Goal: Task Accomplishment & Management: Complete application form

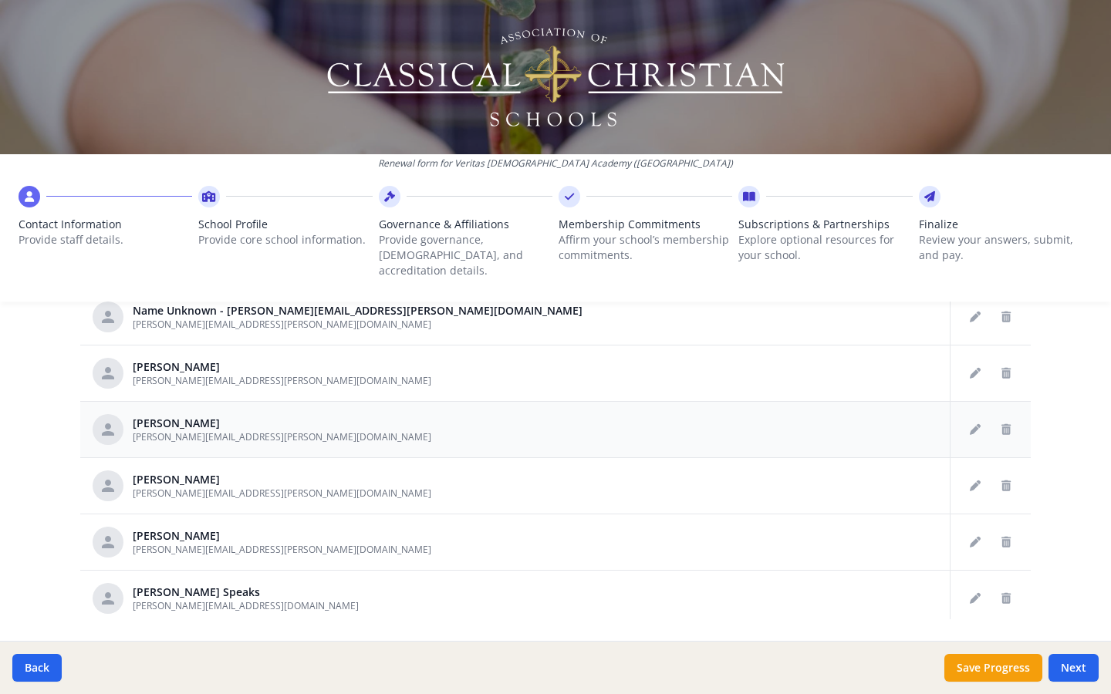
scroll to position [268, 0]
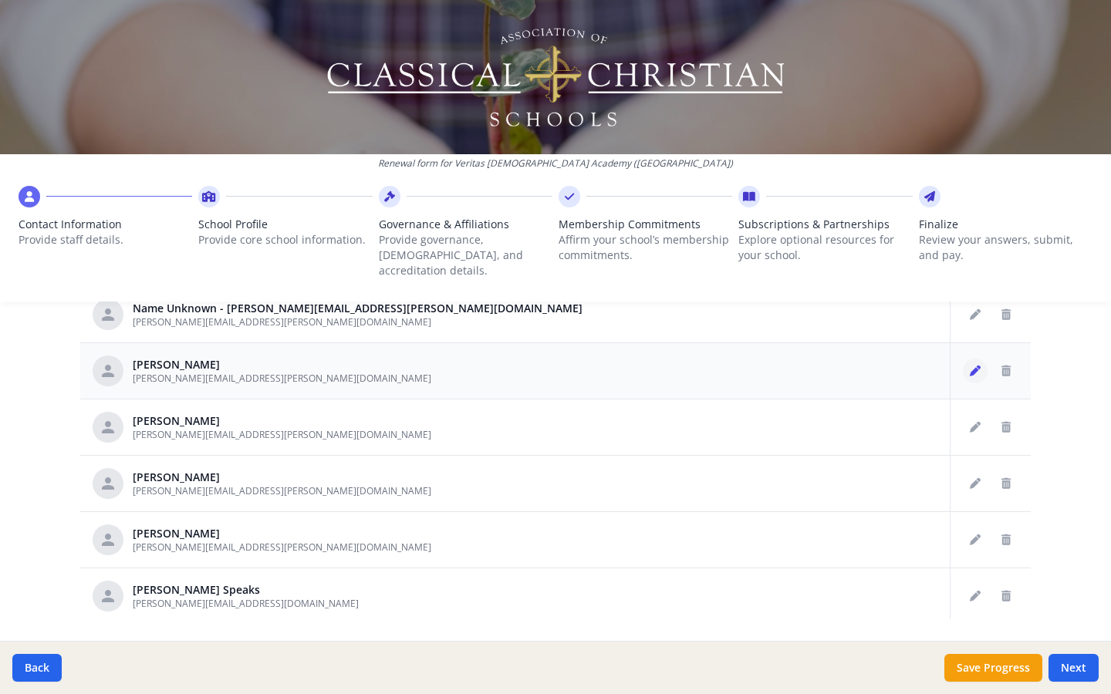
click at [971, 366] on icon "Edit staff" at bounding box center [975, 371] width 11 height 11
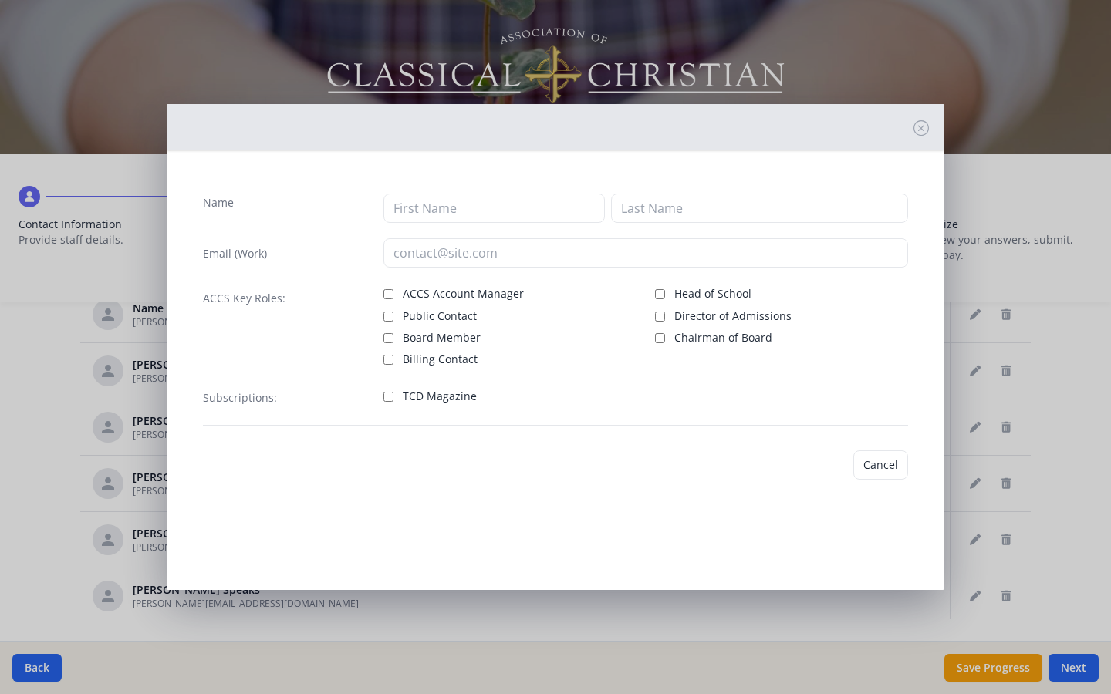
type input "[PERSON_NAME]"
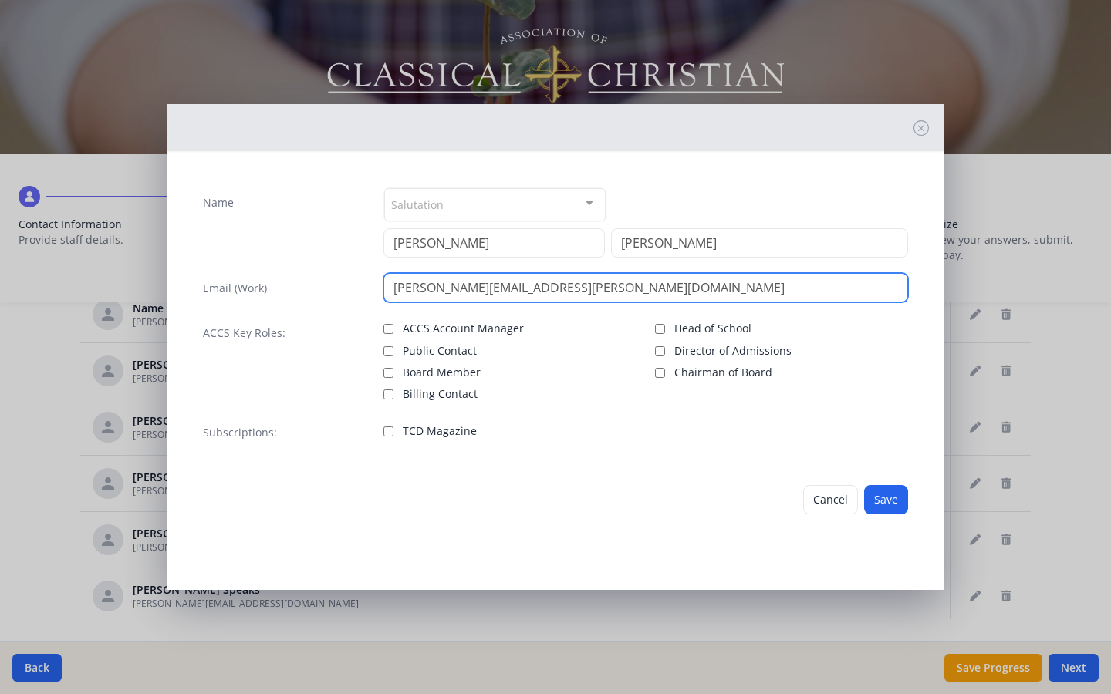
drag, startPoint x: 487, startPoint y: 290, endPoint x: 326, endPoint y: 284, distance: 160.6
type input "[PERSON_NAME][EMAIL_ADDRESS][PERSON_NAME][DOMAIN_NAME]"
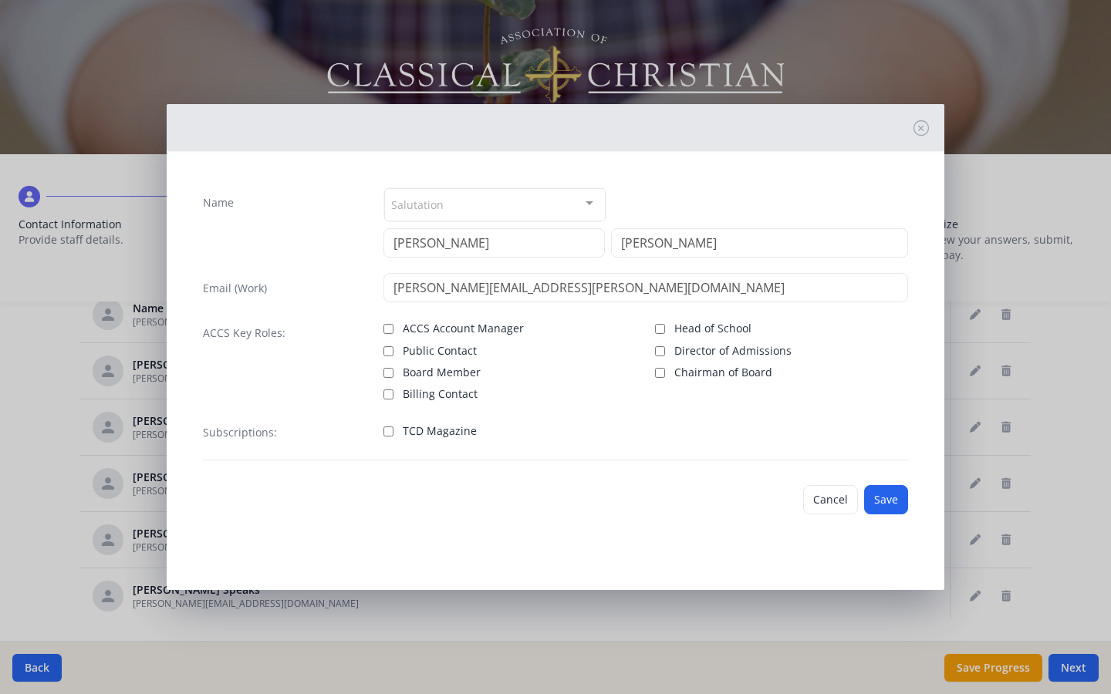
click at [388, 370] on input "Board Member" at bounding box center [389, 373] width 10 height 10
checkbox input "true"
click at [886, 499] on button "Save" at bounding box center [886, 499] width 44 height 29
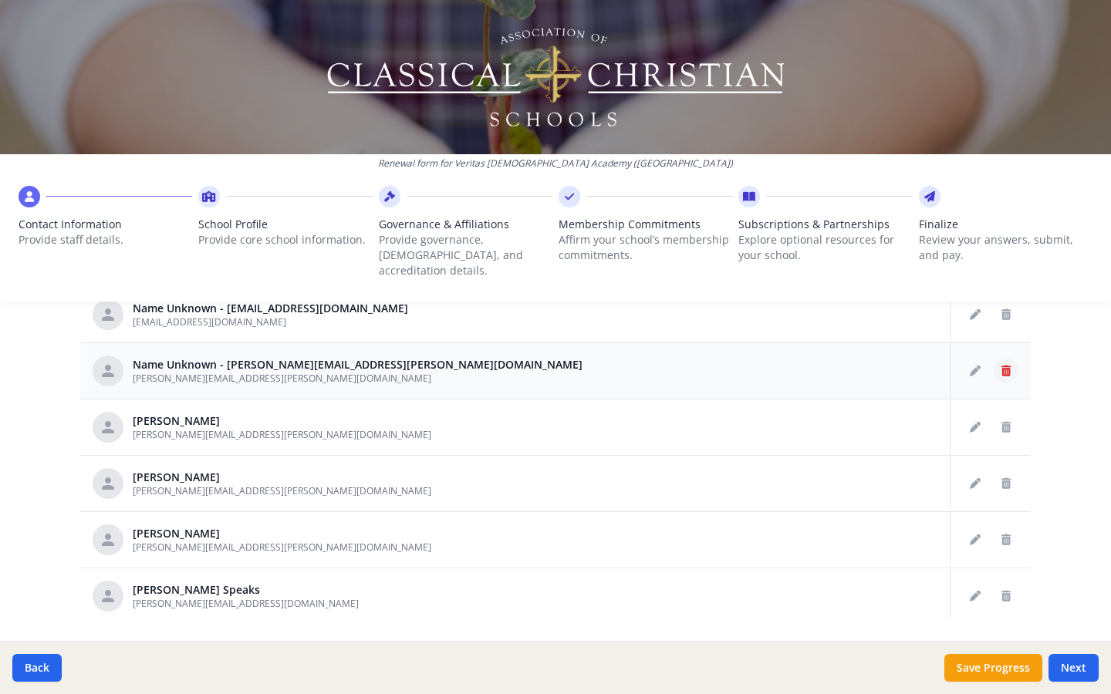
click at [1006, 366] on icon "Delete staff" at bounding box center [1006, 371] width 9 height 11
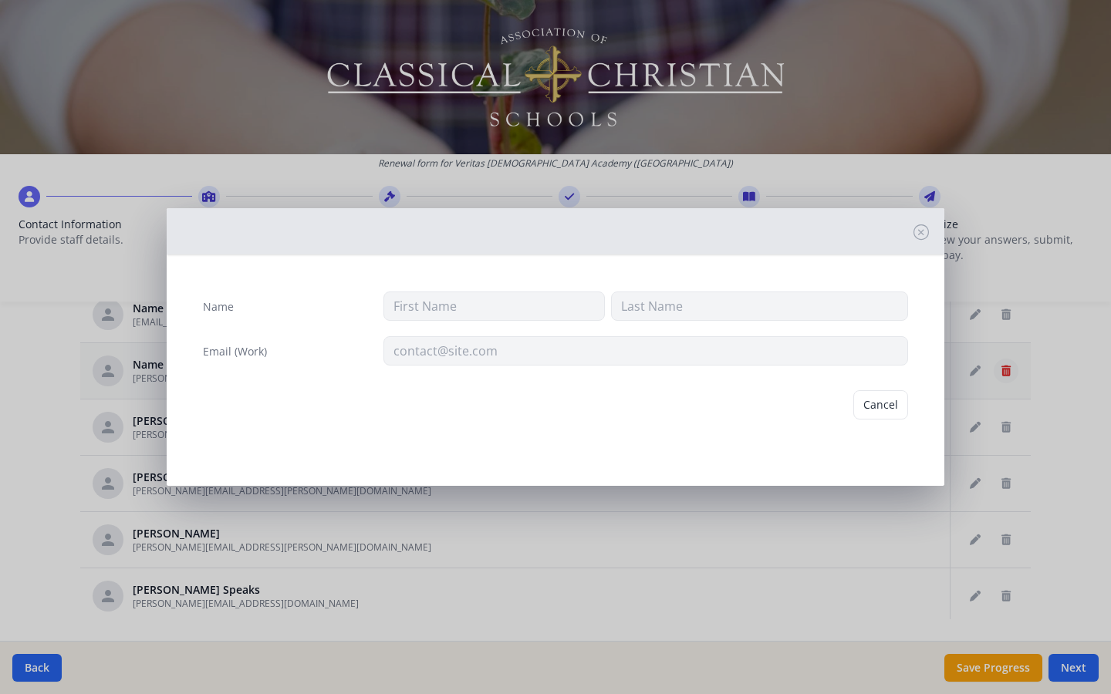
type input "[PERSON_NAME][EMAIL_ADDRESS][PERSON_NAME][DOMAIN_NAME]"
click at [882, 406] on button "Delete" at bounding box center [881, 404] width 53 height 29
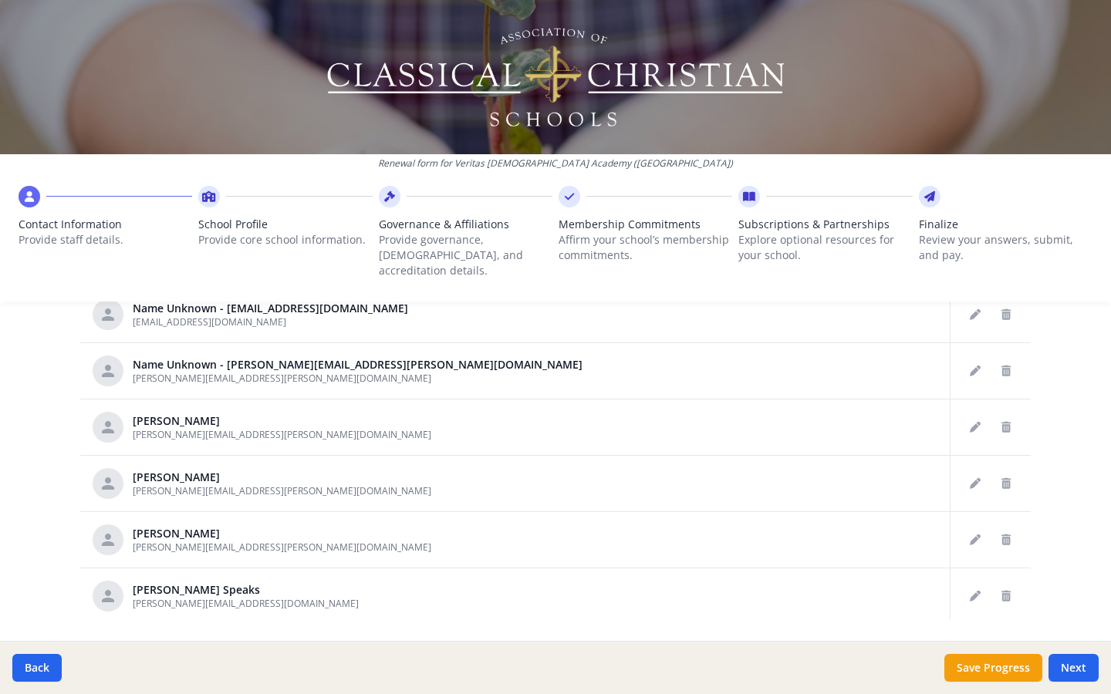
scroll to position [216, 0]
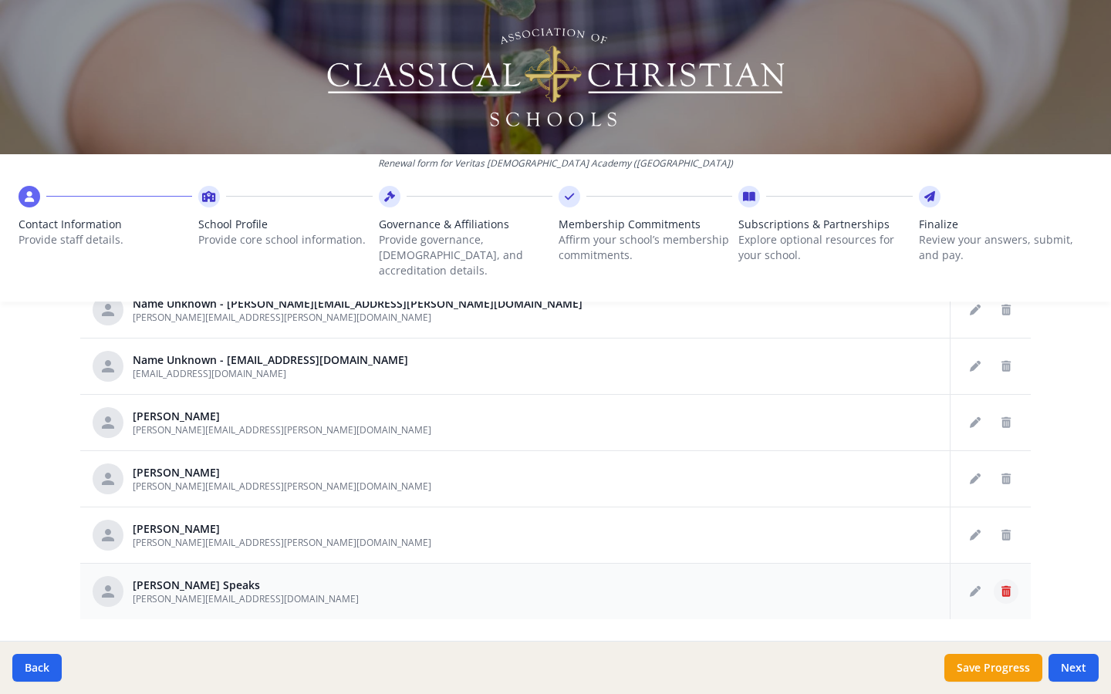
click at [1002, 539] on icon "Delete staff" at bounding box center [1006, 591] width 9 height 11
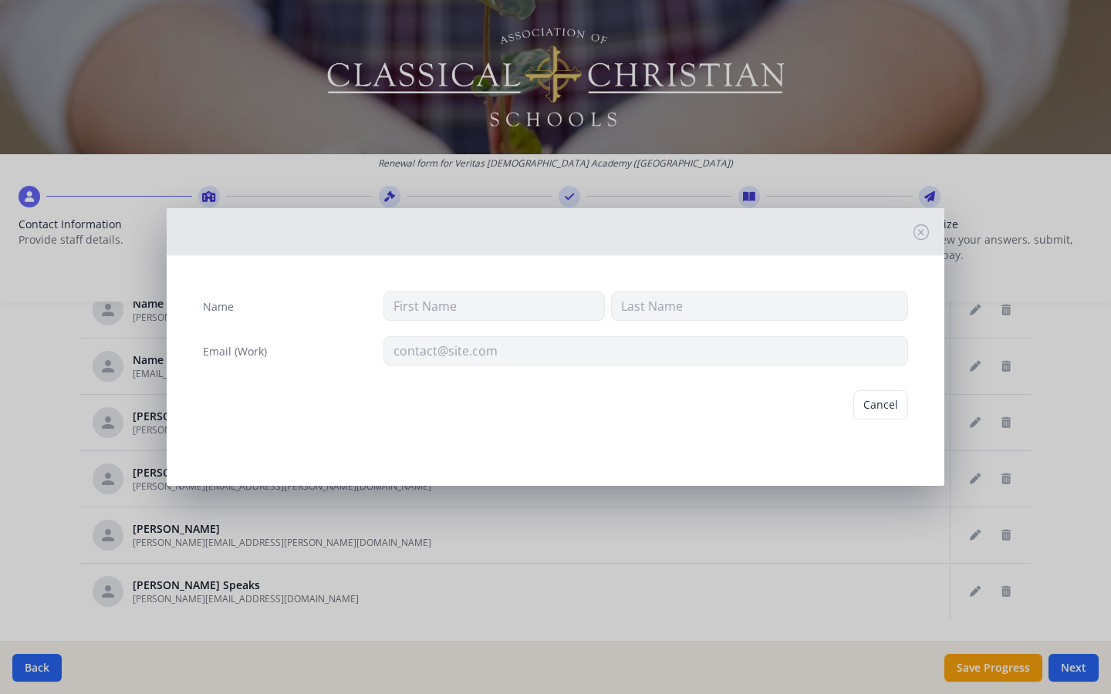
type input "[PERSON_NAME]"
type input "Speaks"
type input "[PERSON_NAME][EMAIL_ADDRESS][DOMAIN_NAME]"
click at [887, 402] on button "Delete" at bounding box center [881, 404] width 53 height 29
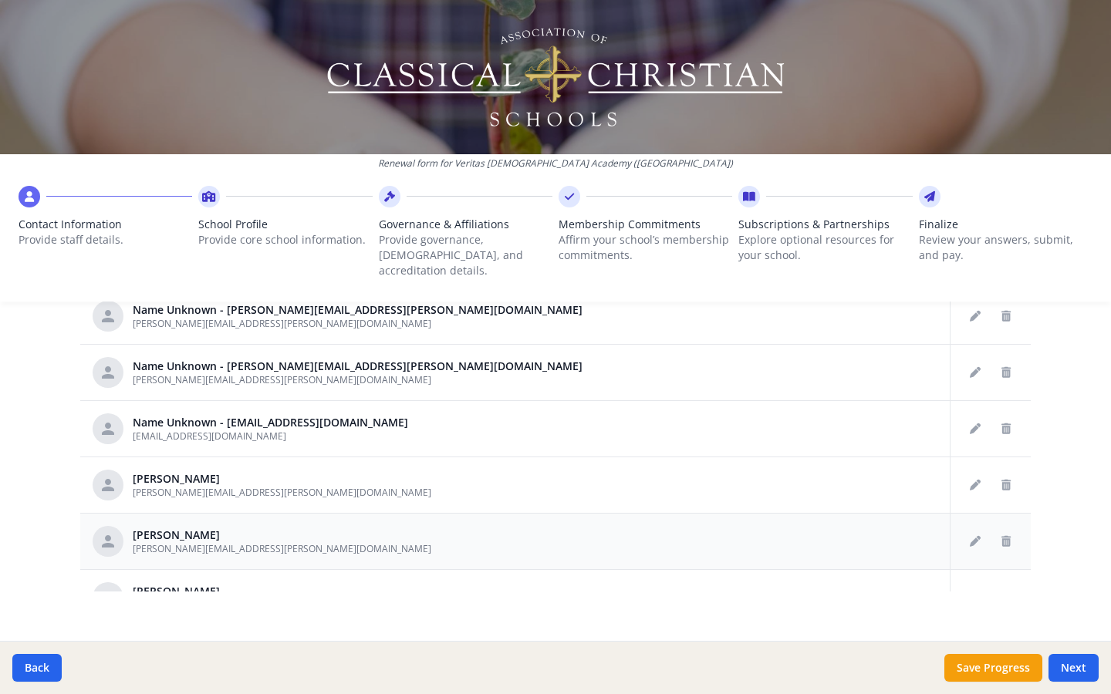
scroll to position [106, 0]
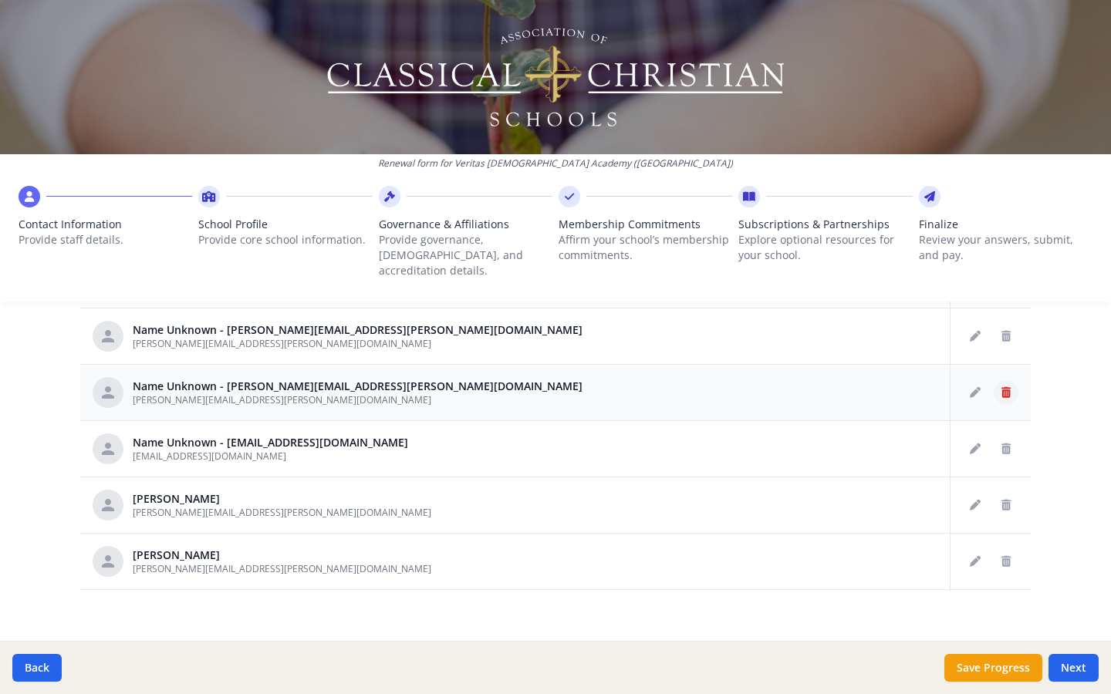
click at [1010, 387] on icon "Delete staff" at bounding box center [1006, 392] width 9 height 11
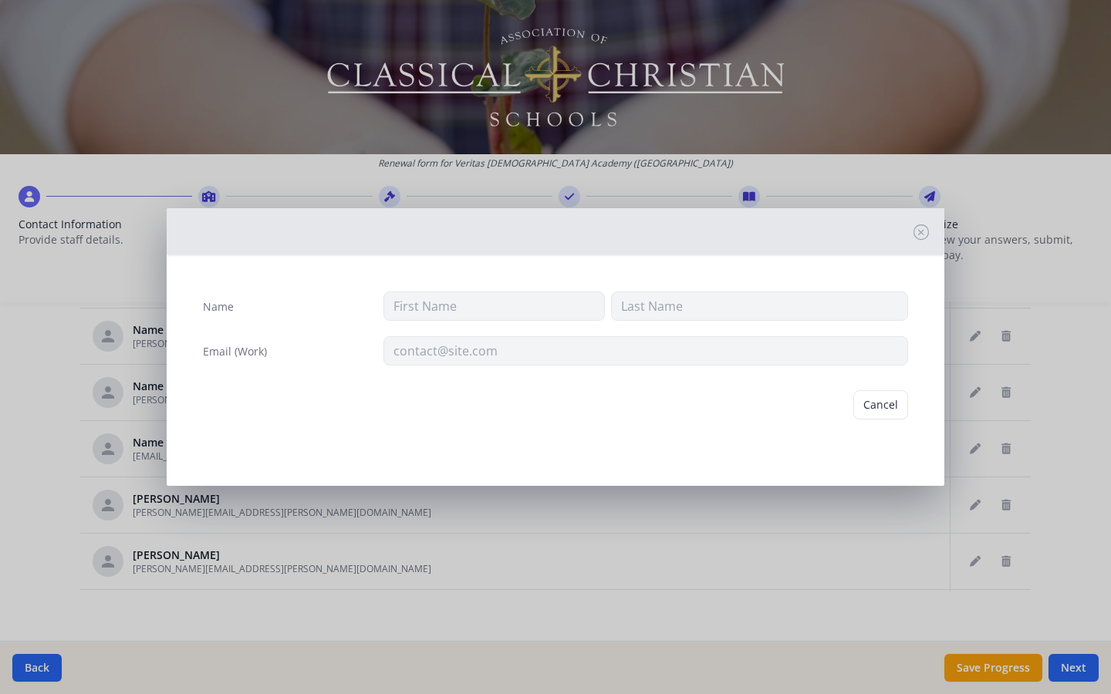
type input "[PERSON_NAME][EMAIL_ADDRESS][PERSON_NAME][DOMAIN_NAME]"
click at [874, 411] on button "Delete" at bounding box center [881, 404] width 53 height 29
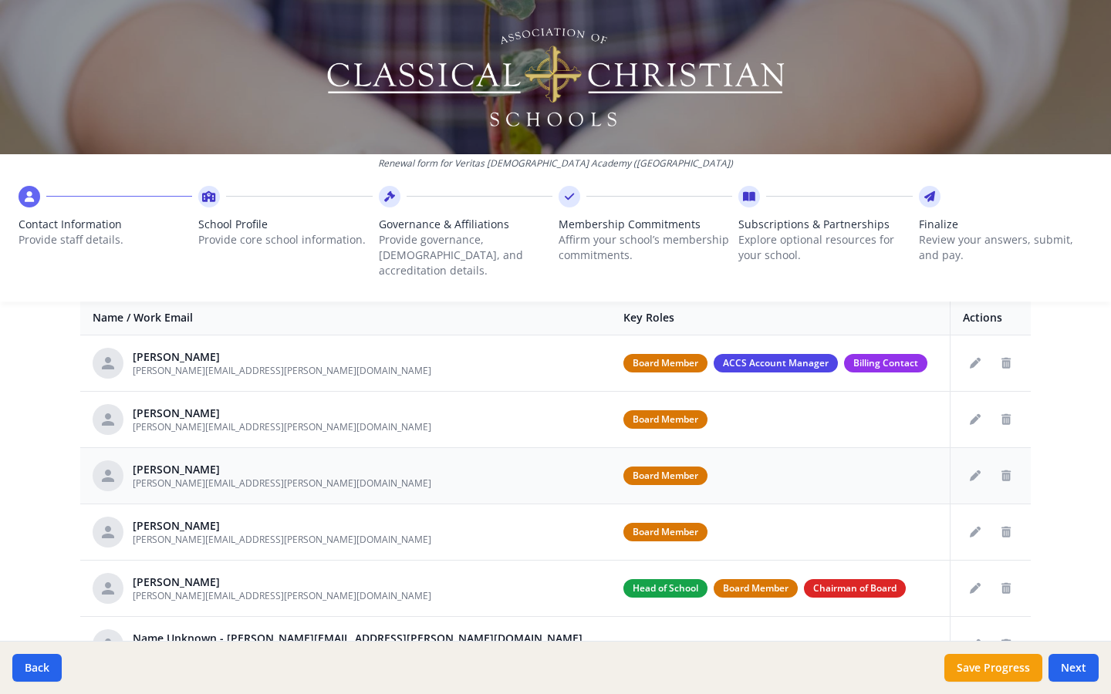
scroll to position [607, 0]
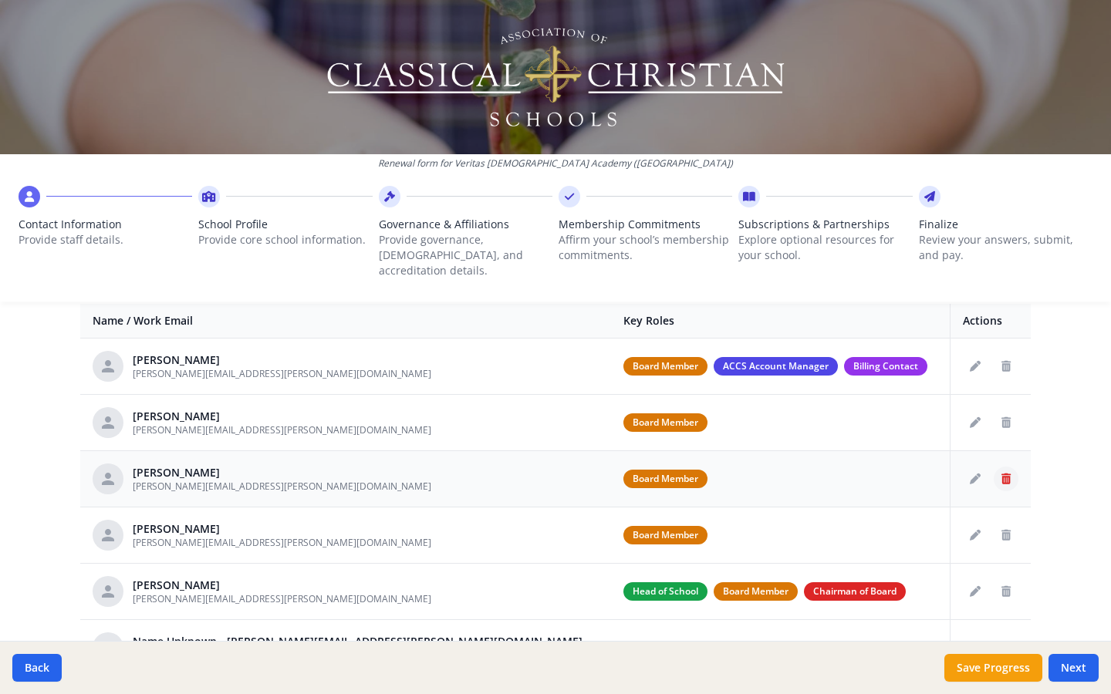
click at [1007, 474] on icon "Delete staff" at bounding box center [1006, 479] width 9 height 11
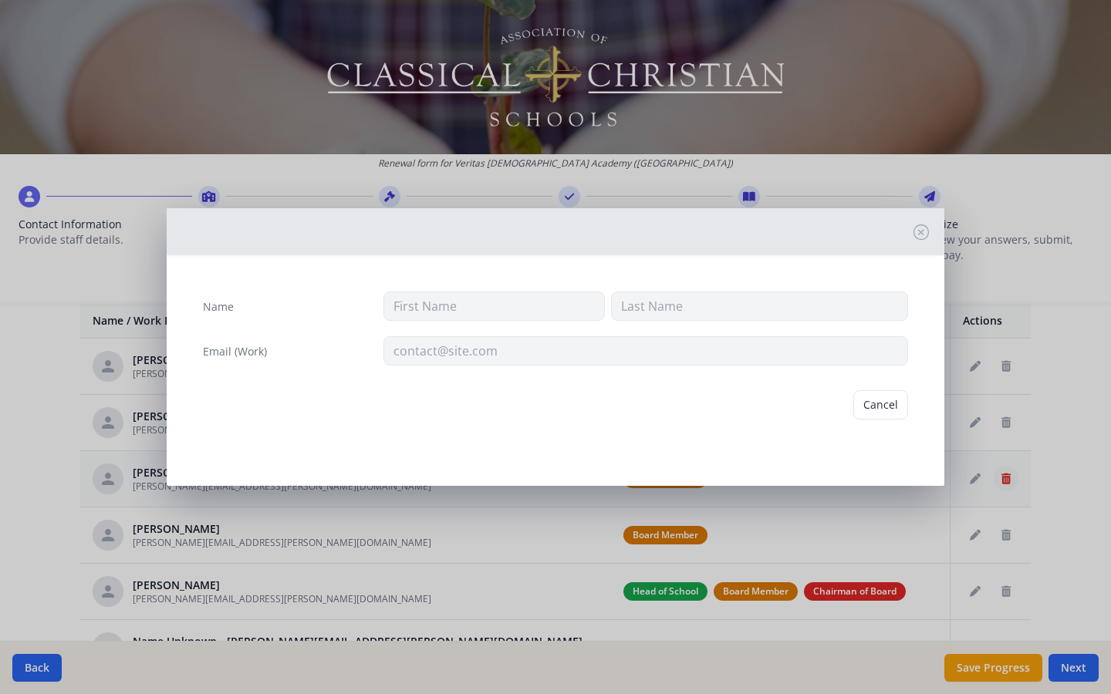
type input "[PERSON_NAME]"
type input "[PERSON_NAME][EMAIL_ADDRESS][PERSON_NAME][DOMAIN_NAME]"
click at [891, 407] on button "Delete" at bounding box center [881, 404] width 53 height 29
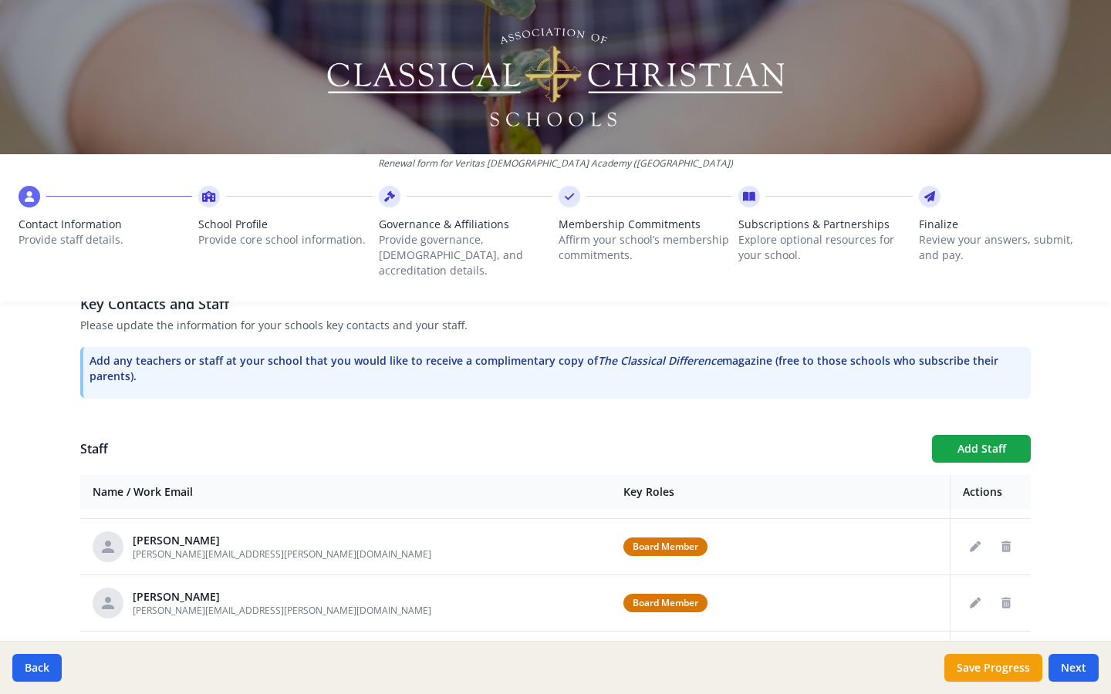
scroll to position [413, 0]
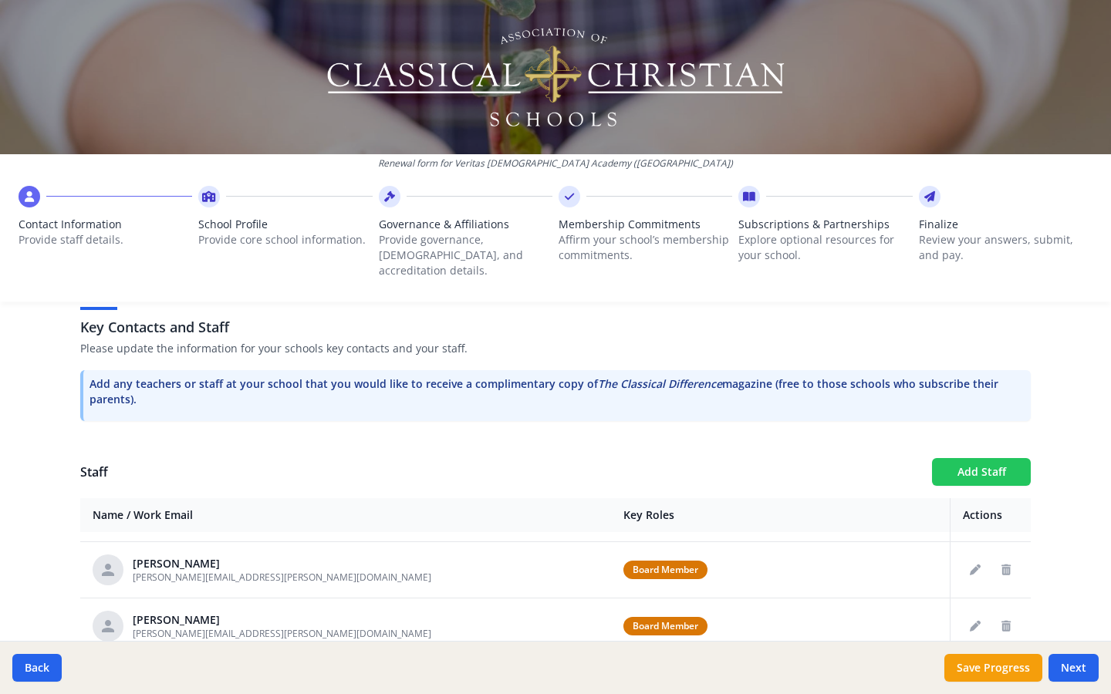
click at [971, 461] on button "Add Staff" at bounding box center [981, 472] width 99 height 28
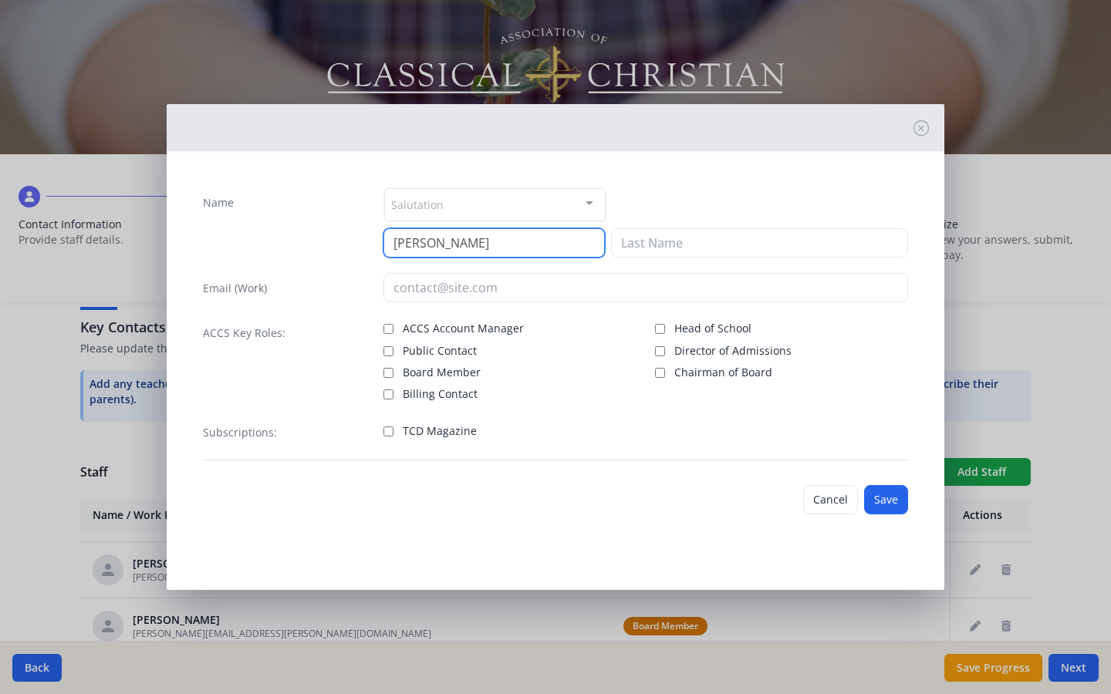
type input "[PERSON_NAME]"
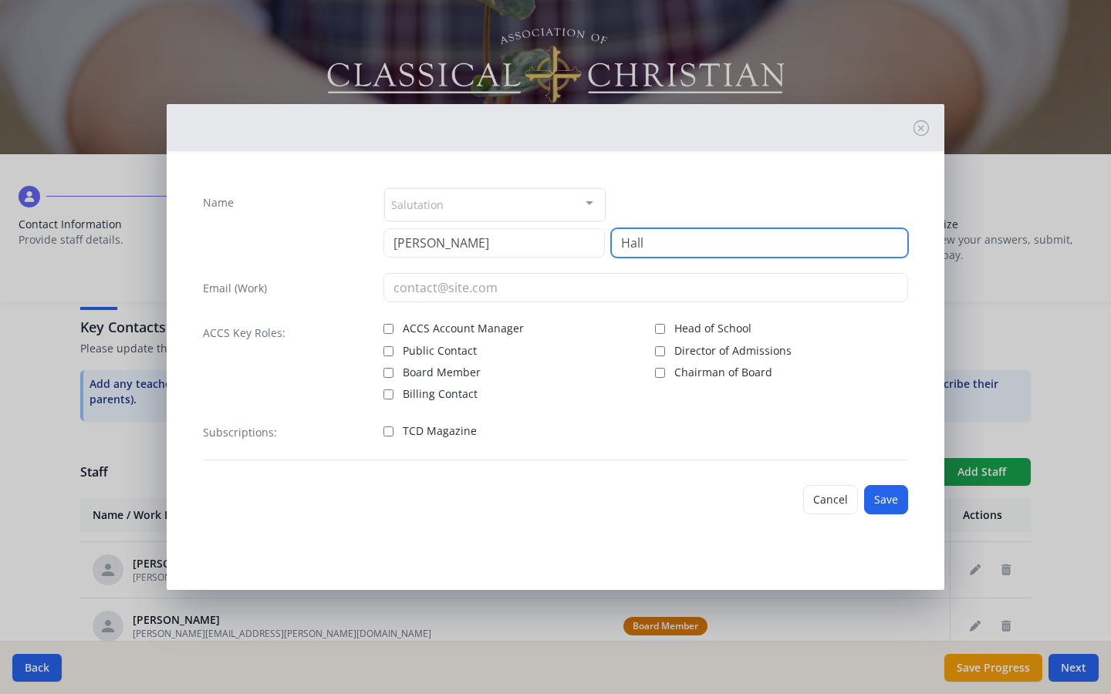
type input "Hall"
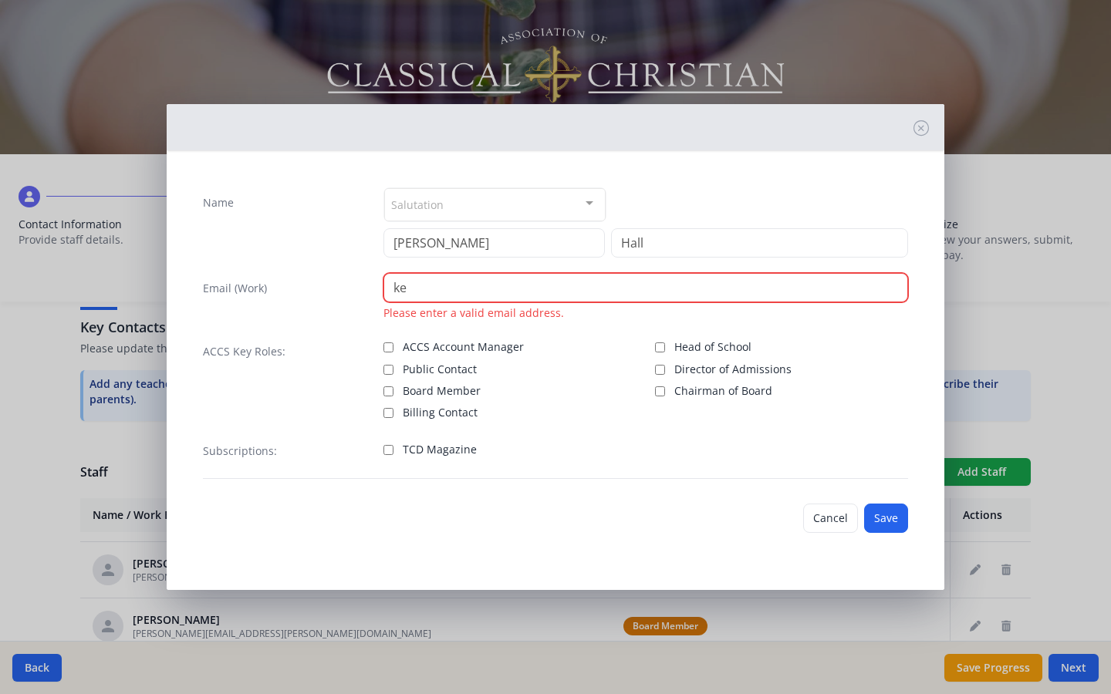
scroll to position [47, 0]
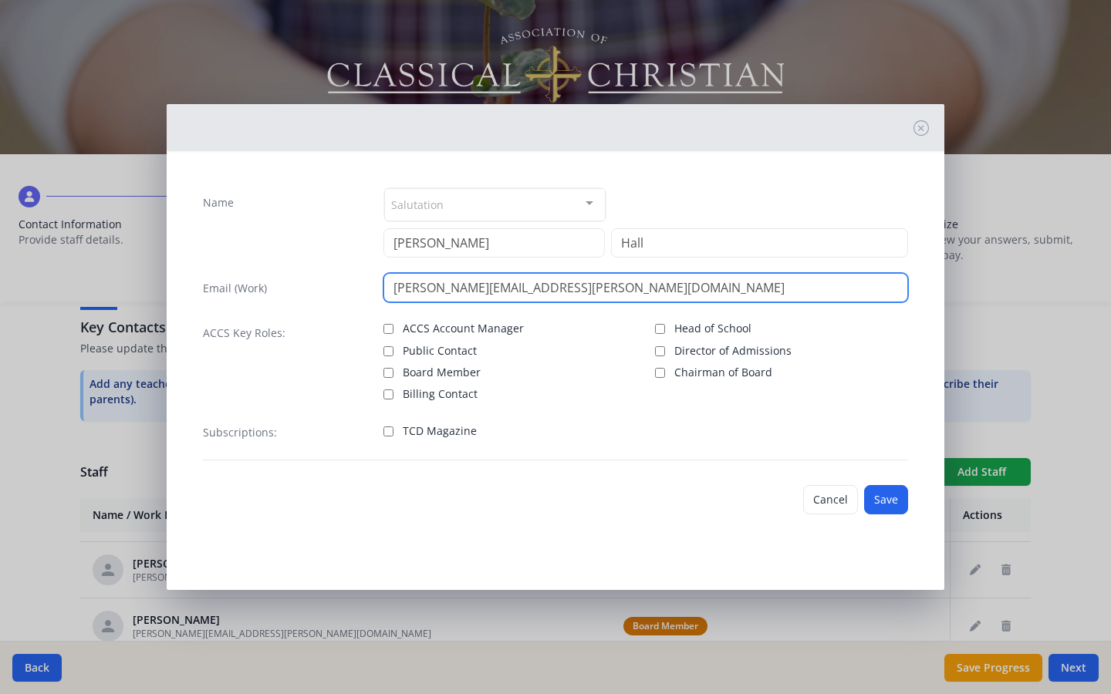
type input "[PERSON_NAME][EMAIL_ADDRESS][PERSON_NAME][DOMAIN_NAME]"
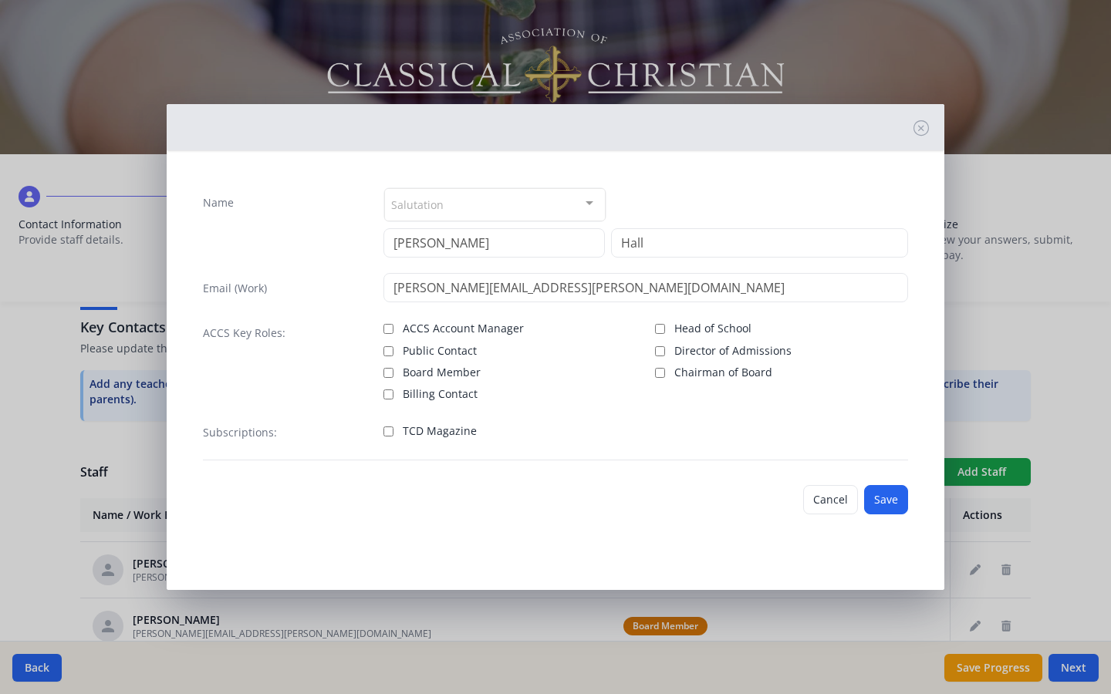
click at [390, 374] on input "Board Member" at bounding box center [389, 373] width 10 height 10
checkbox input "true"
click at [893, 498] on button "Save" at bounding box center [886, 499] width 44 height 29
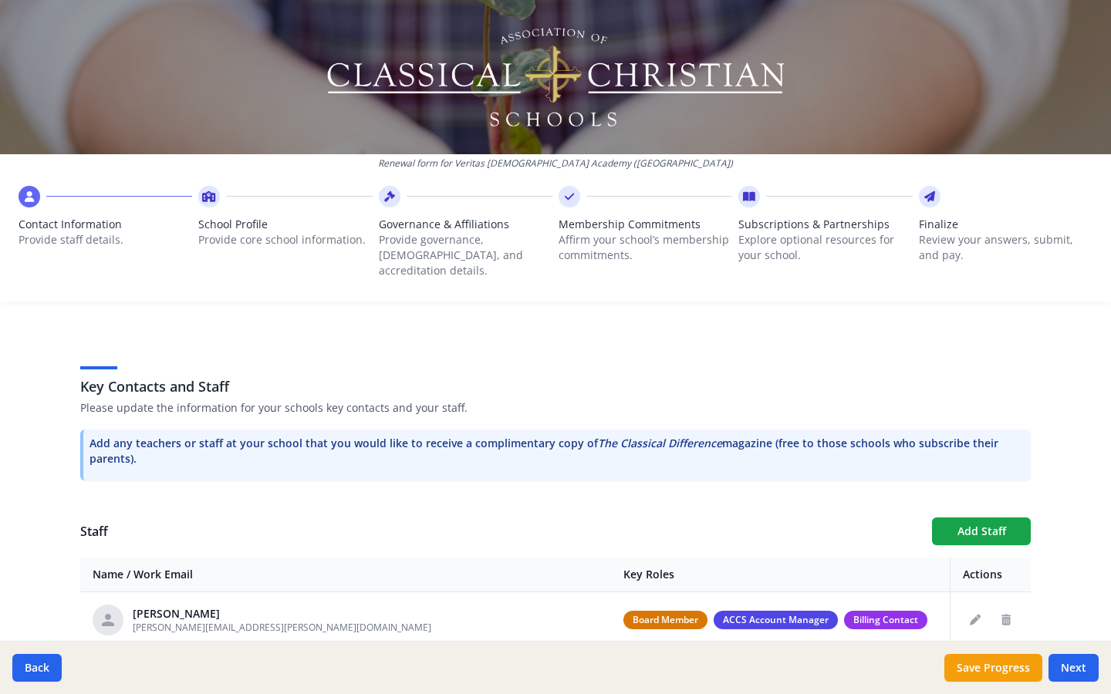
scroll to position [404, 0]
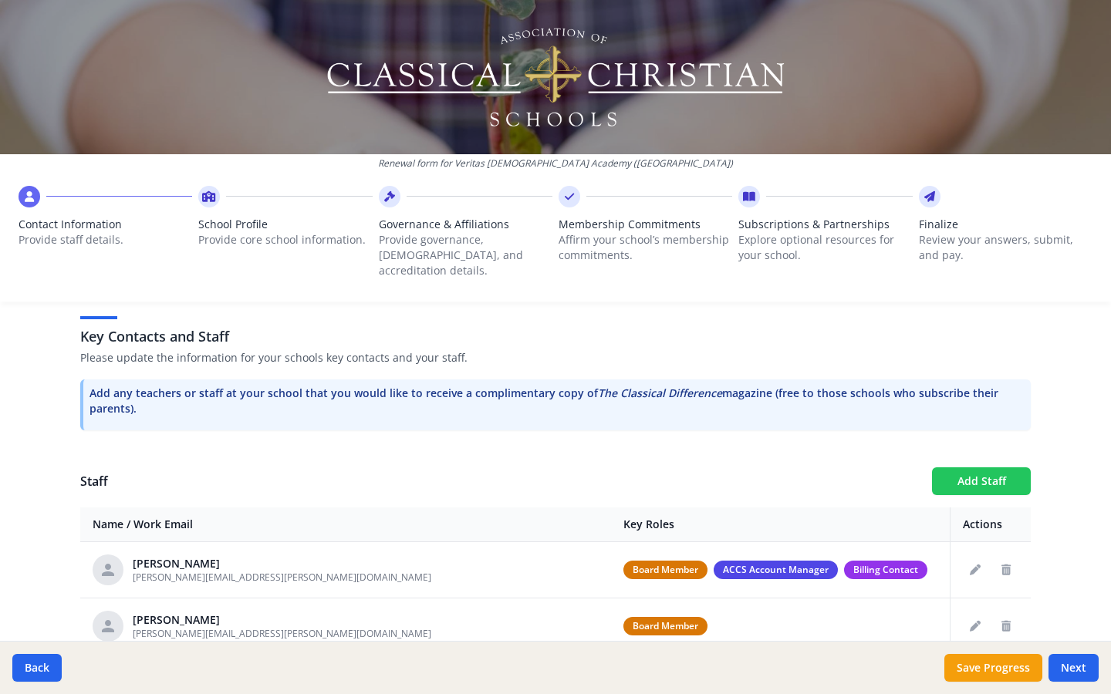
click at [970, 468] on button "Add Staff" at bounding box center [981, 482] width 99 height 28
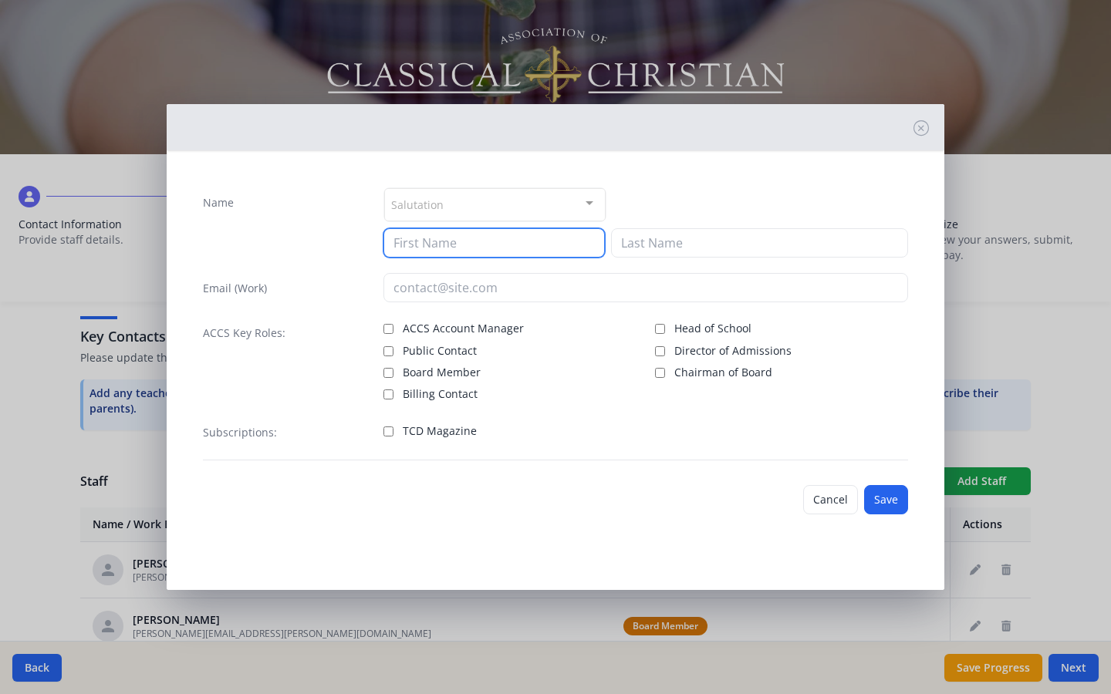
type input "h"
type input "[PERSON_NAME]"
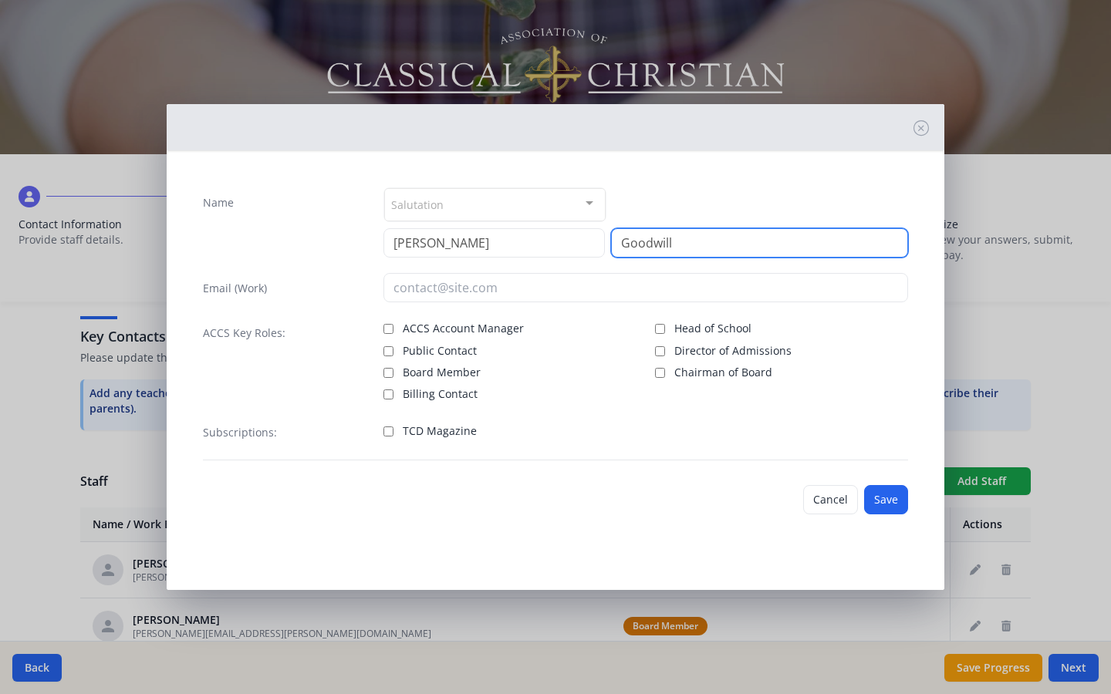
type input "Goodwill"
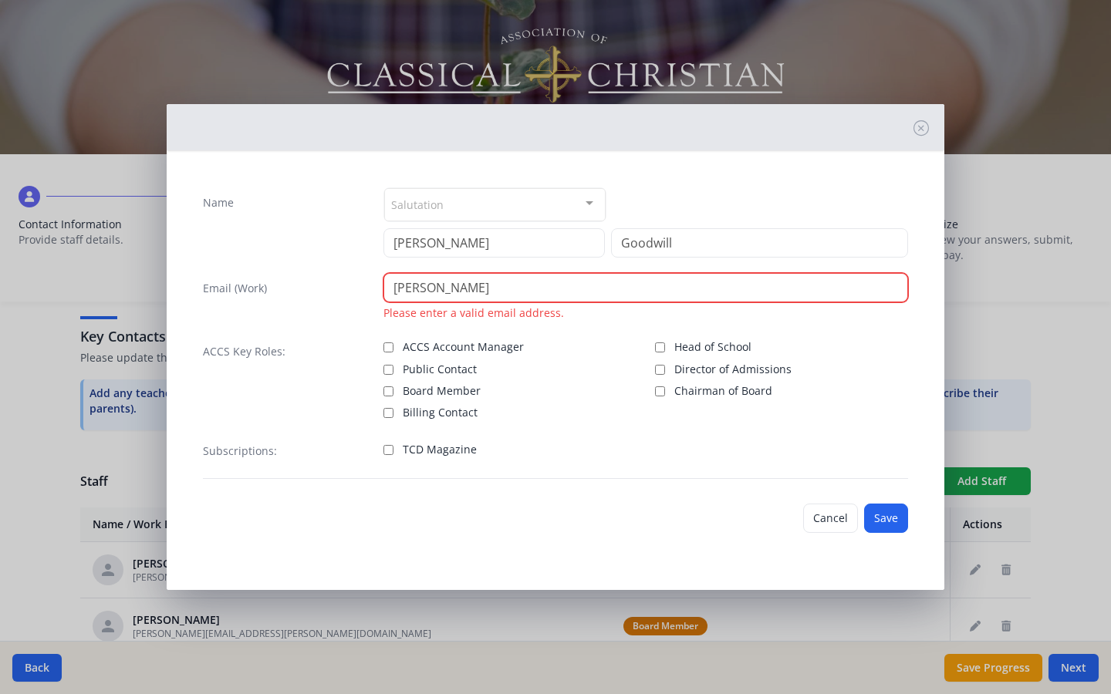
type input "[PERSON_NAME]"
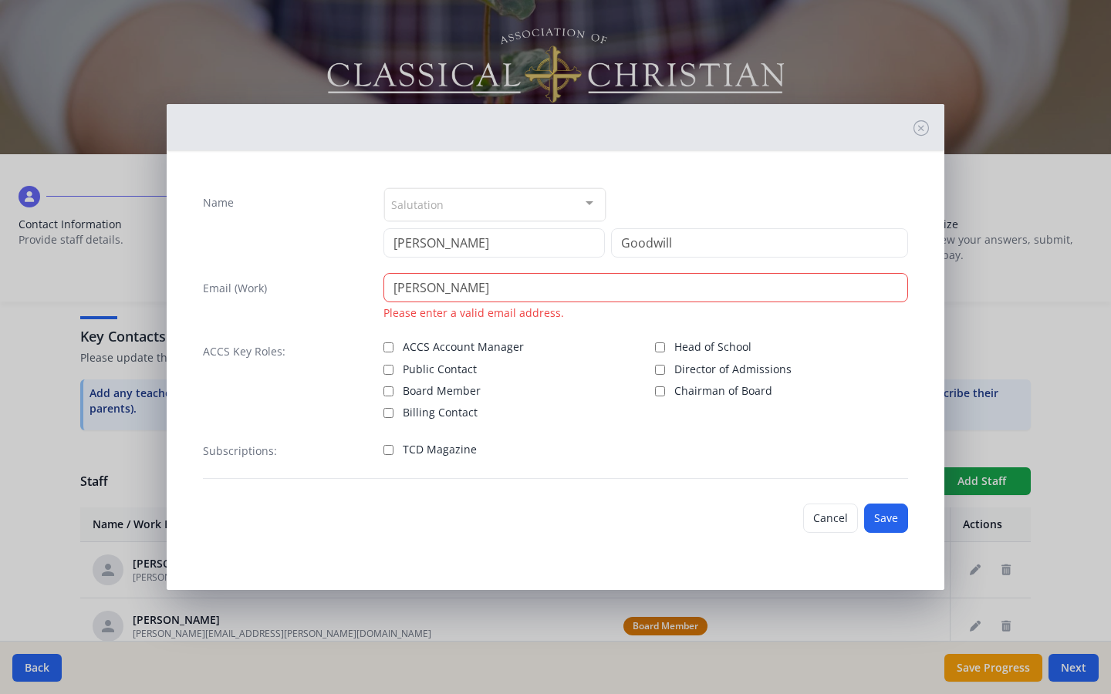
click at [708, 199] on div "Salutation Mr. Mrs. Ms. Dr. Rev. Fr. Esq. No elements found. Consider changing …" at bounding box center [647, 205] width 526 height 35
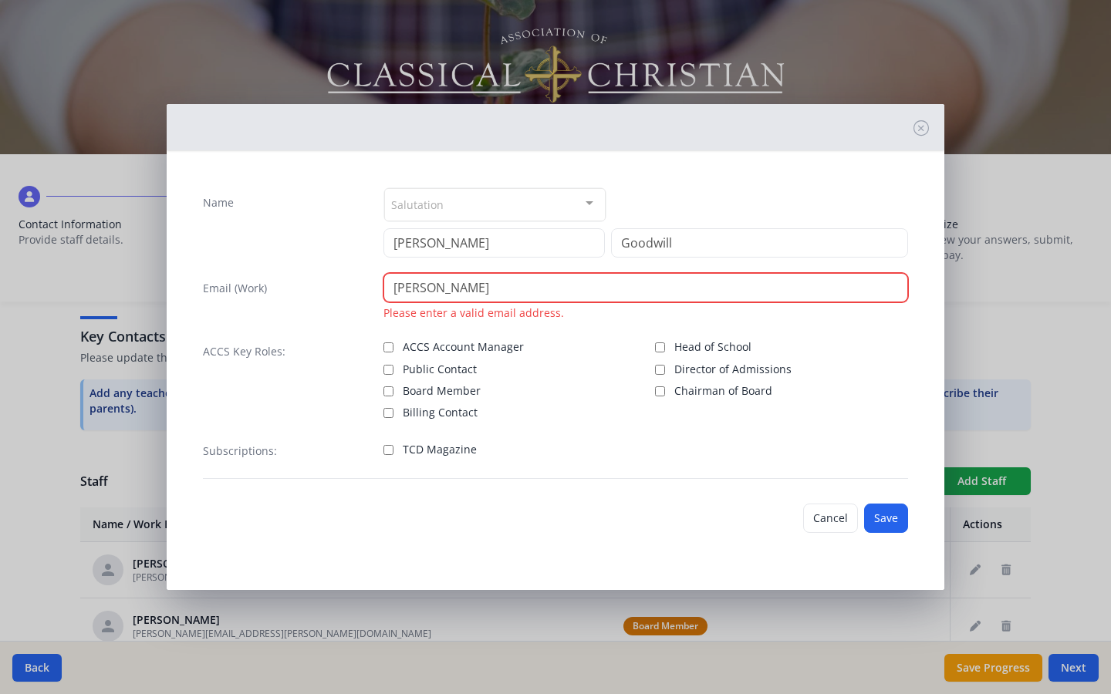
click at [673, 282] on input "[PERSON_NAME]" at bounding box center [647, 287] width 526 height 29
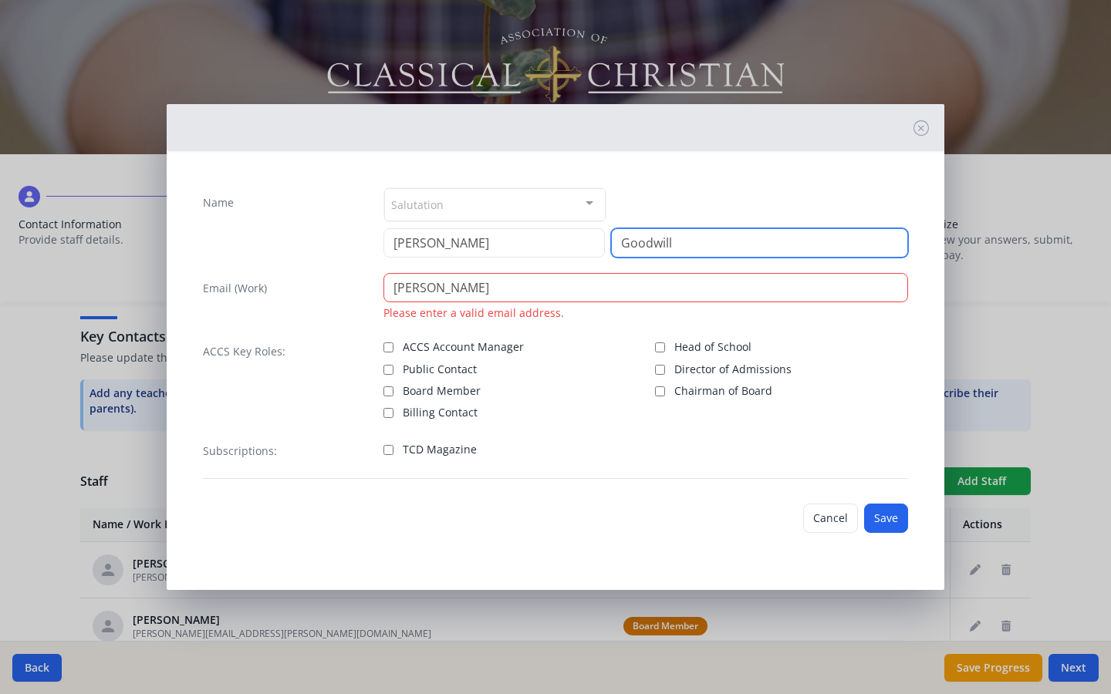
click at [687, 245] on input "Goodwill" at bounding box center [759, 242] width 297 height 29
click at [585, 479] on div "Name Salutation Mr. Mrs. Ms. Dr. Rev. Fr. Esq. No elements found. Consider chan…" at bounding box center [556, 333] width 730 height 316
click at [392, 389] on input "Board Member" at bounding box center [389, 392] width 10 height 10
checkbox input "true"
click at [352, 382] on div "ACCS Key Roles:" at bounding box center [285, 378] width 165 height 84
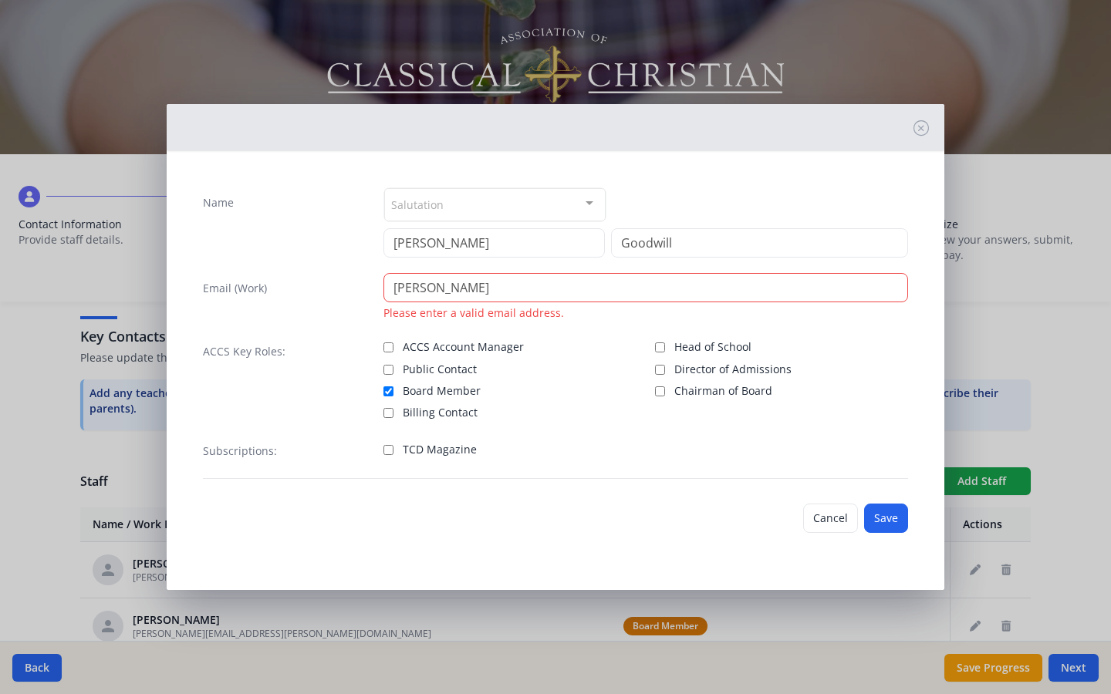
click at [657, 366] on input "Director of Admissions" at bounding box center [660, 370] width 10 height 10
checkbox input "true"
click at [382, 393] on div "ACCS Key Roles: ACCS Account Manager Public Contact Board Member Billing Contac…" at bounding box center [555, 378] width 705 height 84
click at [386, 393] on input "Board Member" at bounding box center [389, 392] width 10 height 10
checkbox input "false"
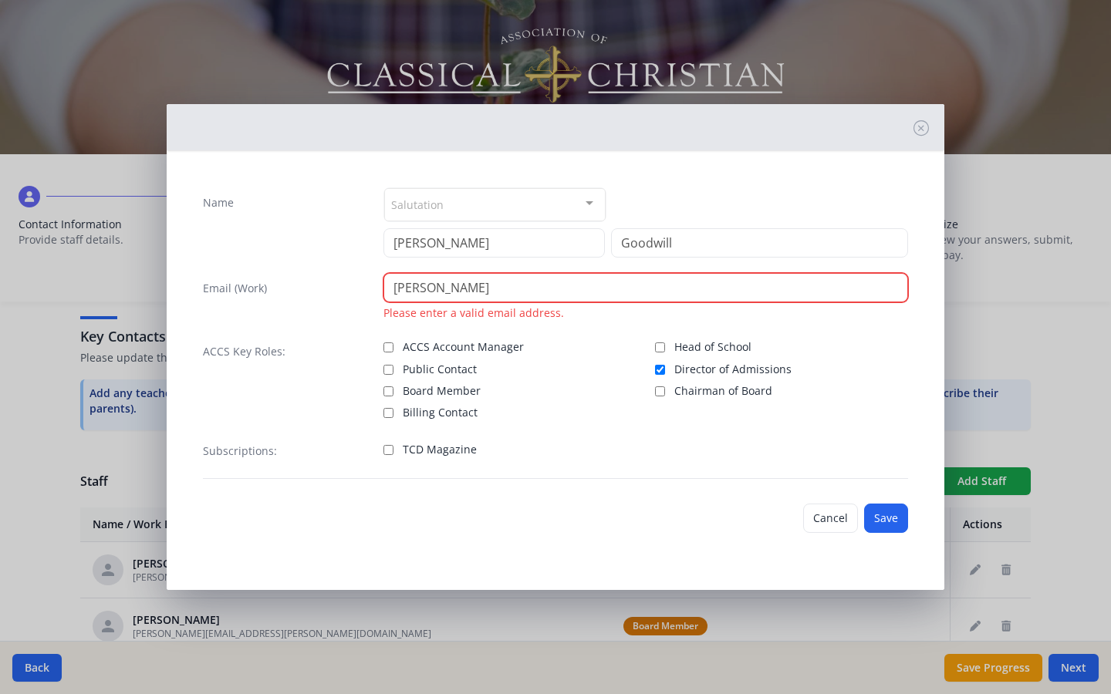
click at [736, 276] on input "[PERSON_NAME]" at bounding box center [647, 287] width 526 height 29
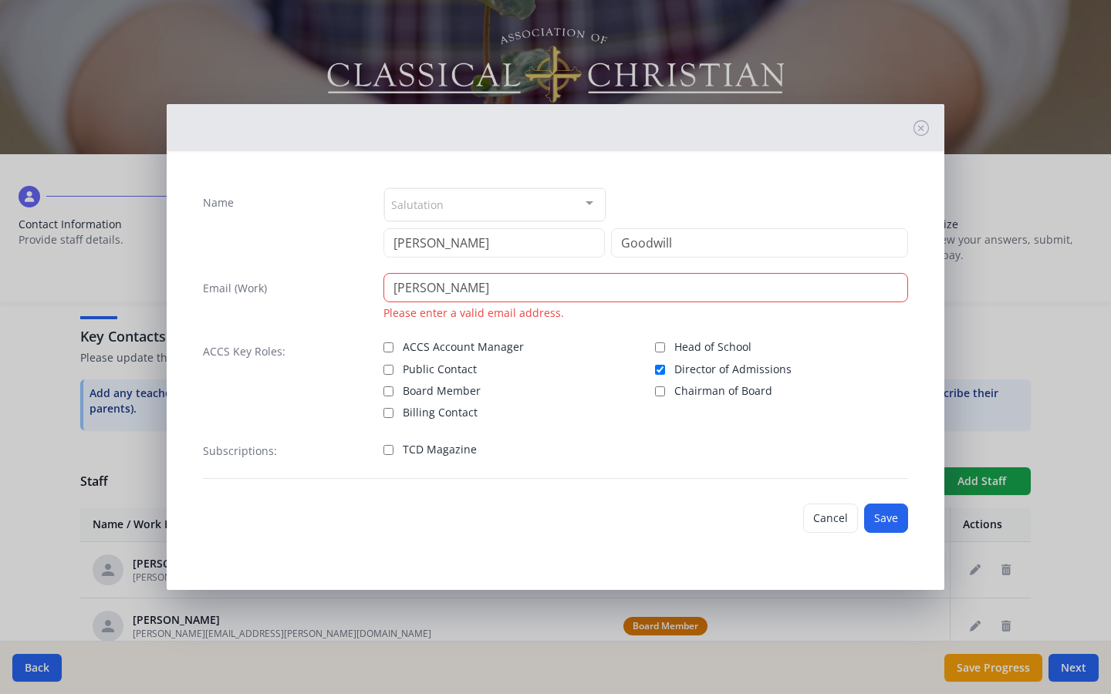
click at [569, 259] on div "Name Salutation Mr. Mrs. Ms. Dr. Rev. Fr. Esq. No elements found. Consider chan…" at bounding box center [556, 333] width 730 height 316
click at [569, 265] on div "Name Salutation Mr. Mrs. Ms. Dr. Rev. Fr. Esq. No elements found. Consider chan…" at bounding box center [556, 333] width 730 height 316
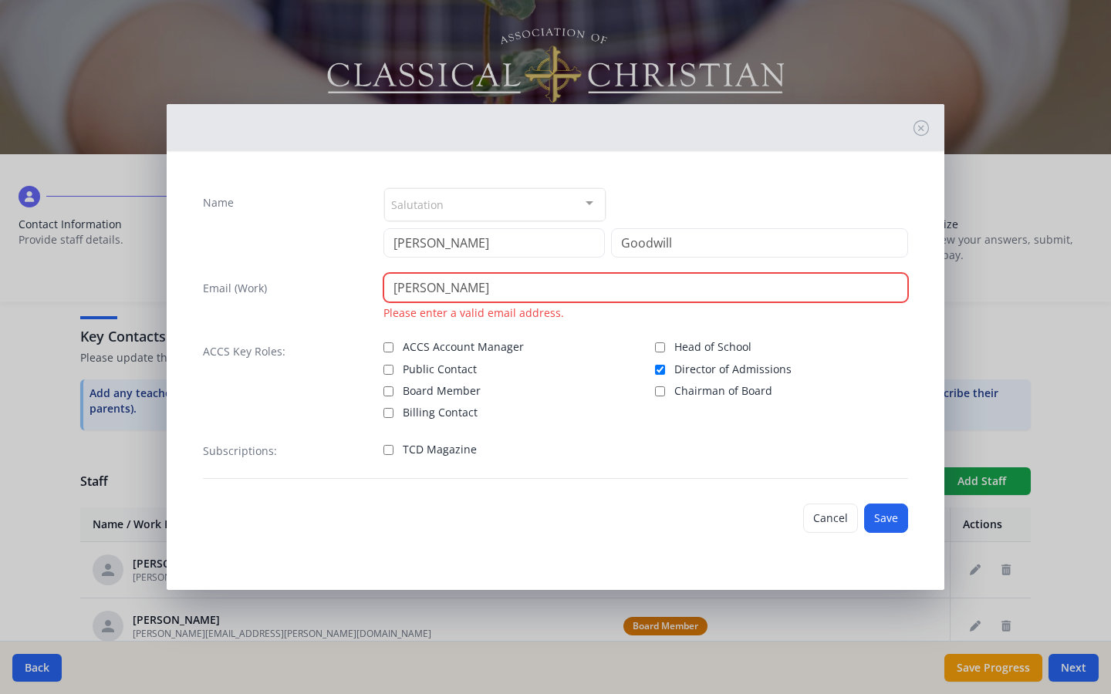
click at [593, 292] on input "[PERSON_NAME]" at bounding box center [647, 287] width 526 height 29
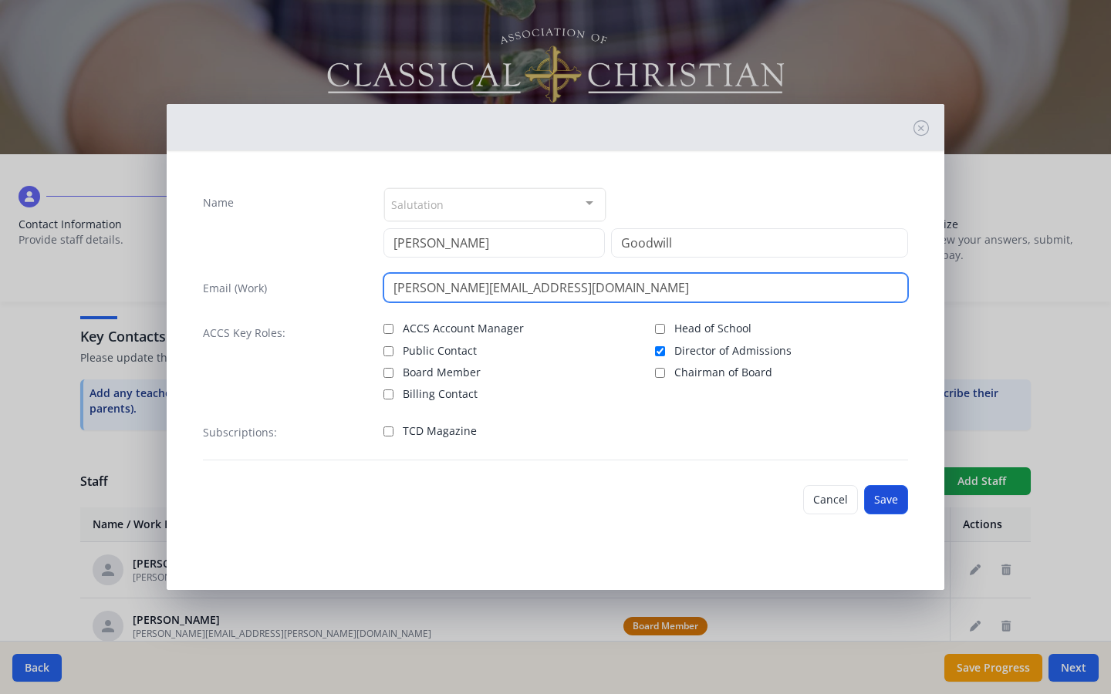
type input "[PERSON_NAME][EMAIL_ADDRESS][DOMAIN_NAME]"
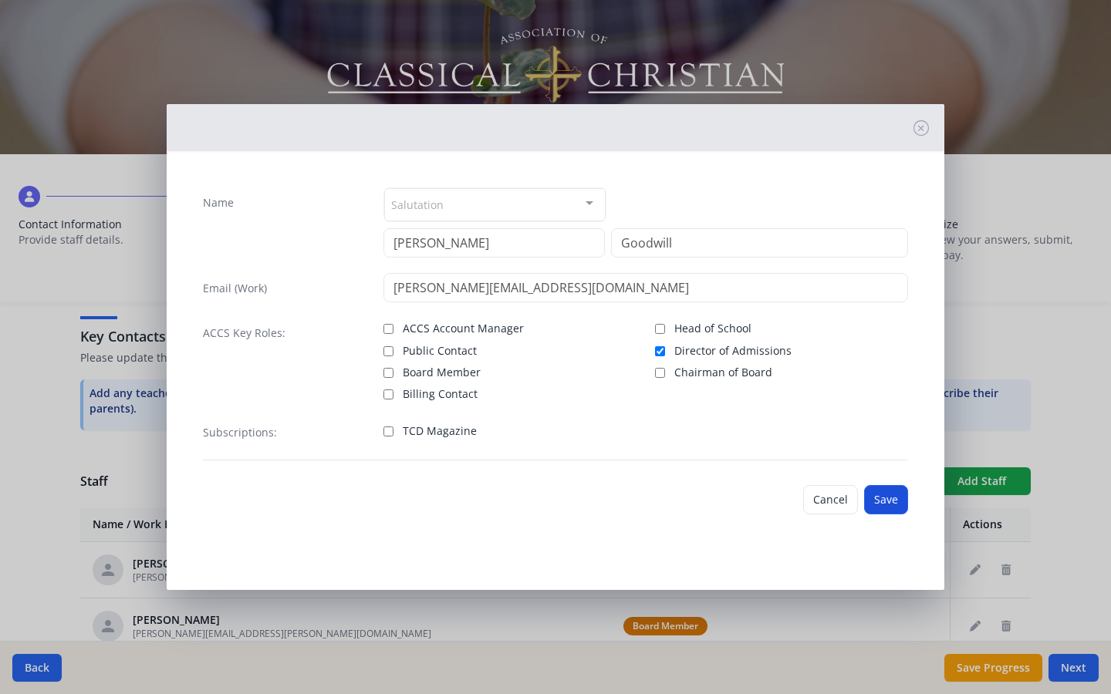
click at [885, 500] on button "Save" at bounding box center [886, 499] width 44 height 29
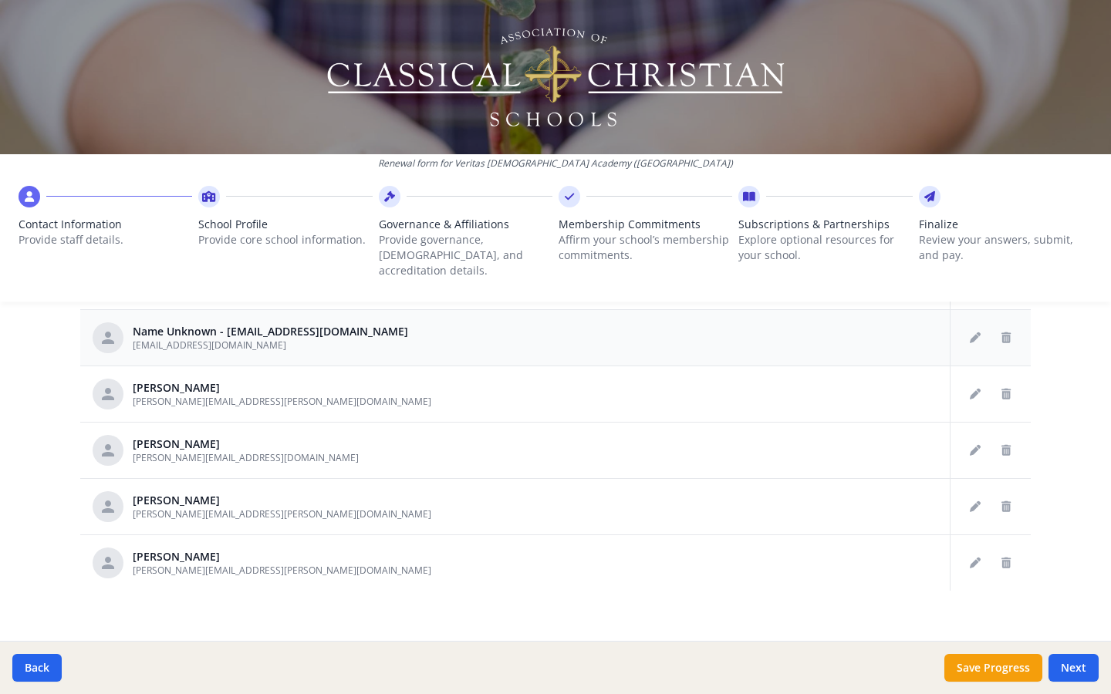
scroll to position [813, 0]
click at [1009, 539] on button "Save Progress" at bounding box center [994, 668] width 98 height 28
click at [998, 539] on button "Save Progress" at bounding box center [994, 668] width 98 height 28
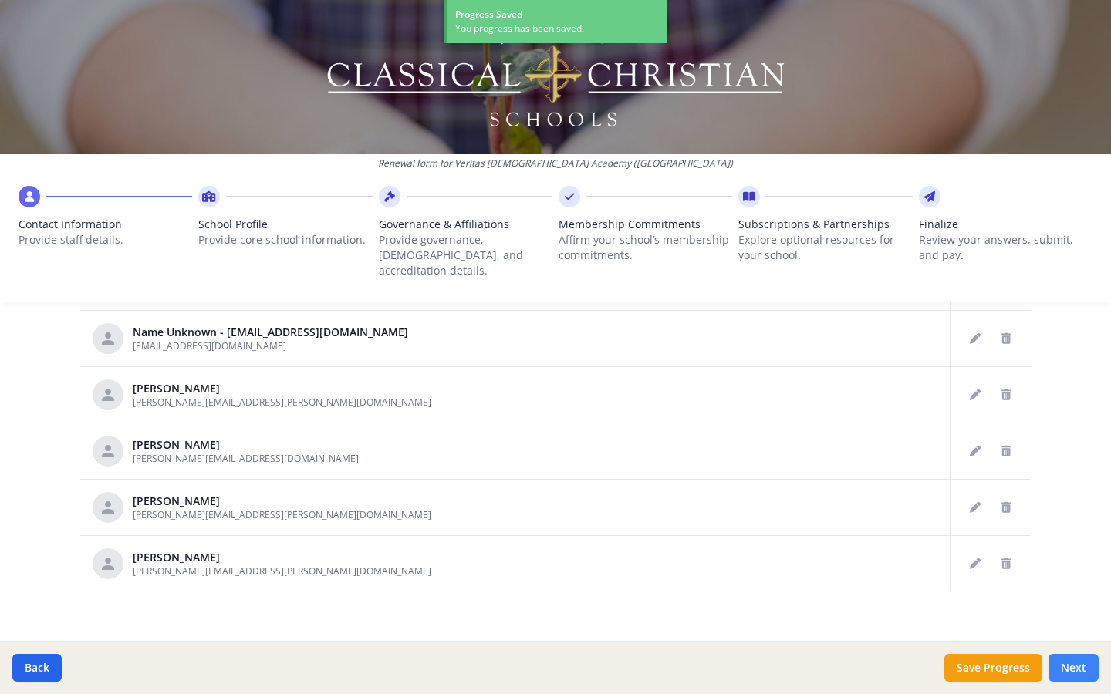
click at [1076, 539] on button "Next" at bounding box center [1074, 668] width 50 height 28
type input "[PHONE_NUMBER]"
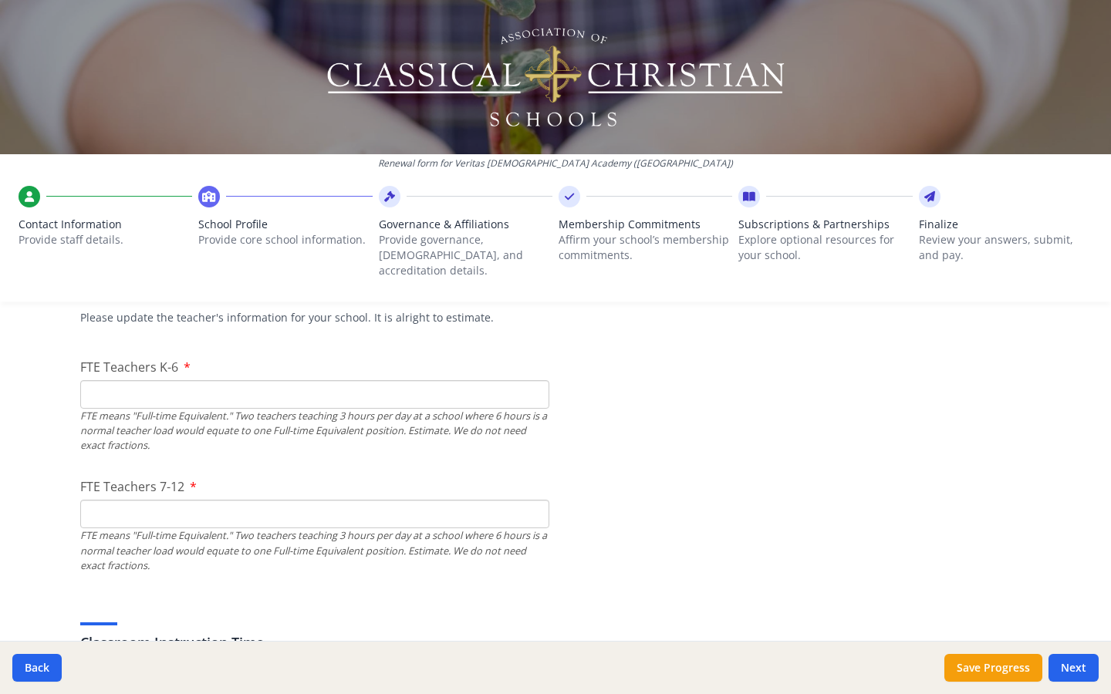
scroll to position [942, 0]
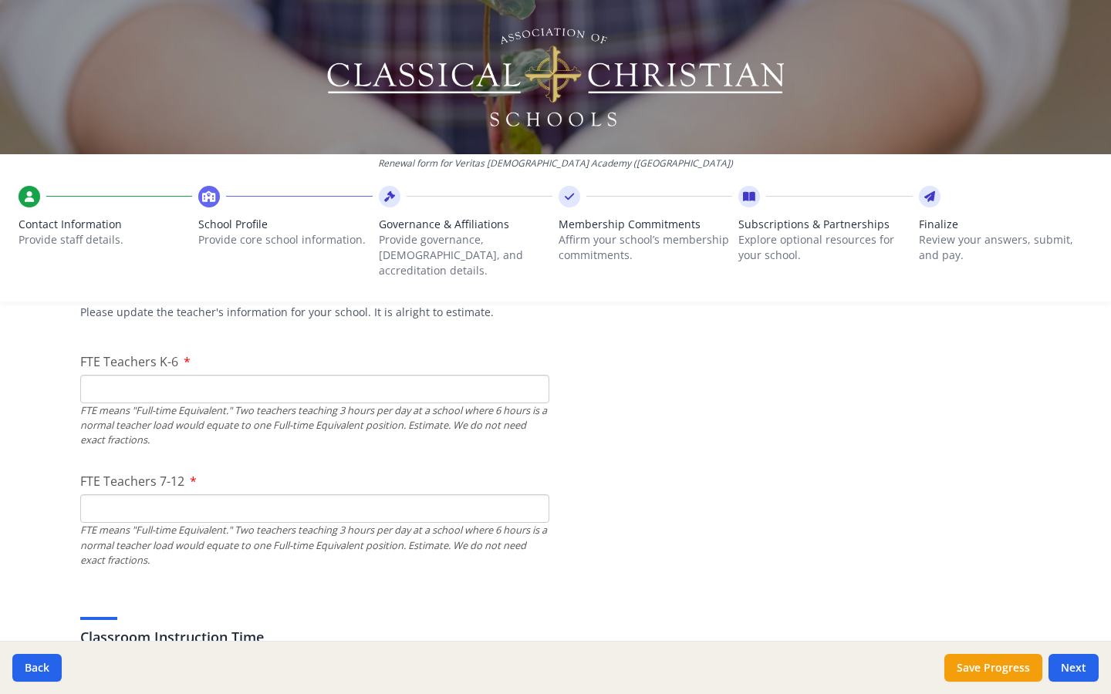
click at [246, 414] on div "FTE means "Full-time Equivalent." Two teachers teaching 3 hours per day at a sc…" at bounding box center [314, 426] width 469 height 45
click at [229, 404] on div "FTE means "Full-time Equivalent." Two teachers teaching 3 hours per day at a sc…" at bounding box center [314, 426] width 469 height 45
click at [166, 375] on input "FTE Teachers K-6" at bounding box center [314, 389] width 469 height 29
type input "14"
click at [147, 495] on input "FTE Teachers 7-12" at bounding box center [314, 509] width 469 height 29
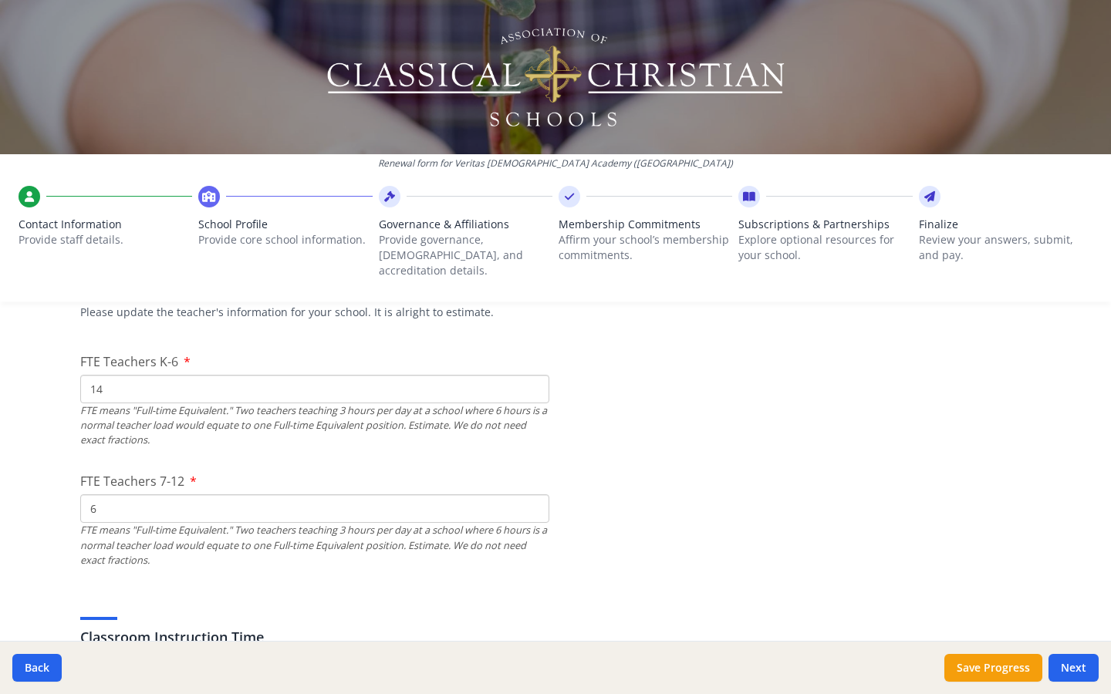
type input "6"
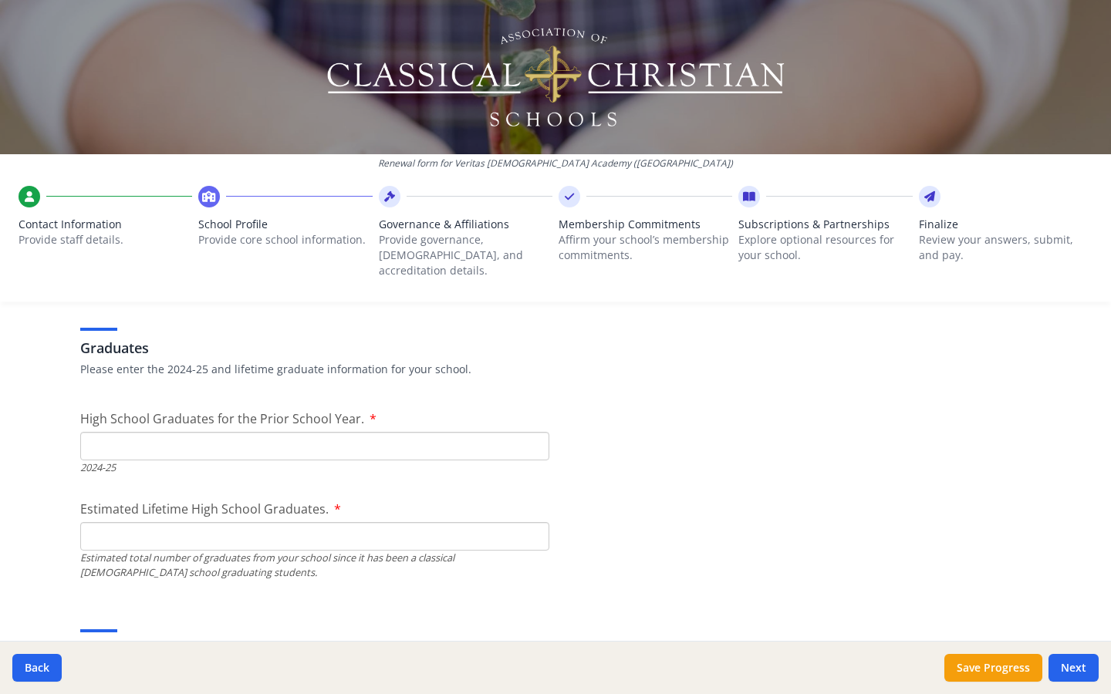
scroll to position [2161, 0]
click at [255, 431] on input "High School Graduates for the Prior School Year." at bounding box center [314, 445] width 469 height 29
type input "14"
click at [202, 532] on input "Estimated Lifetime High School Graduates." at bounding box center [314, 536] width 469 height 29
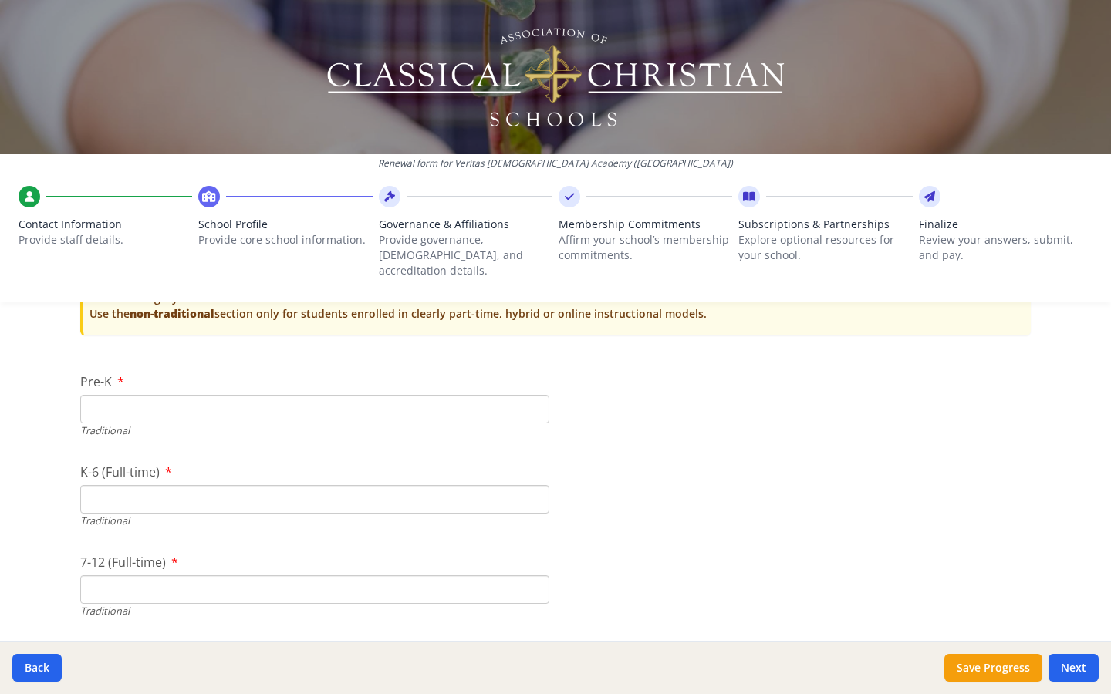
scroll to position [3184, 0]
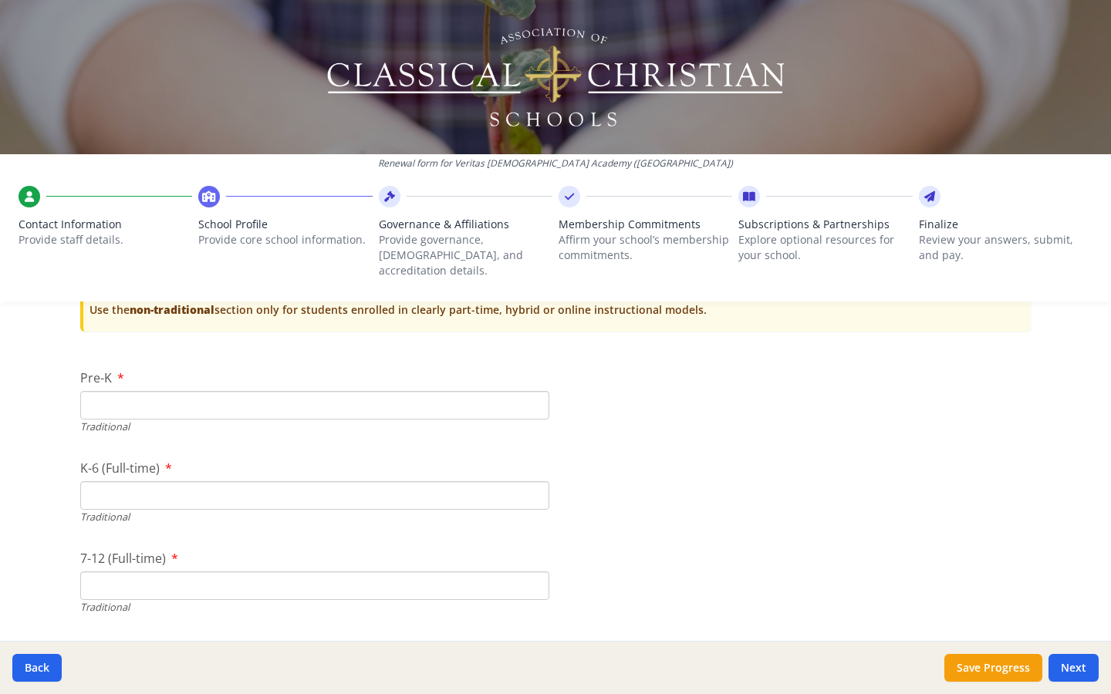
type input "75"
click at [121, 391] on input "Pre-K" at bounding box center [314, 405] width 469 height 29
type input "28"
click at [127, 482] on input "K-6 (Full-time)" at bounding box center [314, 496] width 469 height 29
type input "153"
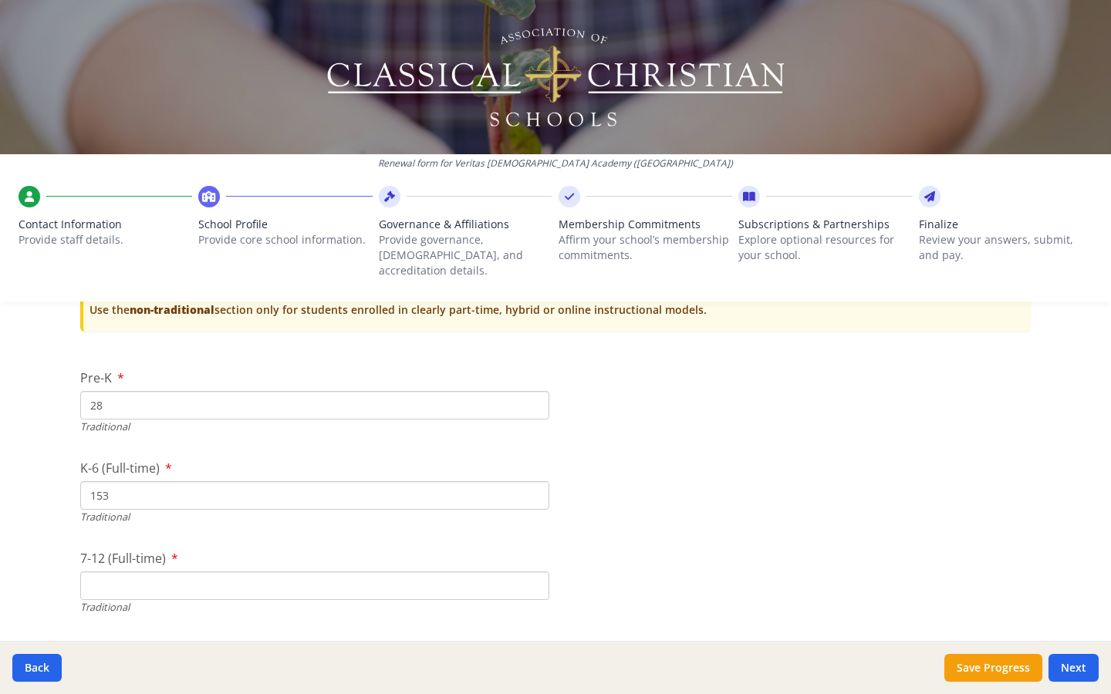
click at [123, 539] on input "7-12 (Full-time)" at bounding box center [314, 586] width 469 height 29
type input "97"
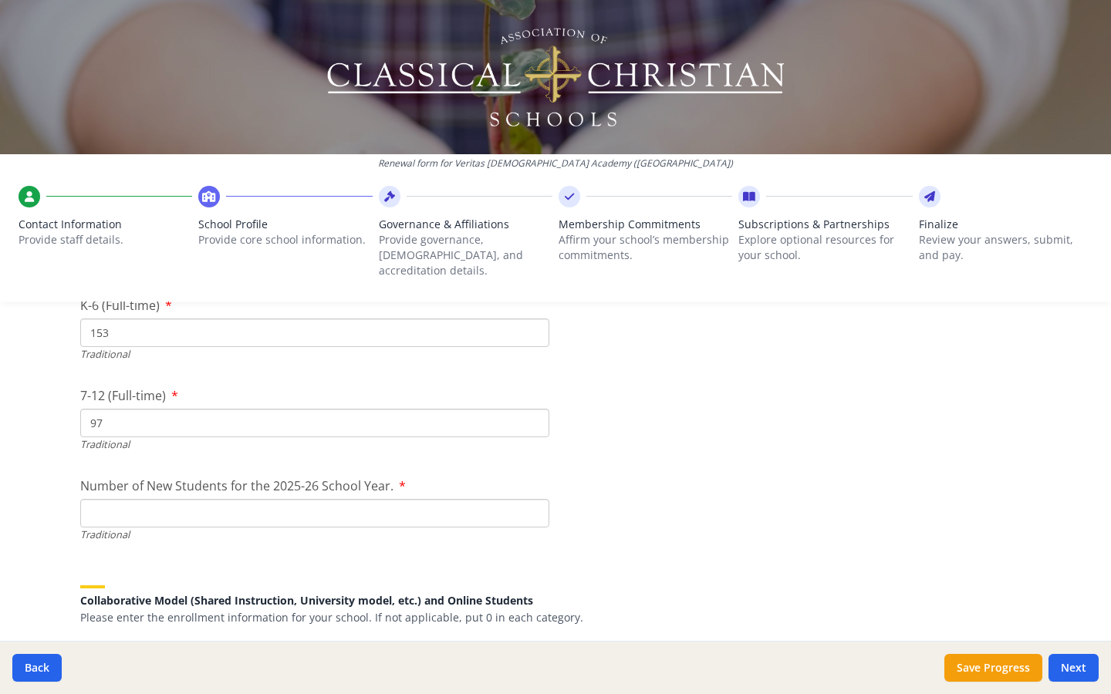
scroll to position [3367, 0]
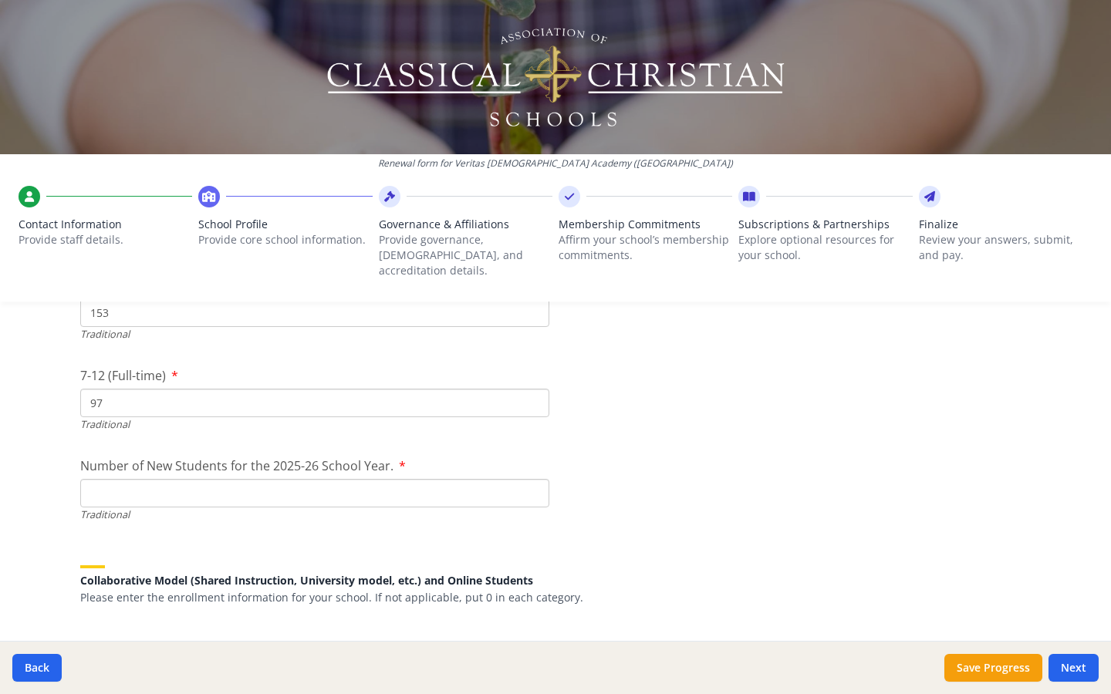
click at [228, 481] on input "Number of New Students for the 2025-26 School Year." at bounding box center [314, 493] width 469 height 29
type input "32"
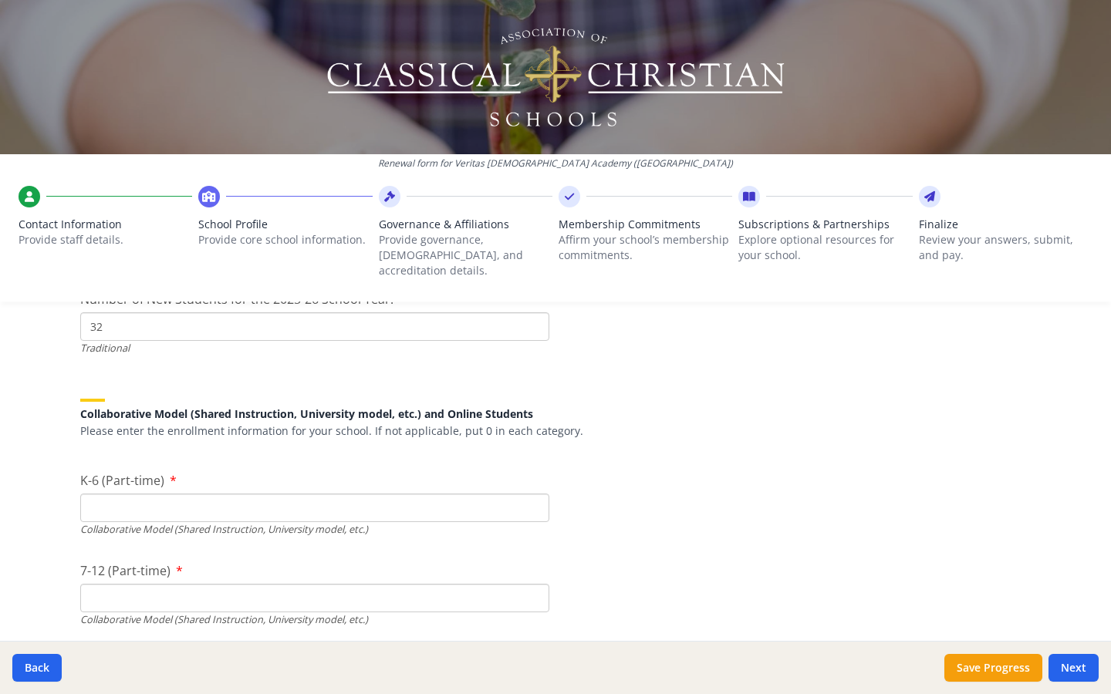
scroll to position [3535, 0]
click at [184, 492] on input "K-6 (Part-time)" at bounding box center [314, 506] width 469 height 29
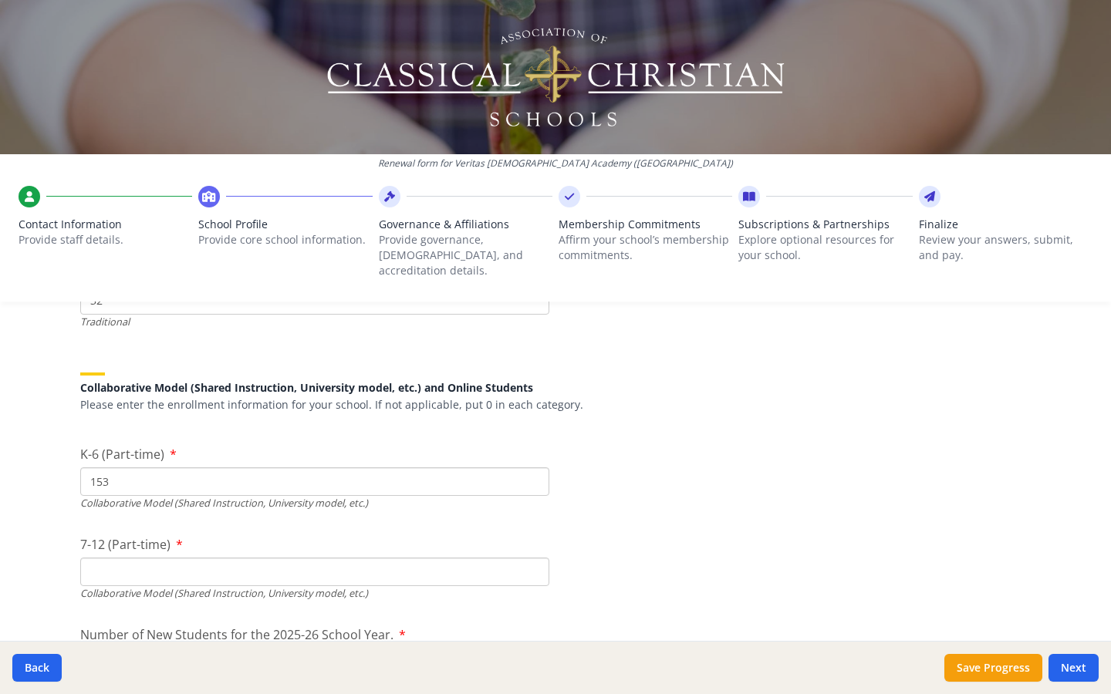
type input "153"
click at [175, 539] on input "7-12 (Part-time)" at bounding box center [314, 572] width 469 height 29
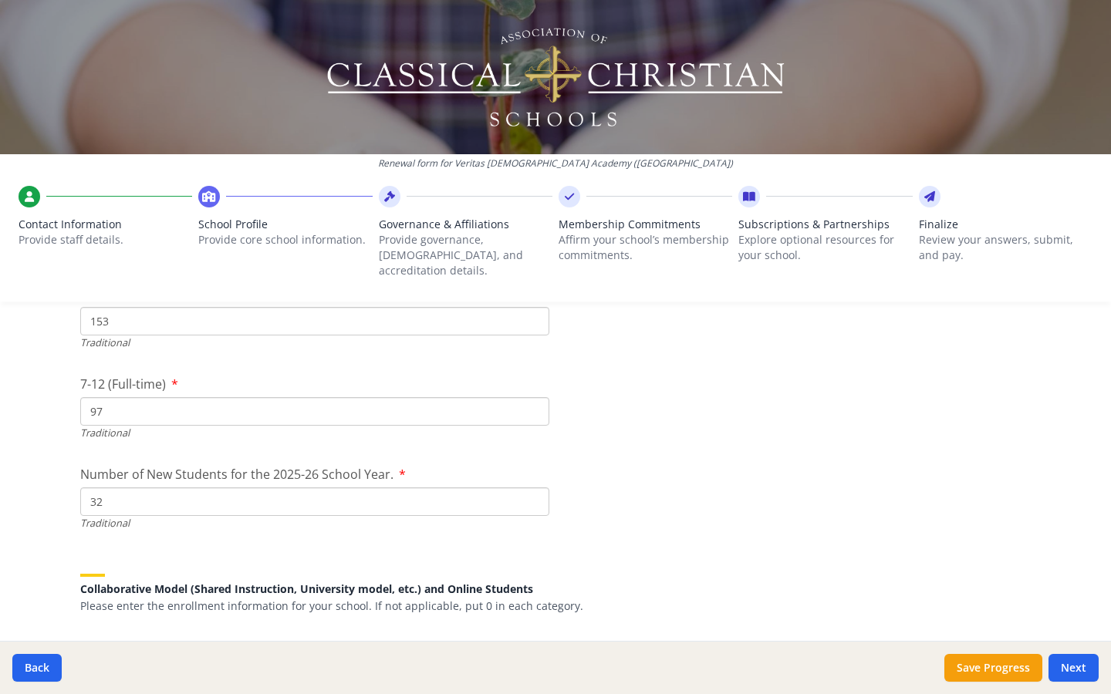
type input "7"
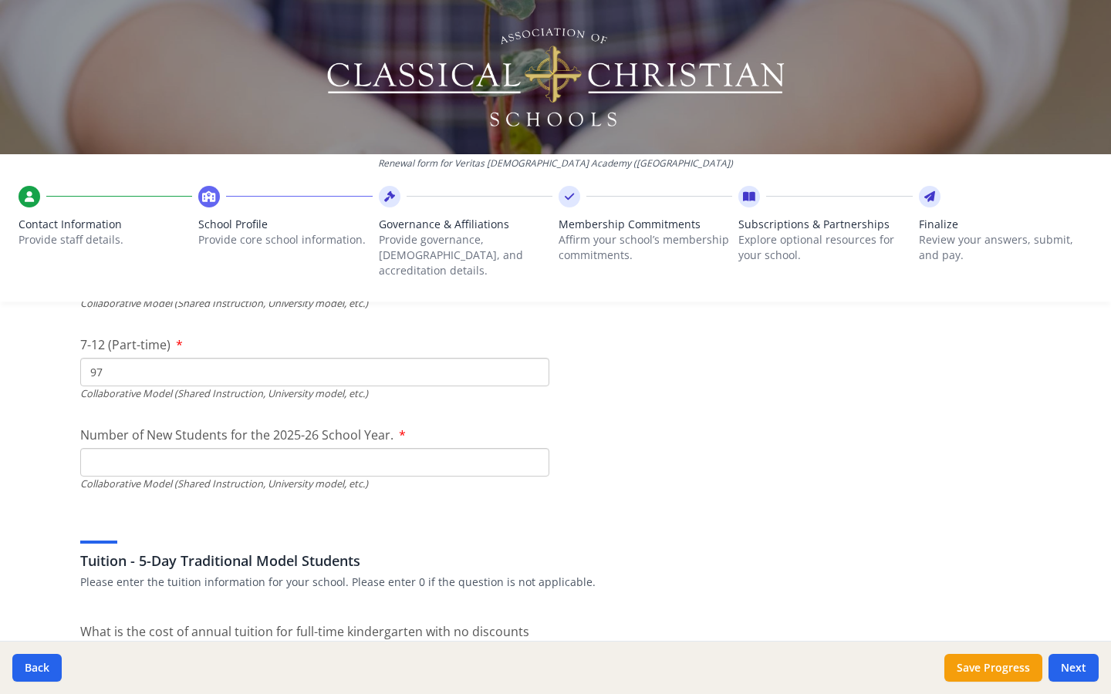
type input "97"
click at [198, 448] on input "Number of New Students for the 2025-26 School Year." at bounding box center [314, 462] width 469 height 29
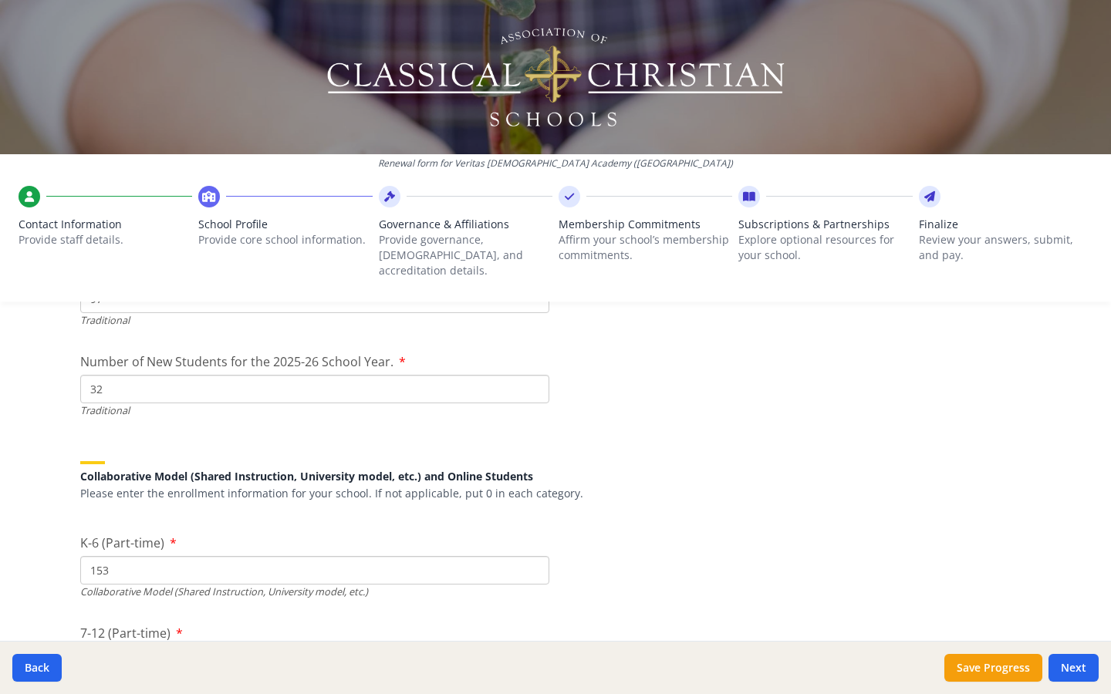
scroll to position [3462, 0]
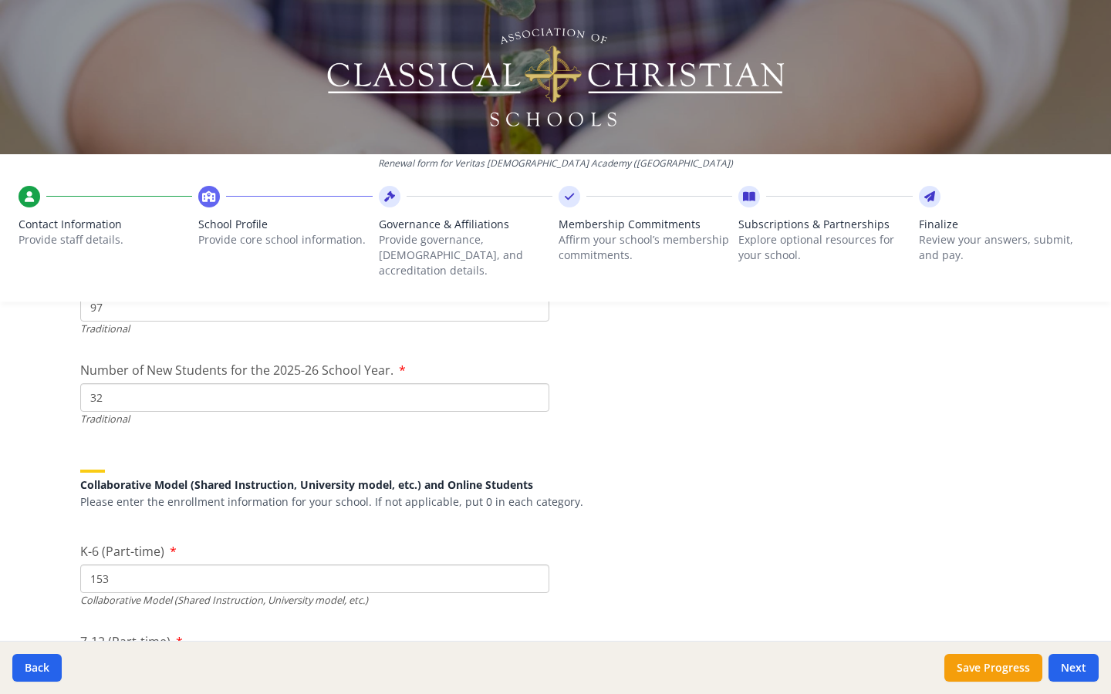
type input "35"
drag, startPoint x: 113, startPoint y: 377, endPoint x: 43, endPoint y: 375, distance: 69.5
click at [43, 375] on div "Renewal form for Veritas [DEMOGRAPHIC_DATA] Academy ([GEOGRAPHIC_DATA]) Contact…" at bounding box center [555, 347] width 1111 height 694
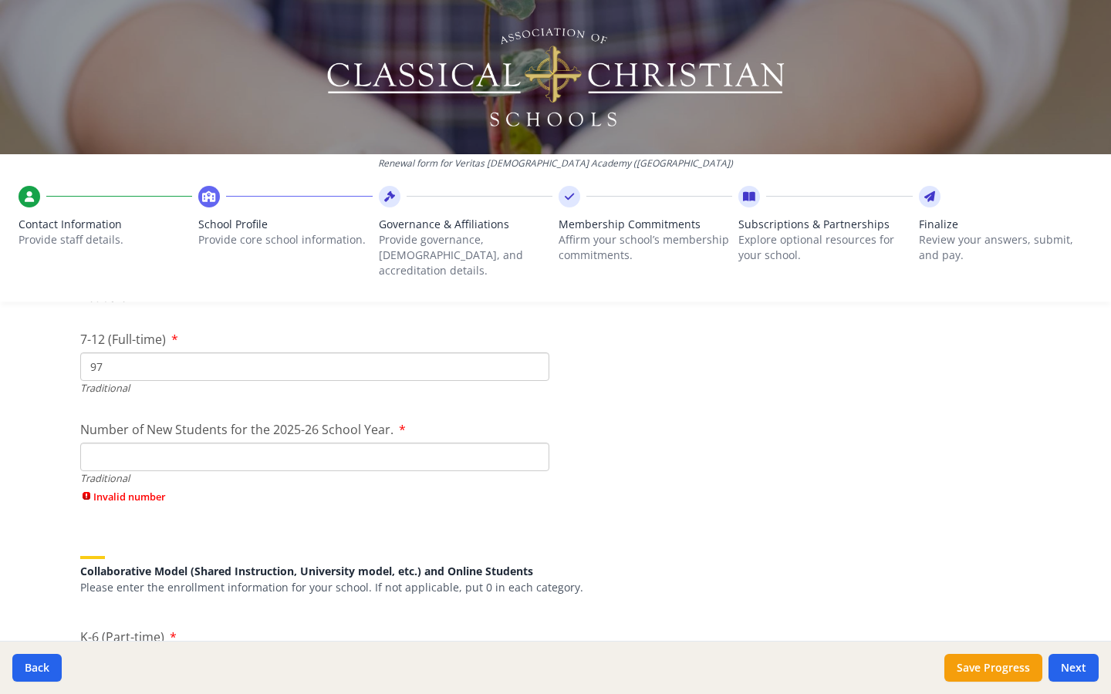
scroll to position [3348, 0]
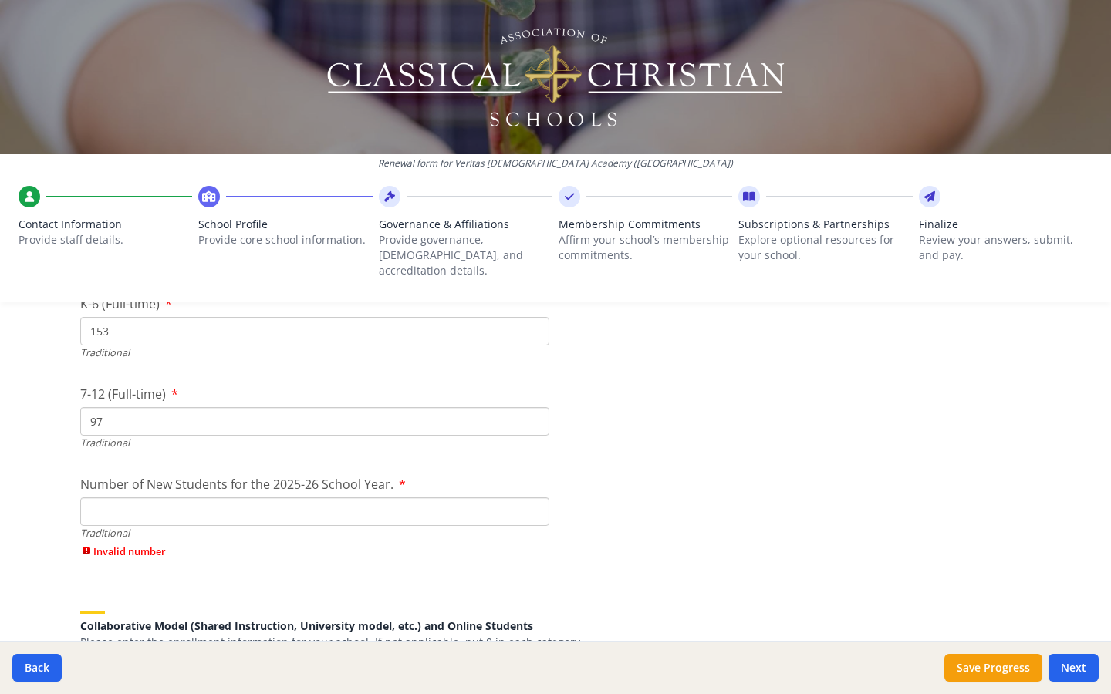
drag, startPoint x: 117, startPoint y: 395, endPoint x: 57, endPoint y: 386, distance: 60.9
click at [59, 390] on div "Renewal form for Veritas [DEMOGRAPHIC_DATA] Academy ([GEOGRAPHIC_DATA]) Contact…" at bounding box center [555, 347] width 1111 height 694
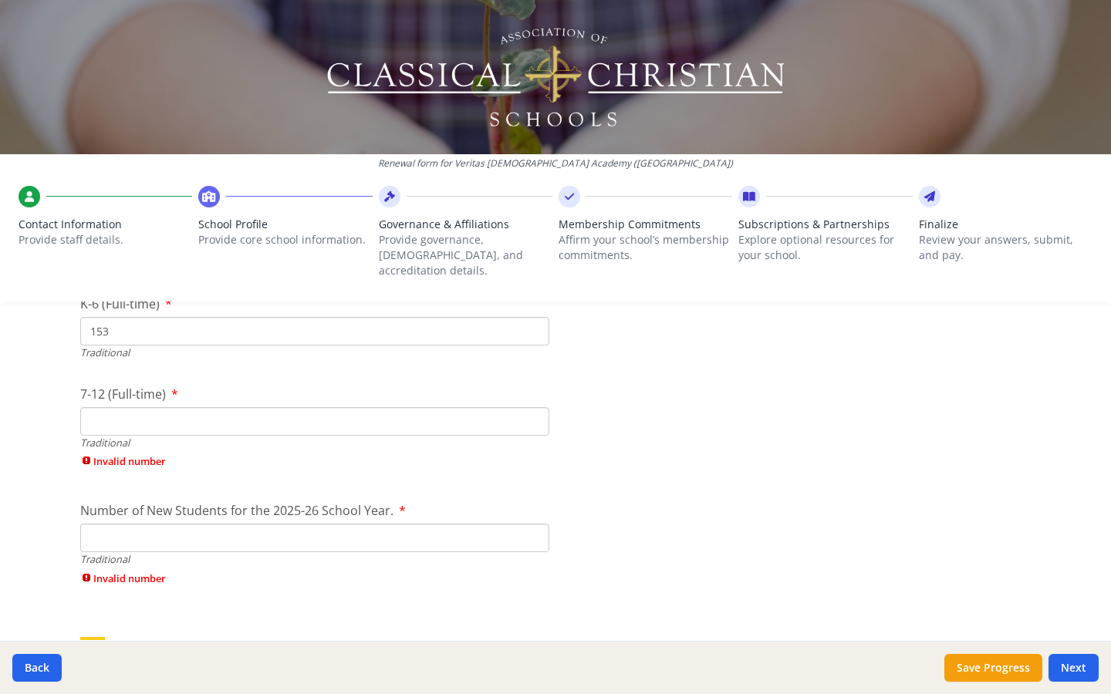
drag, startPoint x: 123, startPoint y: 308, endPoint x: 51, endPoint y: 302, distance: 72.0
click at [52, 306] on div "Renewal form for Veritas [DEMOGRAPHIC_DATA] Academy ([GEOGRAPHIC_DATA]) Contact…" at bounding box center [555, 347] width 1111 height 694
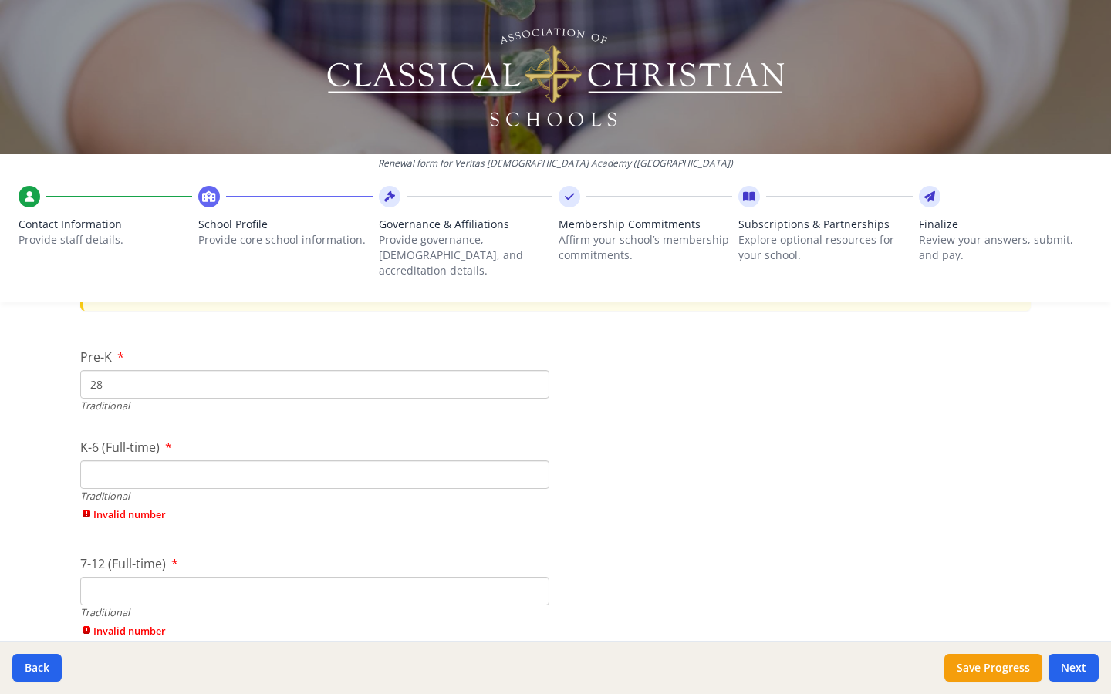
scroll to position [3204, 0]
drag, startPoint x: 104, startPoint y: 364, endPoint x: 13, endPoint y: 353, distance: 91.8
click at [14, 356] on div "Renewal form for Veritas [DEMOGRAPHIC_DATA] Academy ([GEOGRAPHIC_DATA]) Contact…" at bounding box center [555, 347] width 1111 height 694
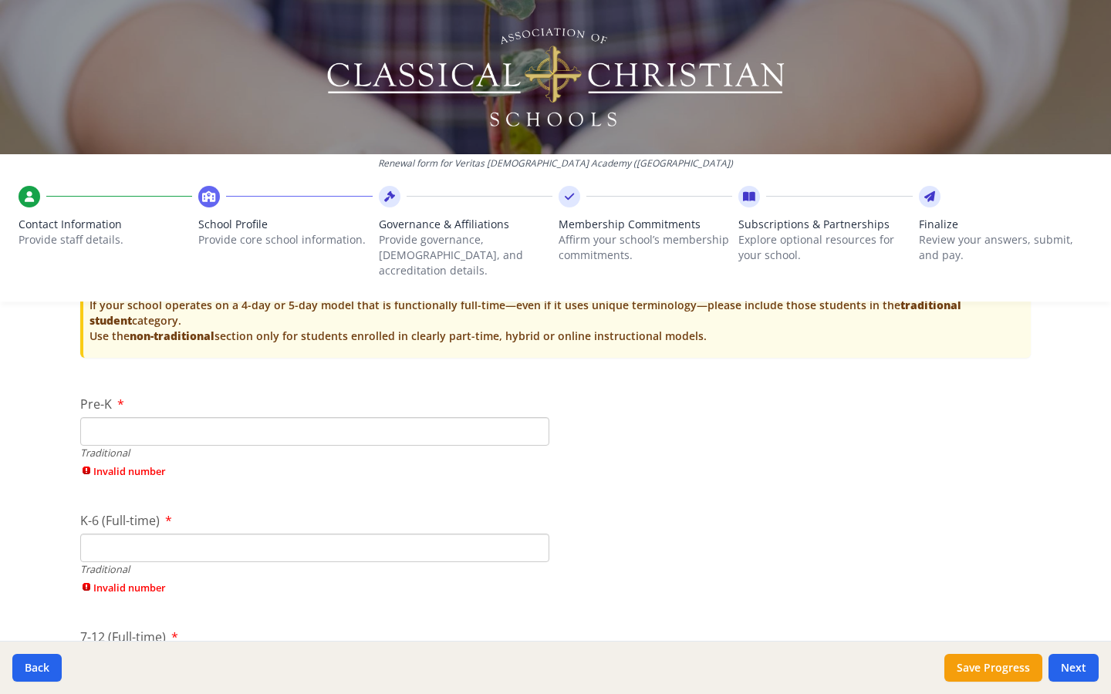
scroll to position [3158, 0]
type input "0"
click at [117, 524] on div "K-6 (Full-time) Traditional Invalid number" at bounding box center [314, 557] width 469 height 92
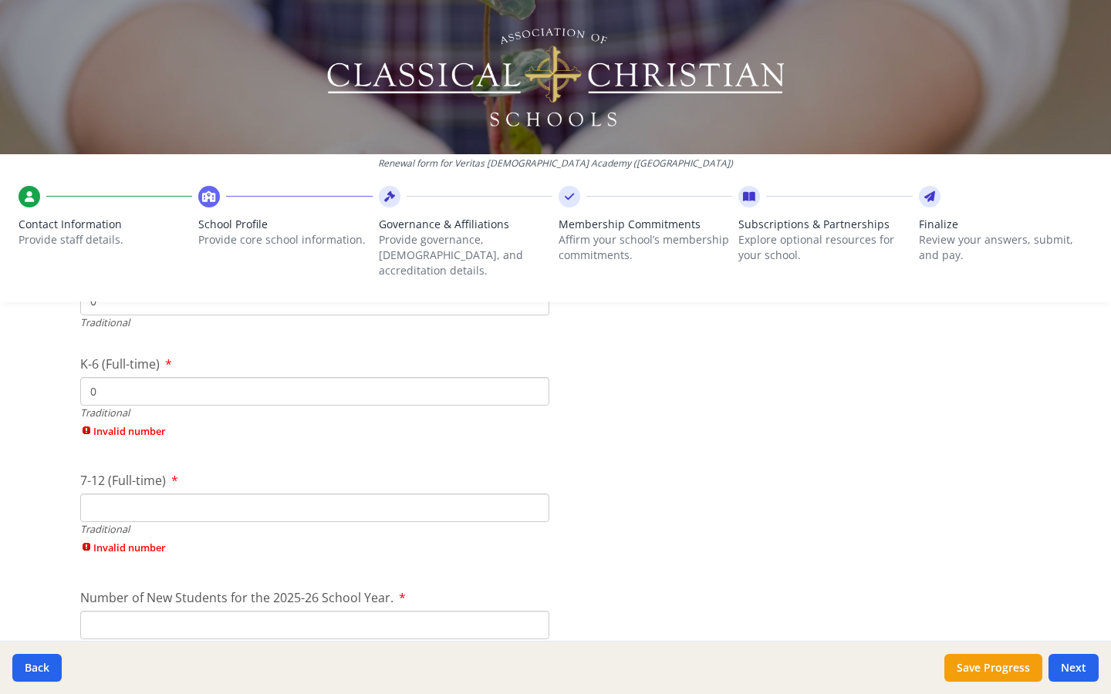
scroll to position [3290, 0]
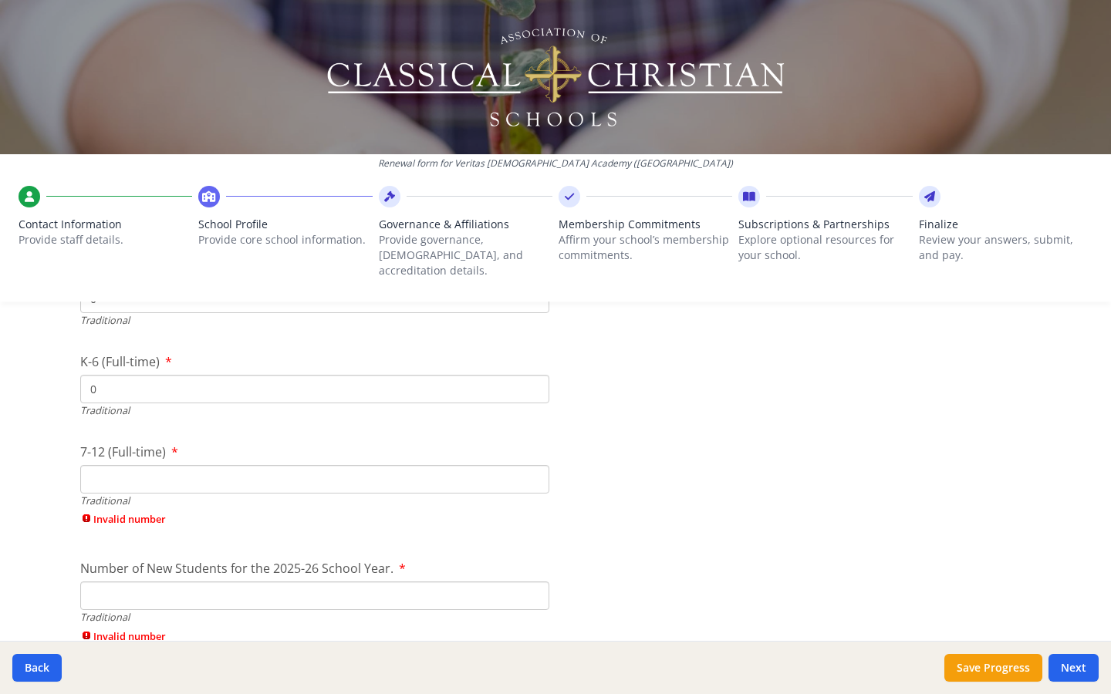
type input "0"
click at [117, 512] on span "Invalid number" at bounding box center [314, 519] width 469 height 15
click at [114, 465] on input "7-12 (Full-time)" at bounding box center [314, 479] width 469 height 29
type input "0"
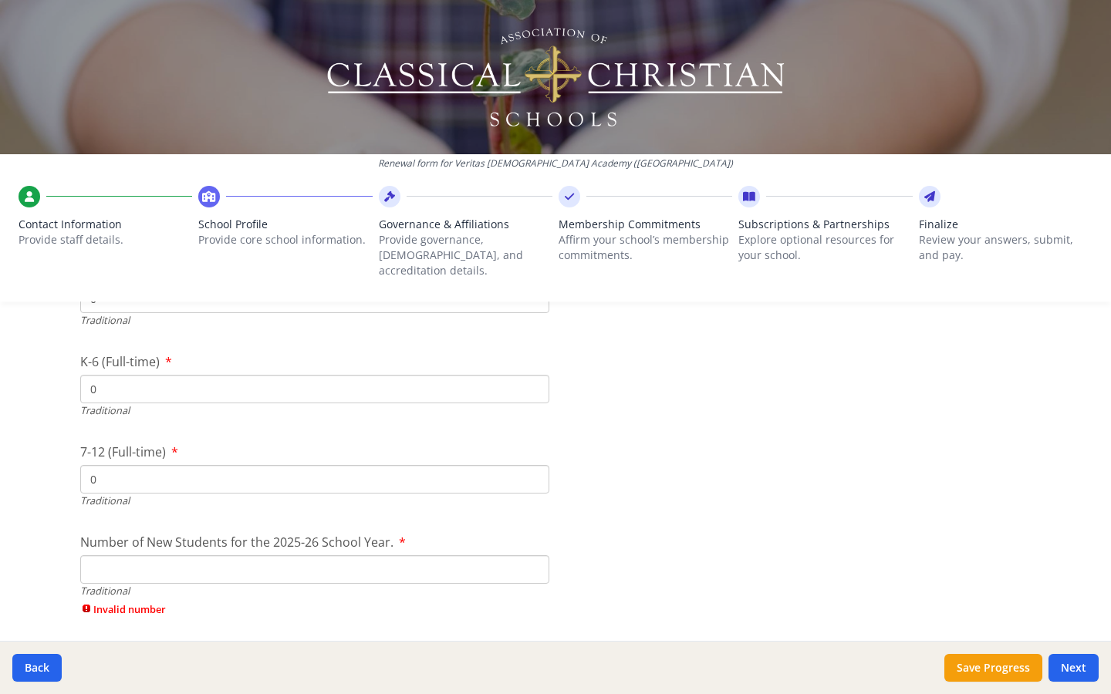
click at [117, 539] on div "Number of New Students for the 2025-26 School Year. Traditional Invalid number" at bounding box center [314, 579] width 469 height 92
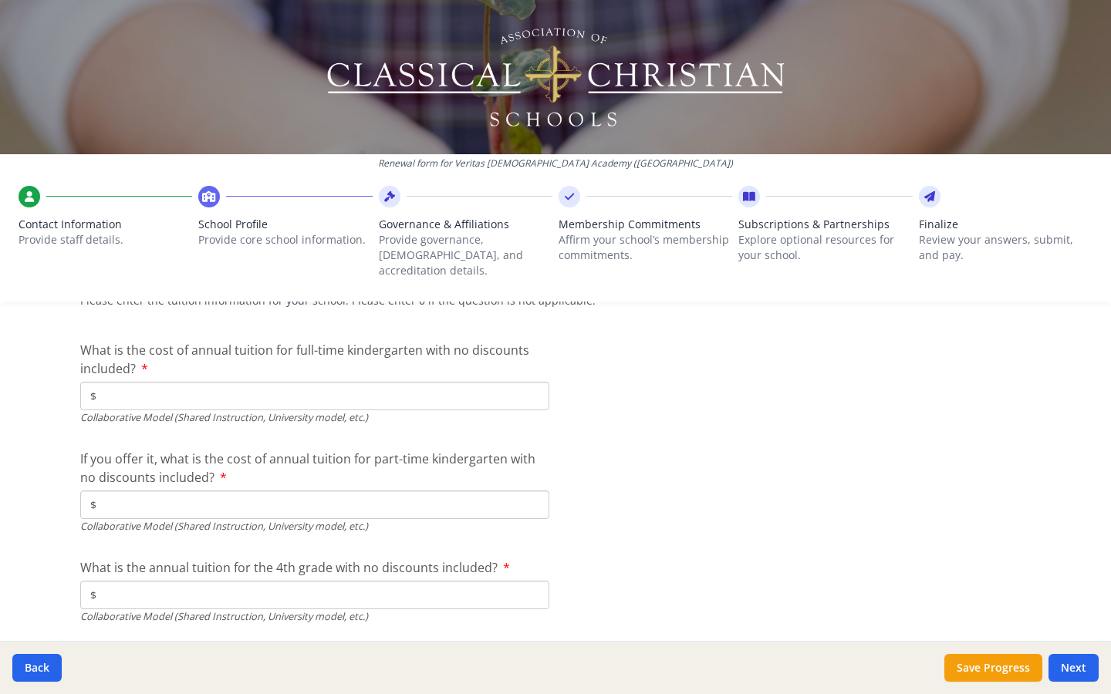
scroll to position [4734, 0]
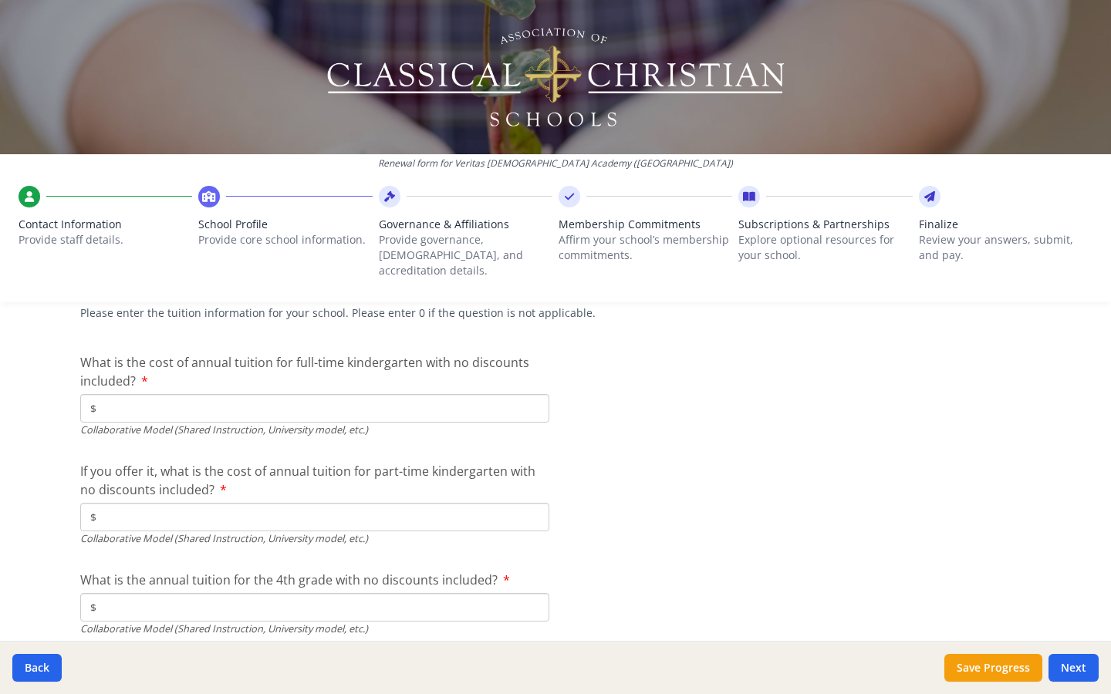
type input "0"
click at [117, 394] on input "$" at bounding box center [314, 408] width 469 height 29
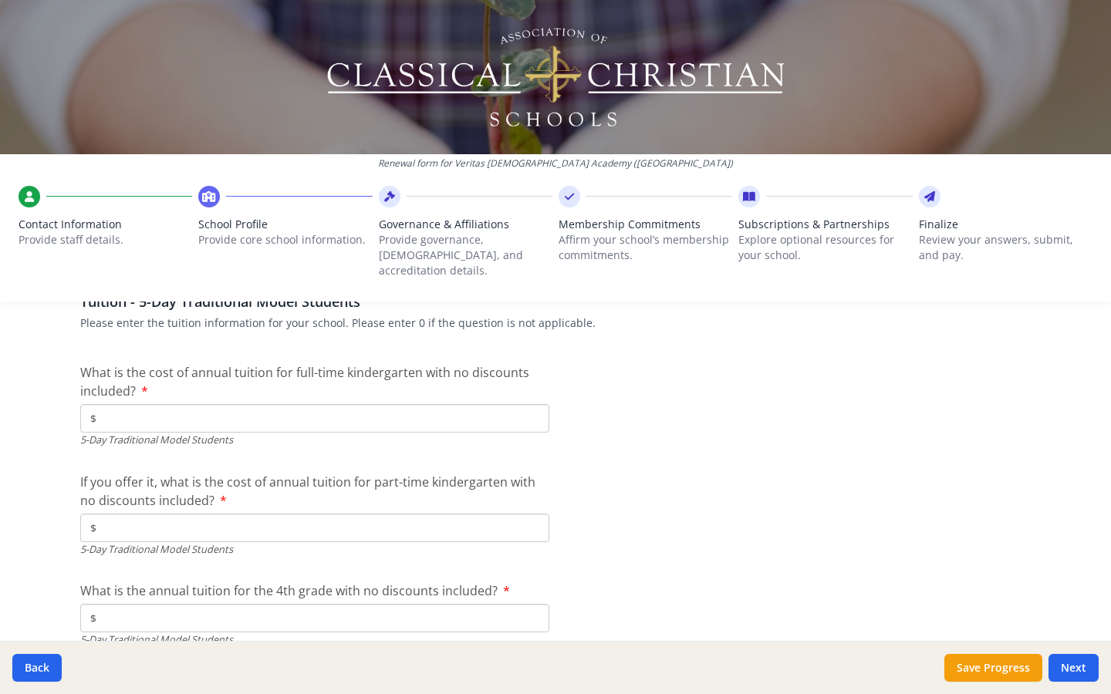
scroll to position [4020, 0]
click at [159, 404] on input "$" at bounding box center [314, 418] width 469 height 29
type input "$0"
click at [140, 513] on input "$" at bounding box center [314, 527] width 469 height 29
type input "$0"
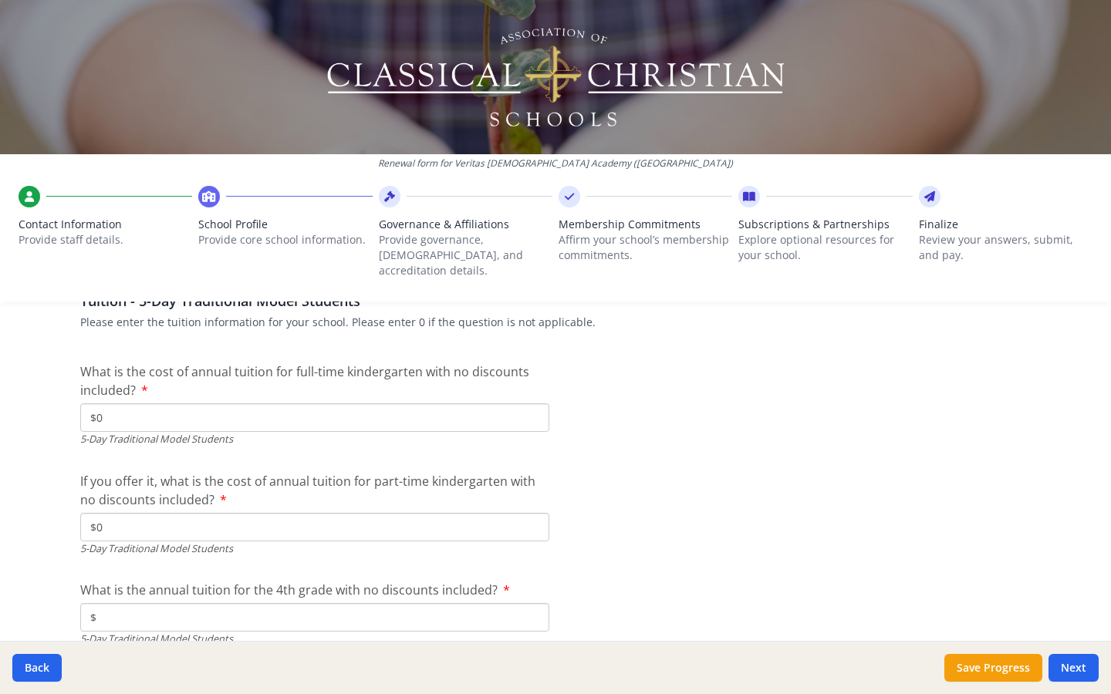
click at [134, 539] on input "$" at bounding box center [314, 617] width 469 height 29
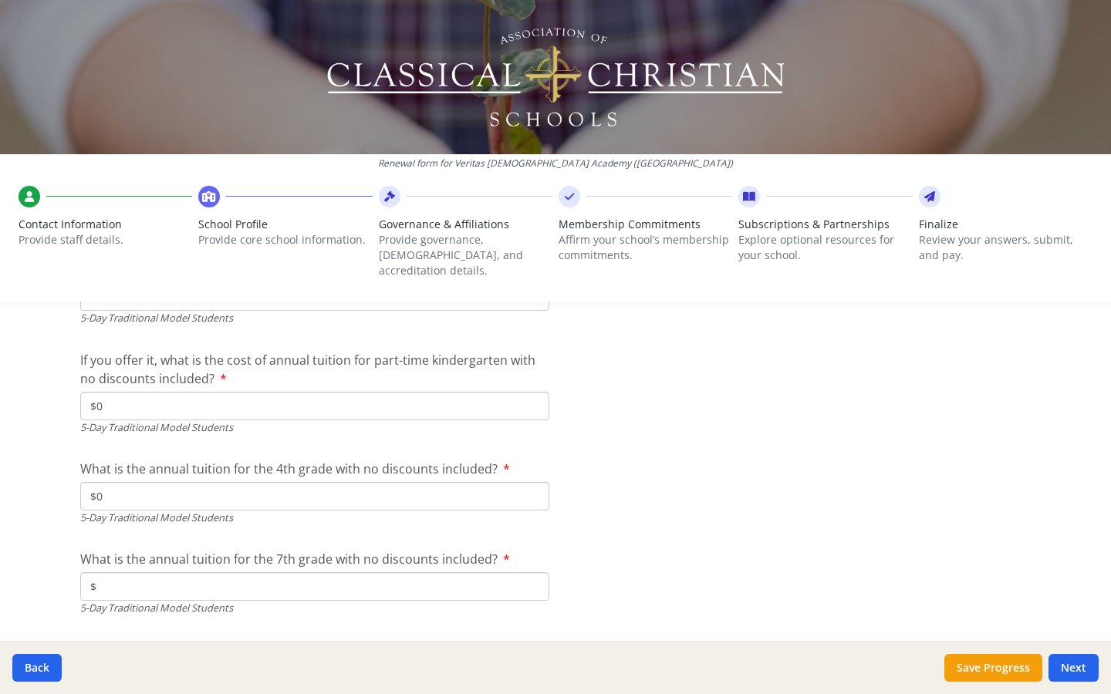
scroll to position [4179, 0]
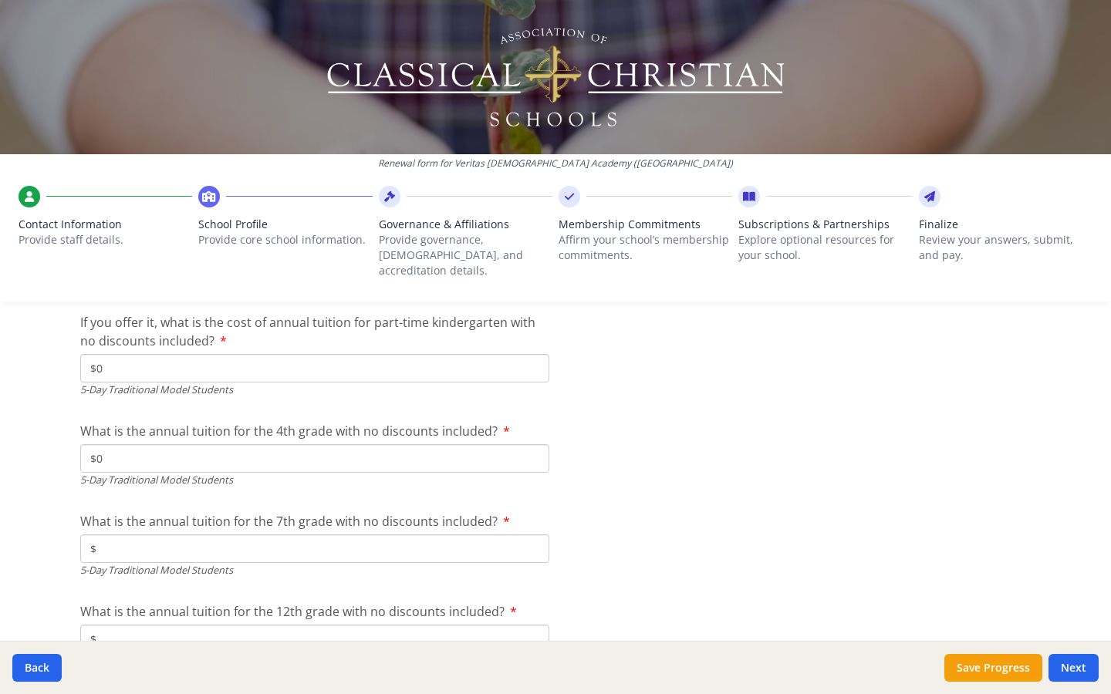
type input "$0"
click at [130, 535] on input "$" at bounding box center [314, 549] width 469 height 29
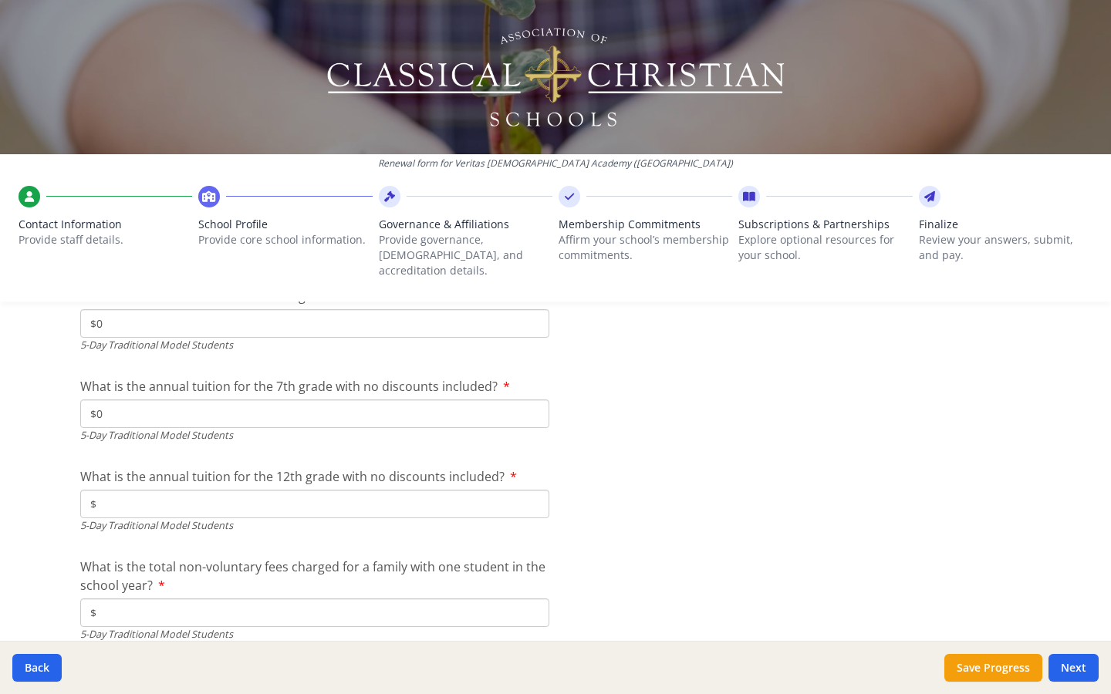
scroll to position [4322, 0]
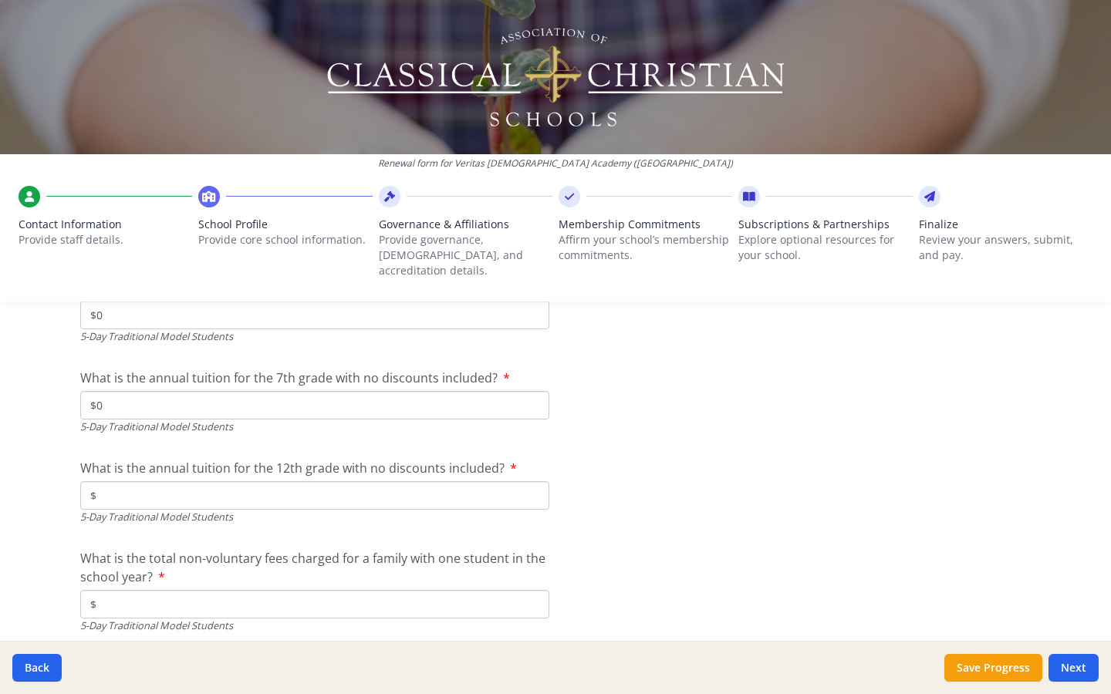
type input "$0"
click at [117, 482] on input "$" at bounding box center [314, 496] width 469 height 29
type input "$0"
click at [116, 539] on input "$" at bounding box center [314, 604] width 469 height 29
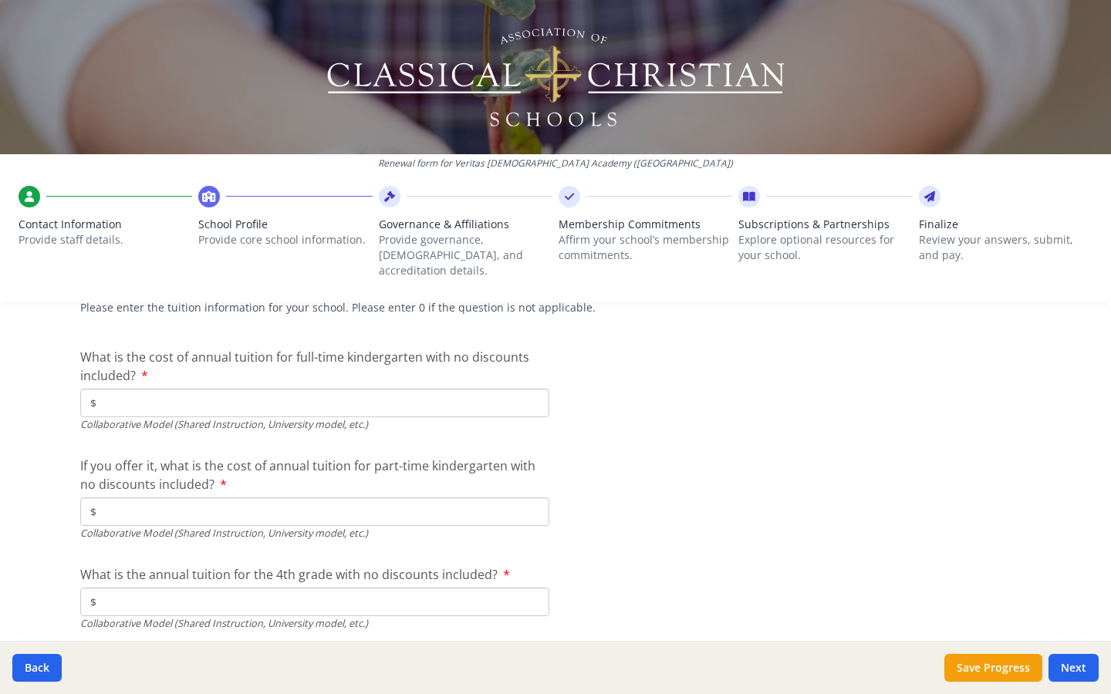
scroll to position [4741, 0]
type input "$0"
click at [127, 387] on input "$" at bounding box center [314, 401] width 469 height 29
type input "$6 350"
click at [165, 496] on input "$" at bounding box center [314, 510] width 469 height 29
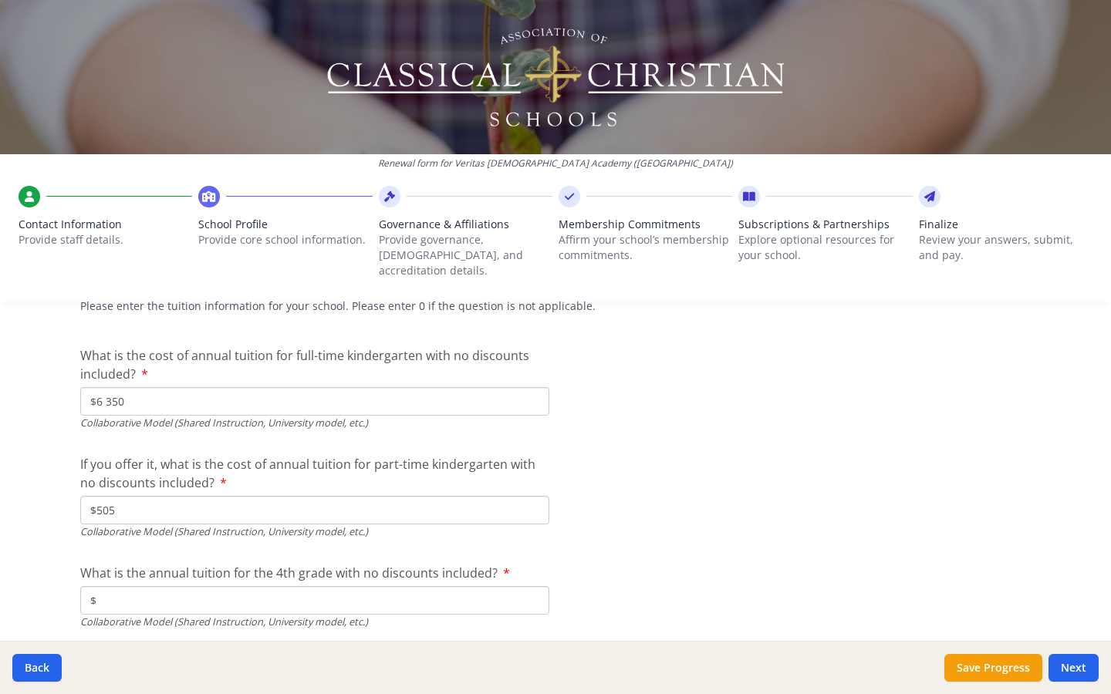
type input "$5 050"
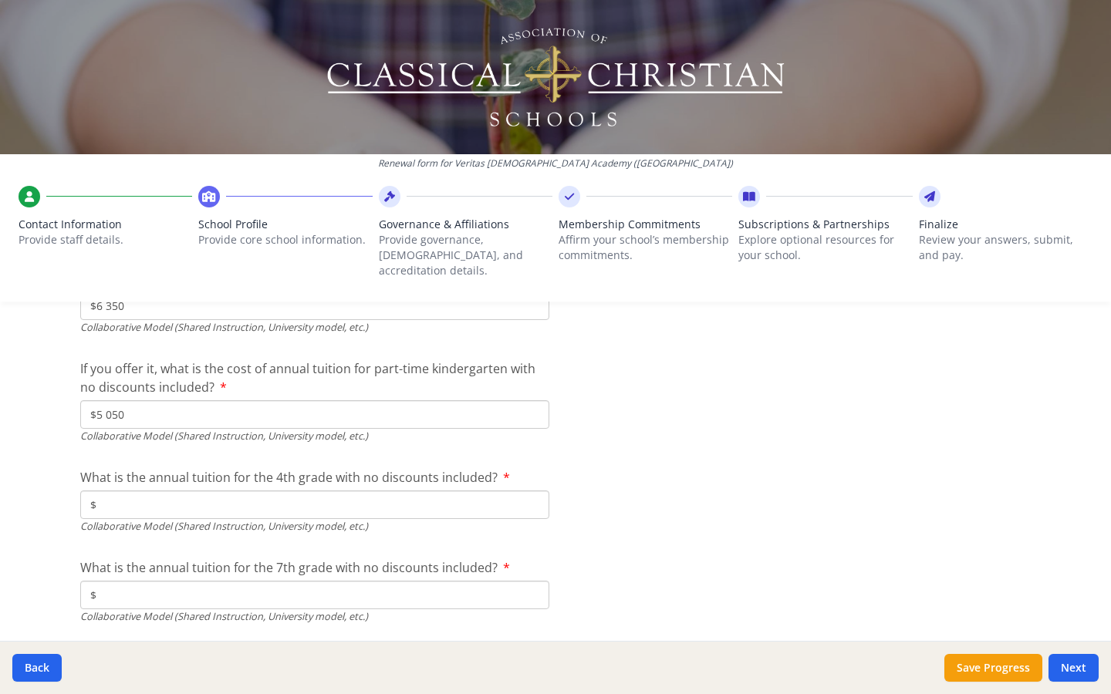
scroll to position [4841, 0]
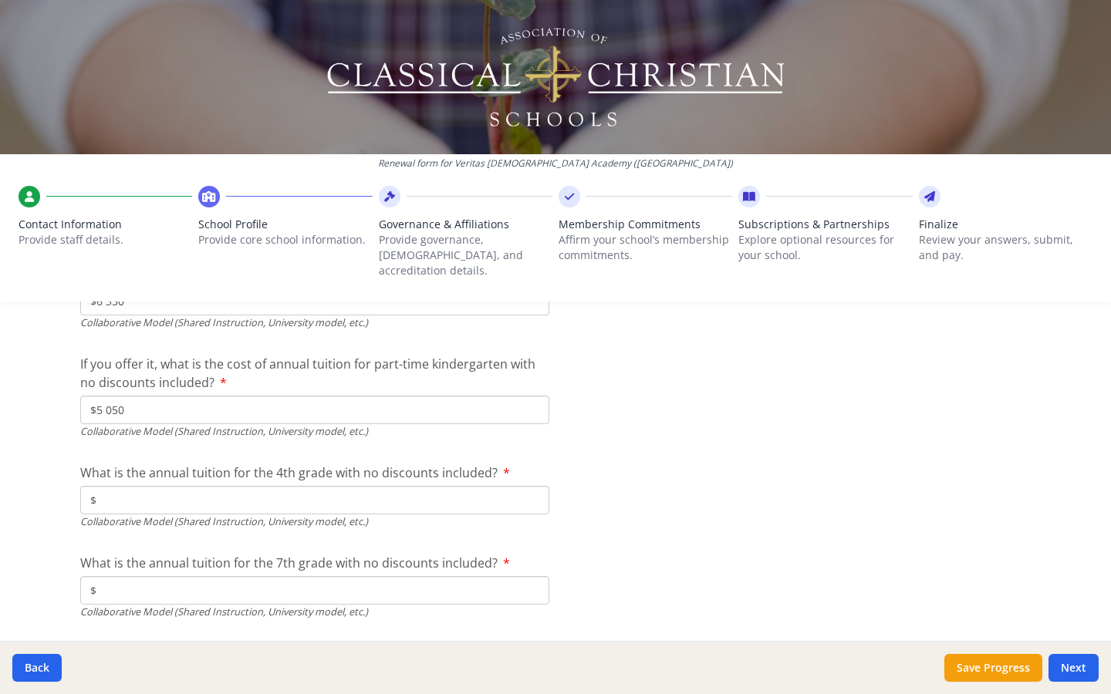
click at [161, 486] on input "$" at bounding box center [314, 500] width 469 height 29
type input "$6 450"
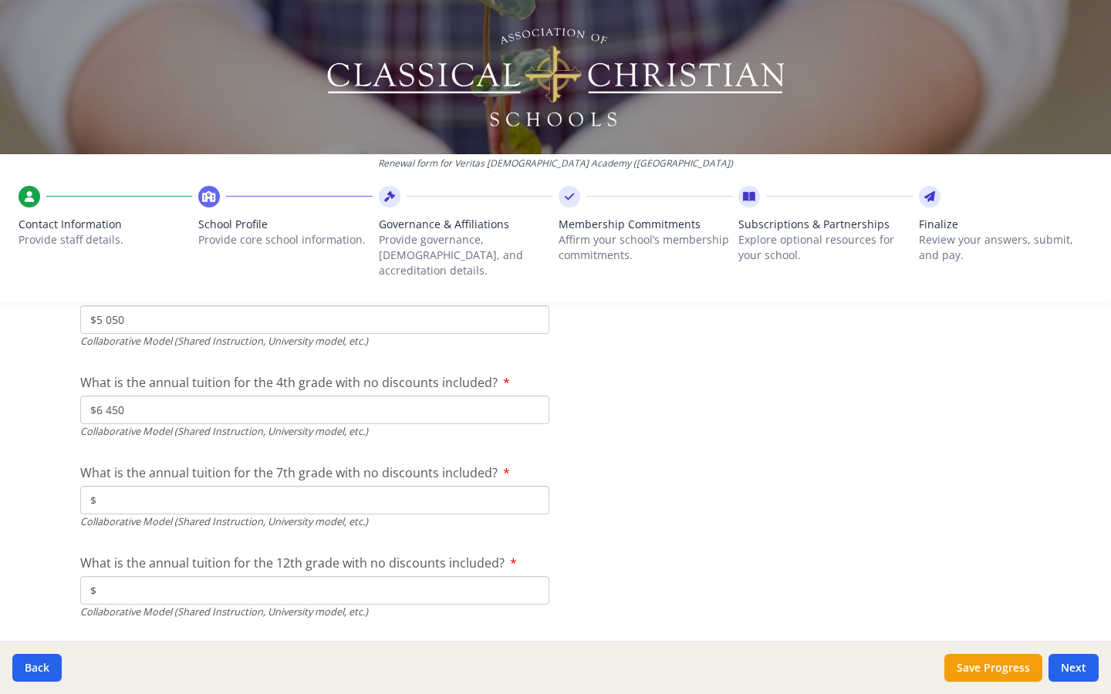
scroll to position [4936, 0]
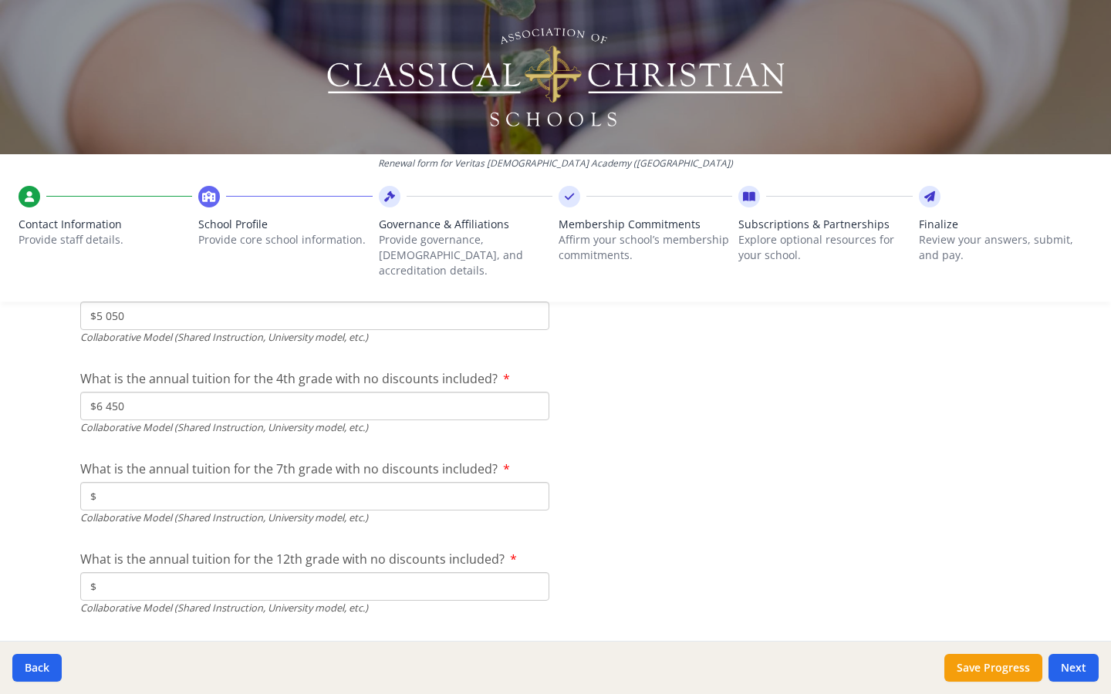
click at [161, 482] on input "$" at bounding box center [314, 496] width 469 height 29
type input "$6 550"
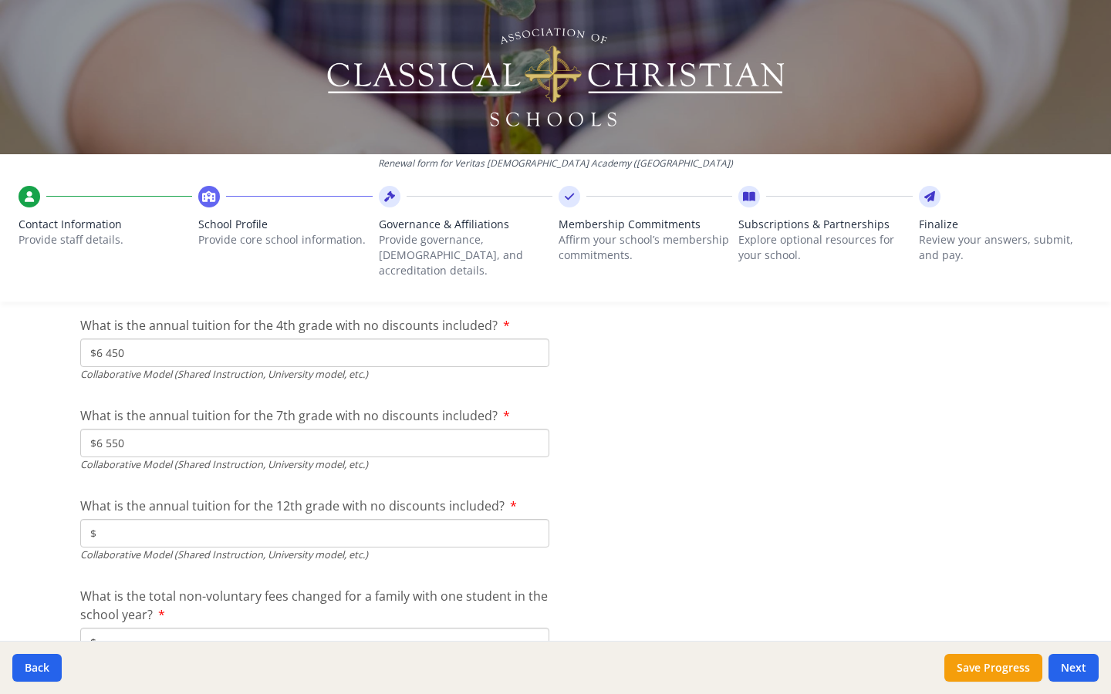
scroll to position [4990, 0]
click at [152, 519] on input "$" at bounding box center [314, 533] width 469 height 29
type input "$6 650"
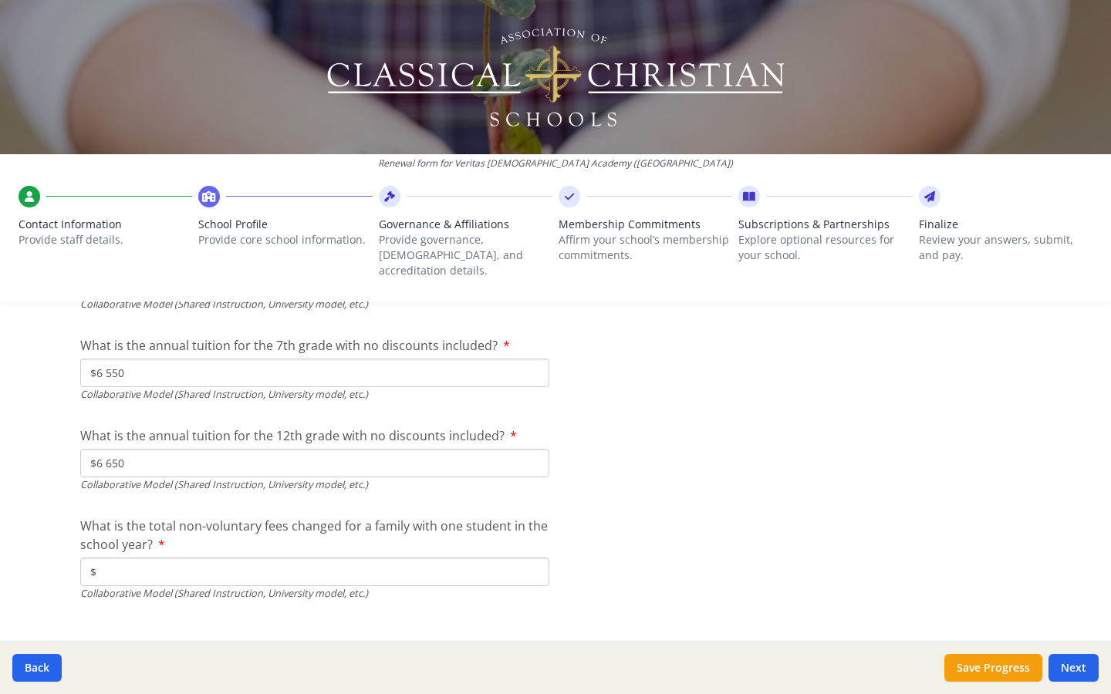
scroll to position [5057, 0]
click at [175, 539] on input "$" at bounding box center [314, 573] width 469 height 29
type input "$300"
click at [1010, 539] on button "Save Progress" at bounding box center [994, 668] width 98 height 28
click at [1076, 539] on button "Next" at bounding box center [1074, 668] width 50 height 28
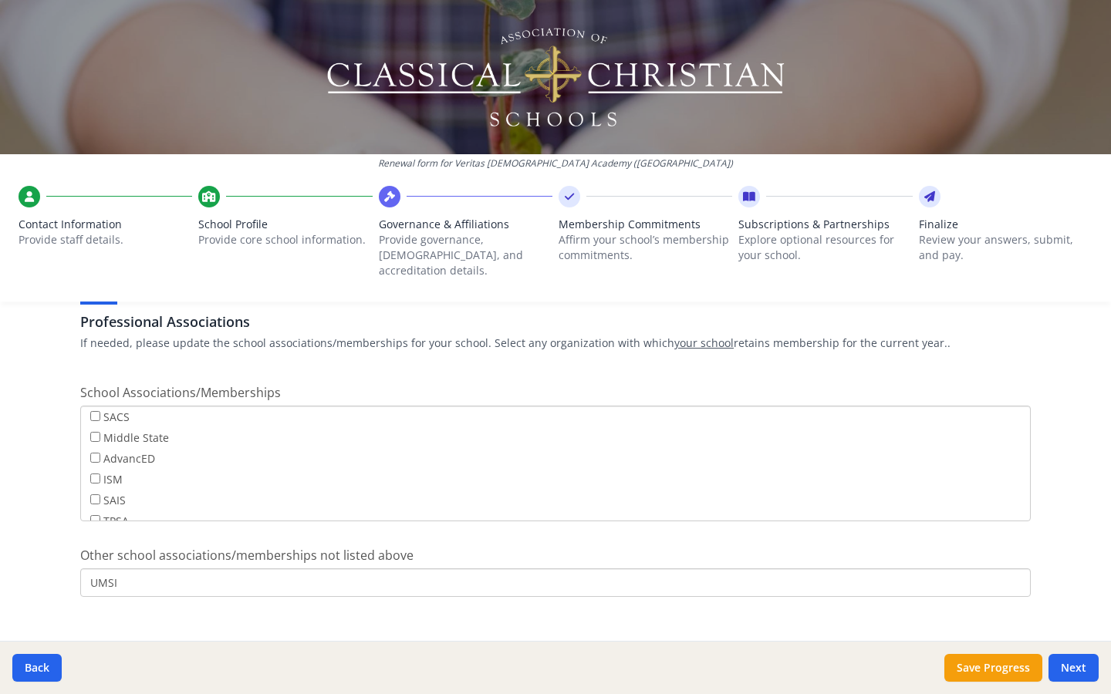
scroll to position [919, 0]
click at [1069, 539] on button "Next" at bounding box center [1074, 668] width 50 height 28
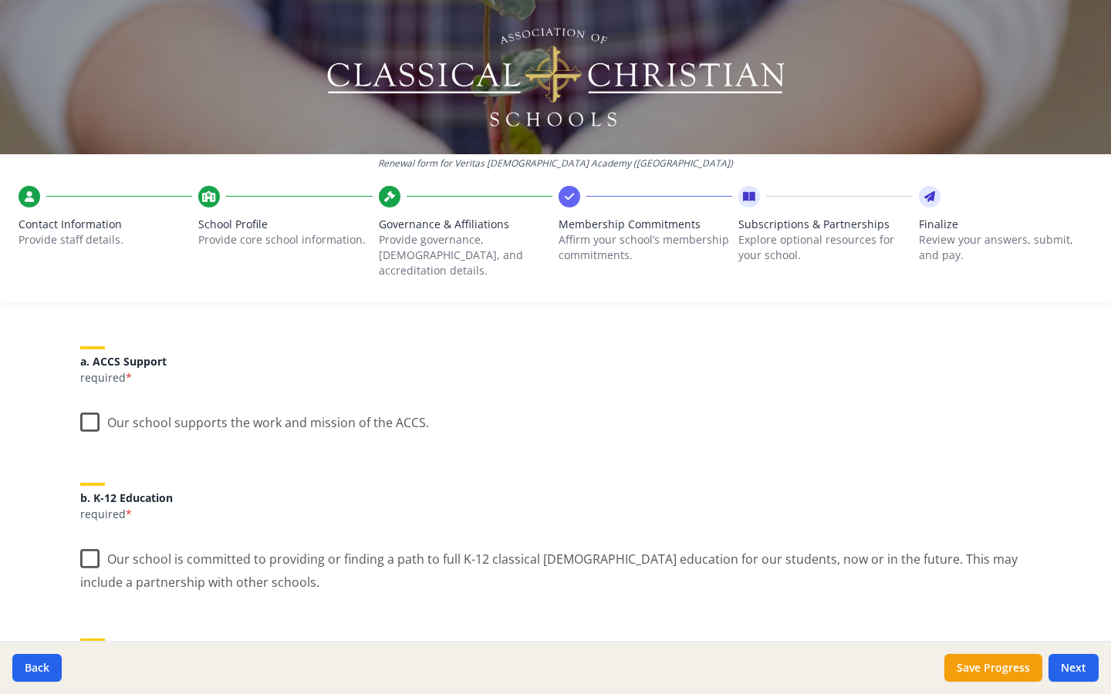
scroll to position [171, 0]
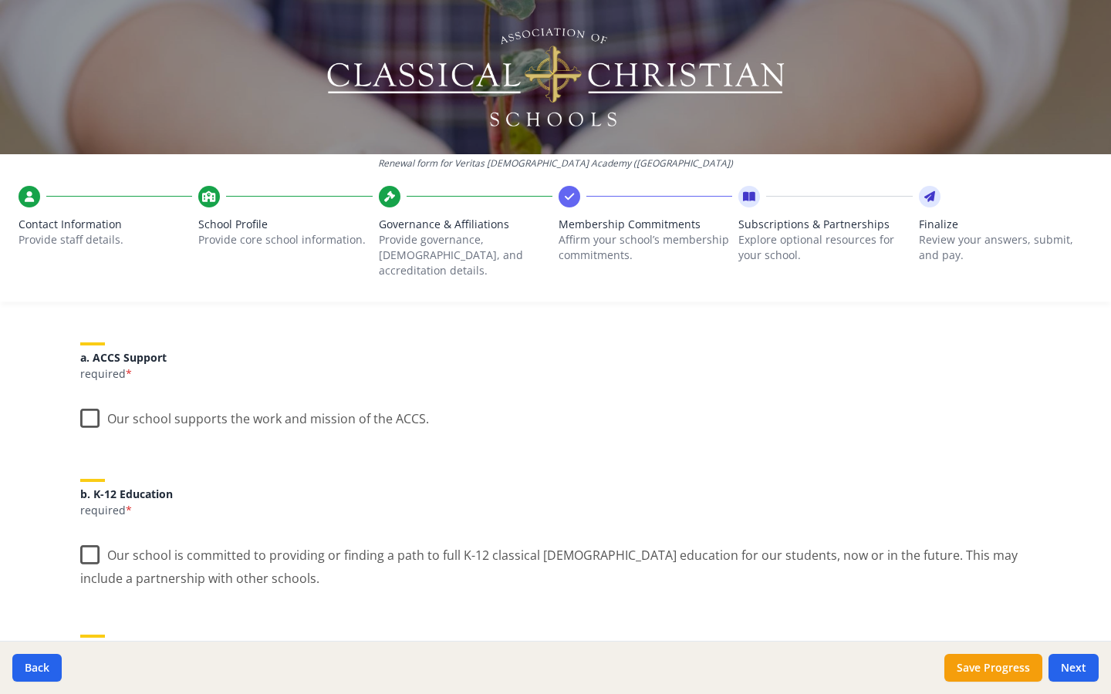
click at [90, 403] on label "Our school supports the work and mission of the ACCS." at bounding box center [254, 415] width 349 height 33
click at [0, 0] on input "Our school supports the work and mission of the ACCS." at bounding box center [0, 0] width 0 height 0
click at [91, 539] on label "Our school is committed to providing or finding a path to full K-12 classical […" at bounding box center [555, 562] width 951 height 52
click at [0, 0] on input "Our school is committed to providing or finding a path to full K-12 classical […" at bounding box center [0, 0] width 0 height 0
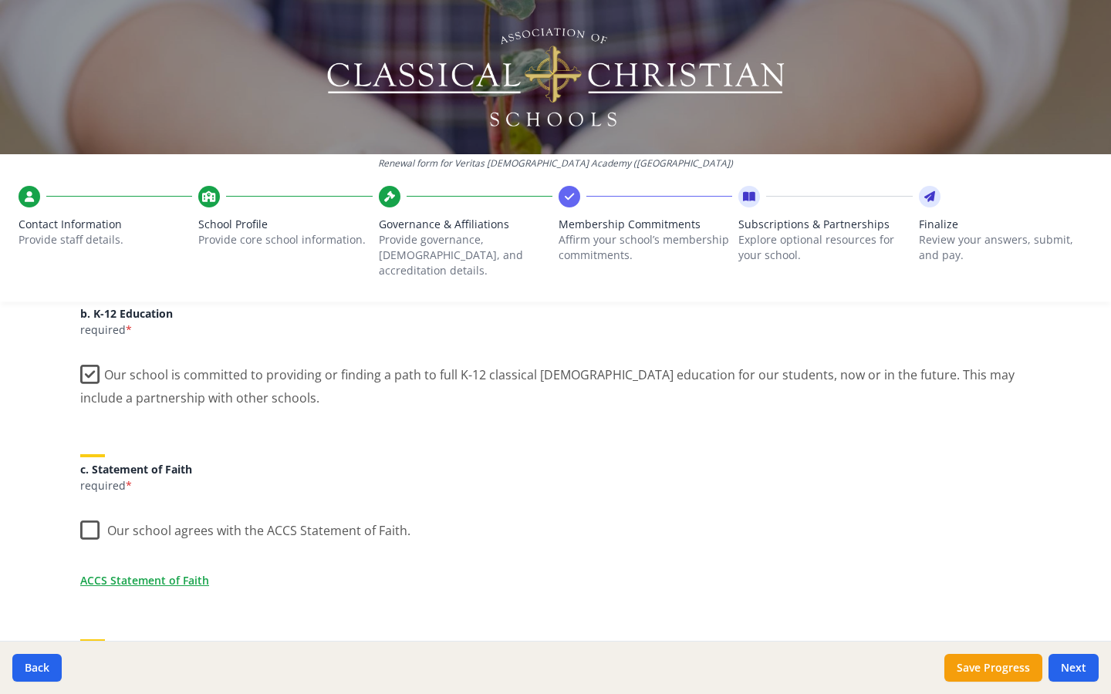
scroll to position [353, 0]
click at [90, 522] on label "Our school agrees with the ACCS Statement of Faith." at bounding box center [245, 525] width 330 height 33
click at [0, 0] on input "Our school agrees with the ACCS Statement of Faith." at bounding box center [0, 0] width 0 height 0
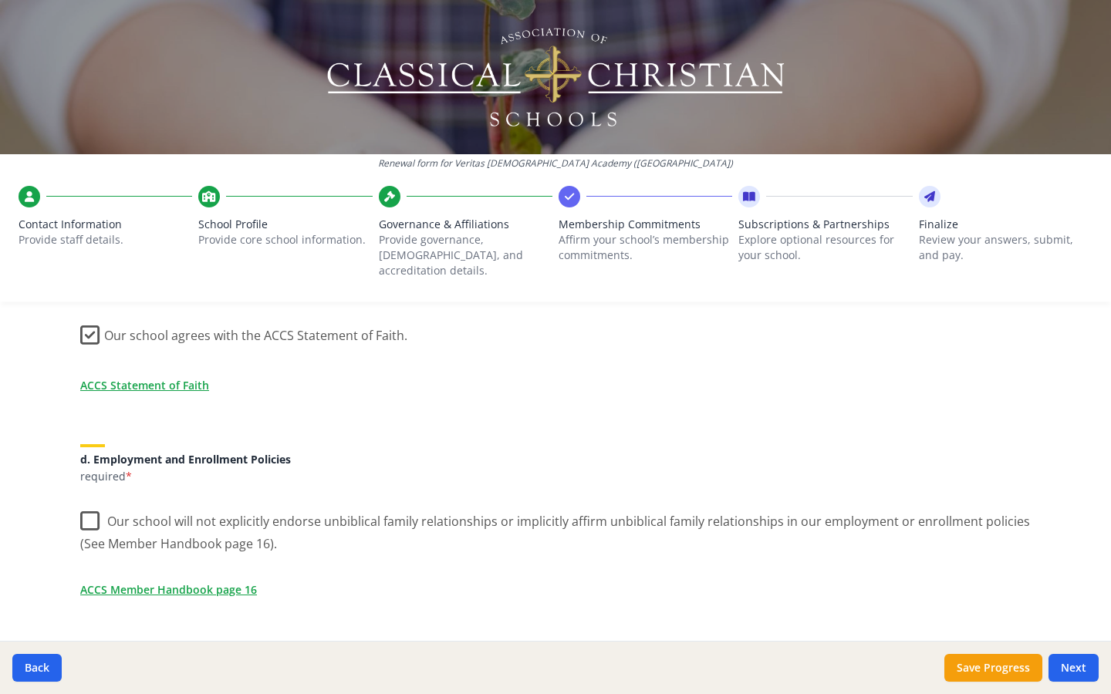
scroll to position [556, 0]
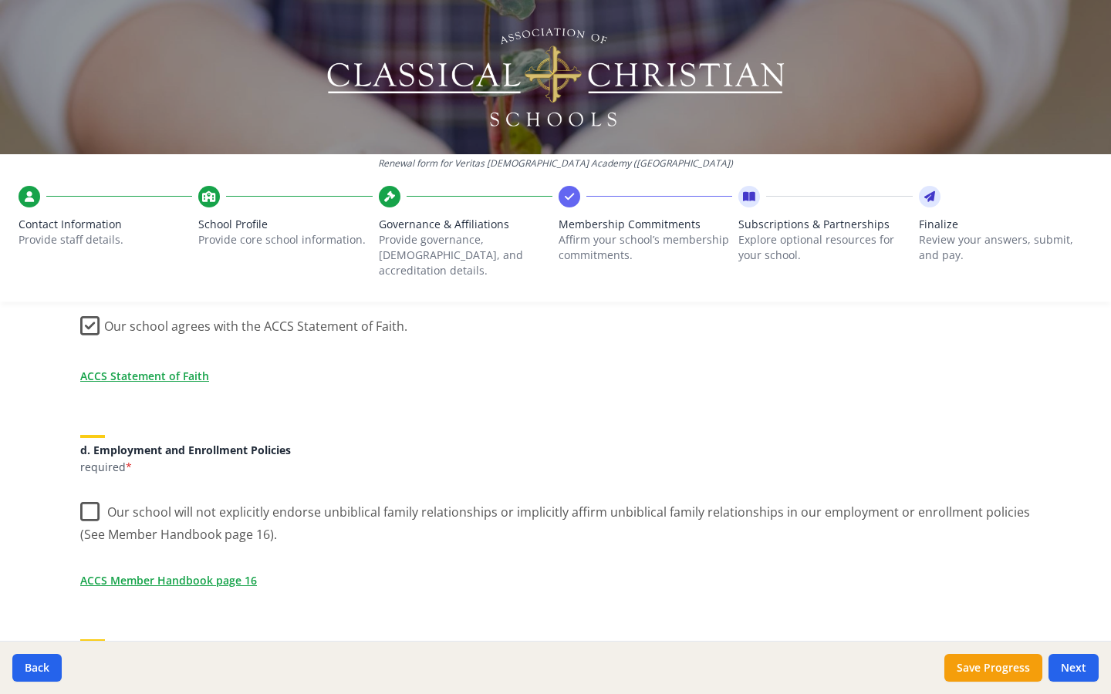
click at [110, 506] on label "Our school will not explicitly endorse unbiblical family relationships or impli…" at bounding box center [555, 518] width 951 height 52
click at [0, 0] on input "Our school will not explicitly endorse unbiblical family relationships or impli…" at bounding box center [0, 0] width 0 height 0
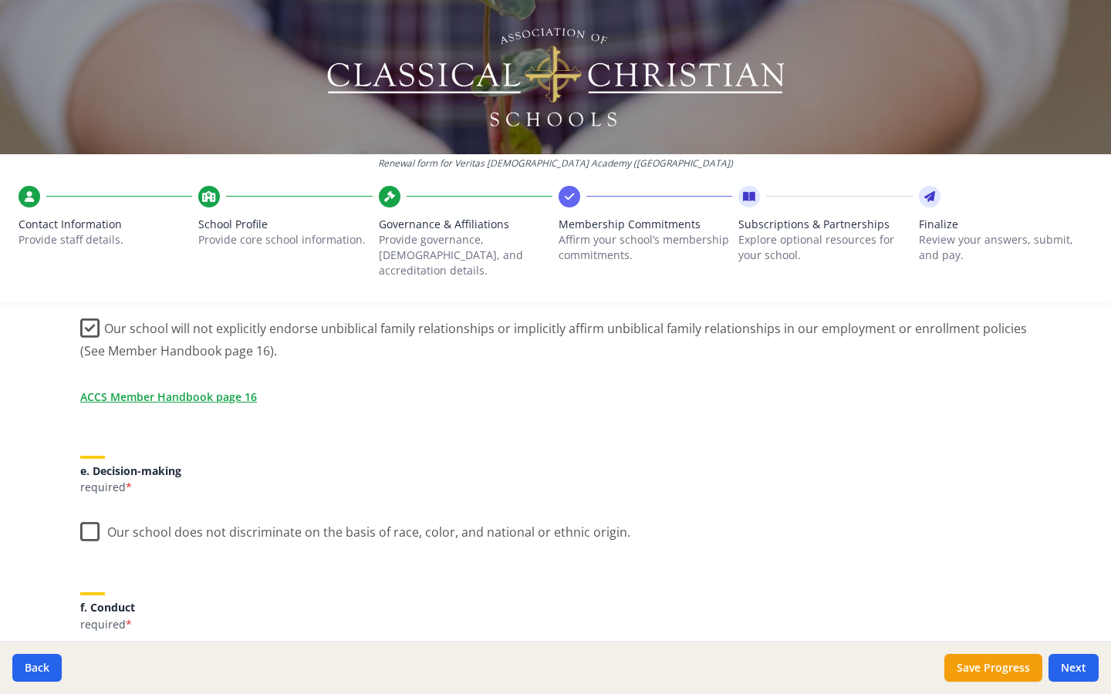
scroll to position [766, 0]
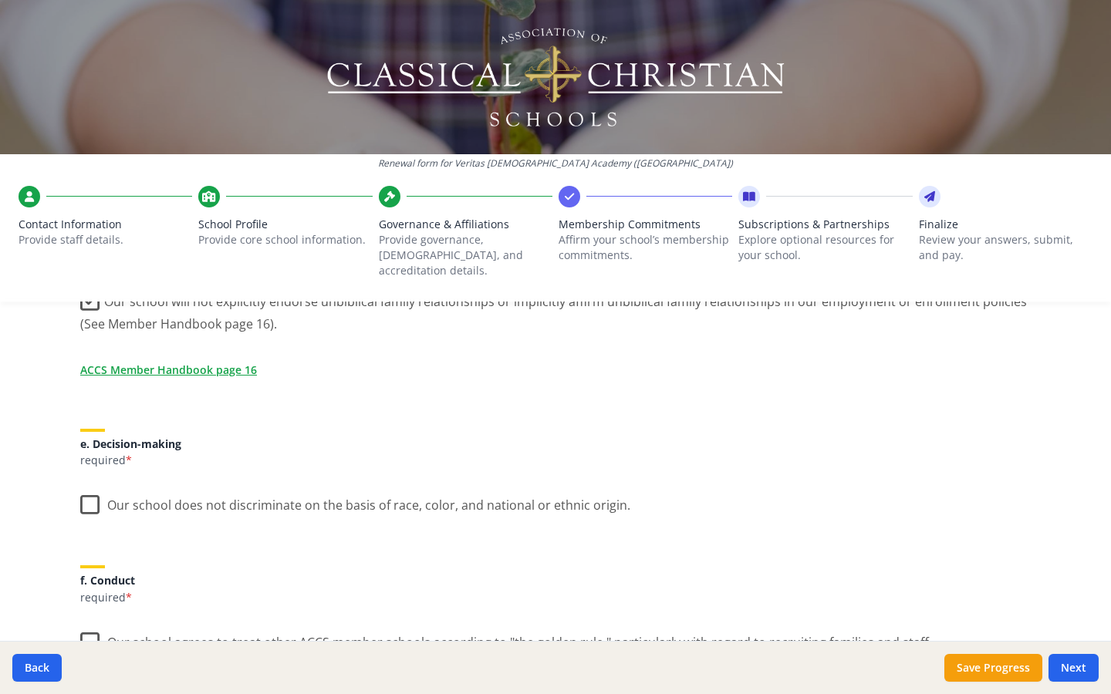
click at [90, 485] on label "Our school does not discriminate on the basis of race, color, and national or e…" at bounding box center [355, 501] width 550 height 33
click at [0, 0] on input "Our school does not discriminate on the basis of race, color, and national or e…" at bounding box center [0, 0] width 0 height 0
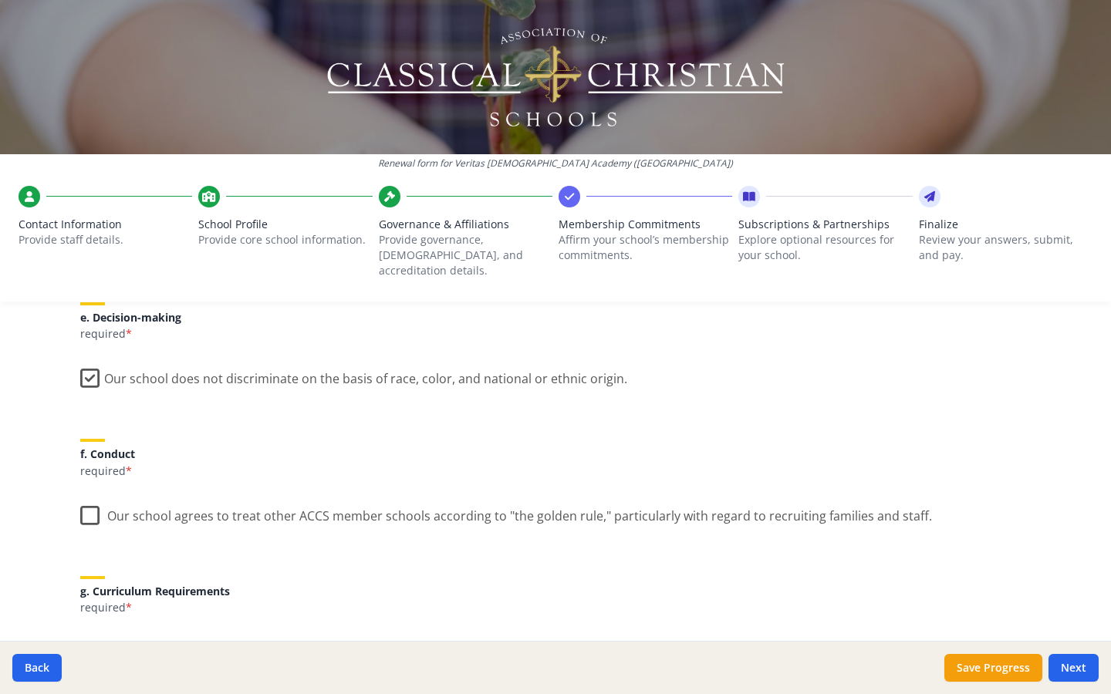
scroll to position [904, 0]
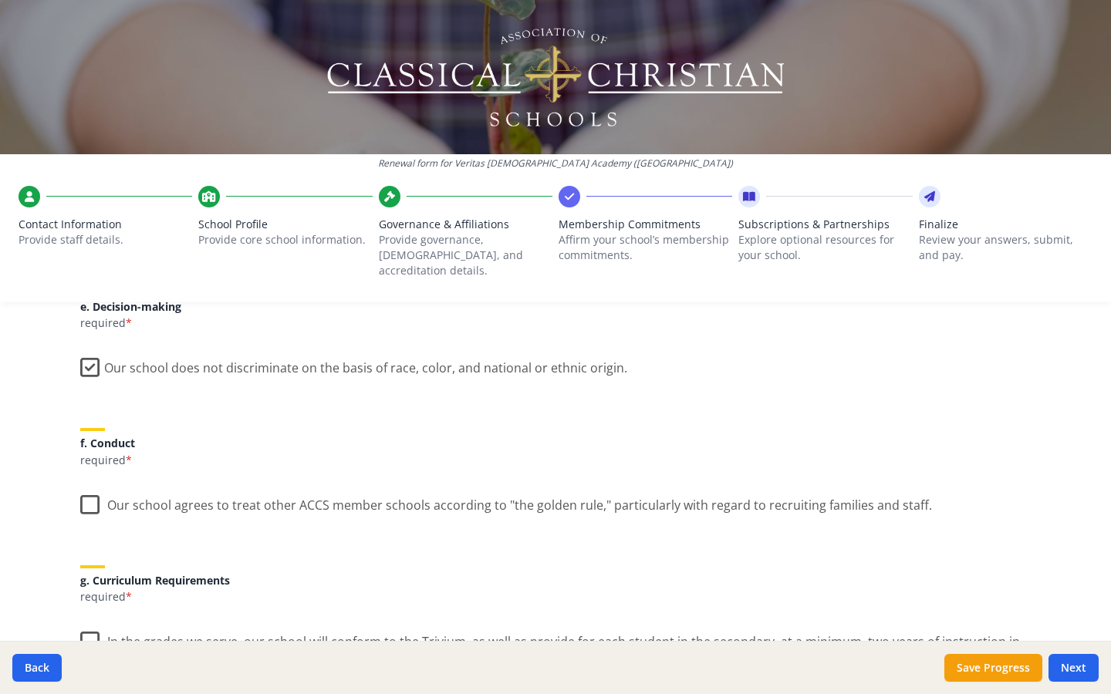
click at [92, 485] on label "Our school agrees to treat other ACCS member schools according to "the golden r…" at bounding box center [506, 501] width 852 height 33
click at [0, 0] on input "Our school agrees to treat other ACCS member schools according to "the golden r…" at bounding box center [0, 0] width 0 height 0
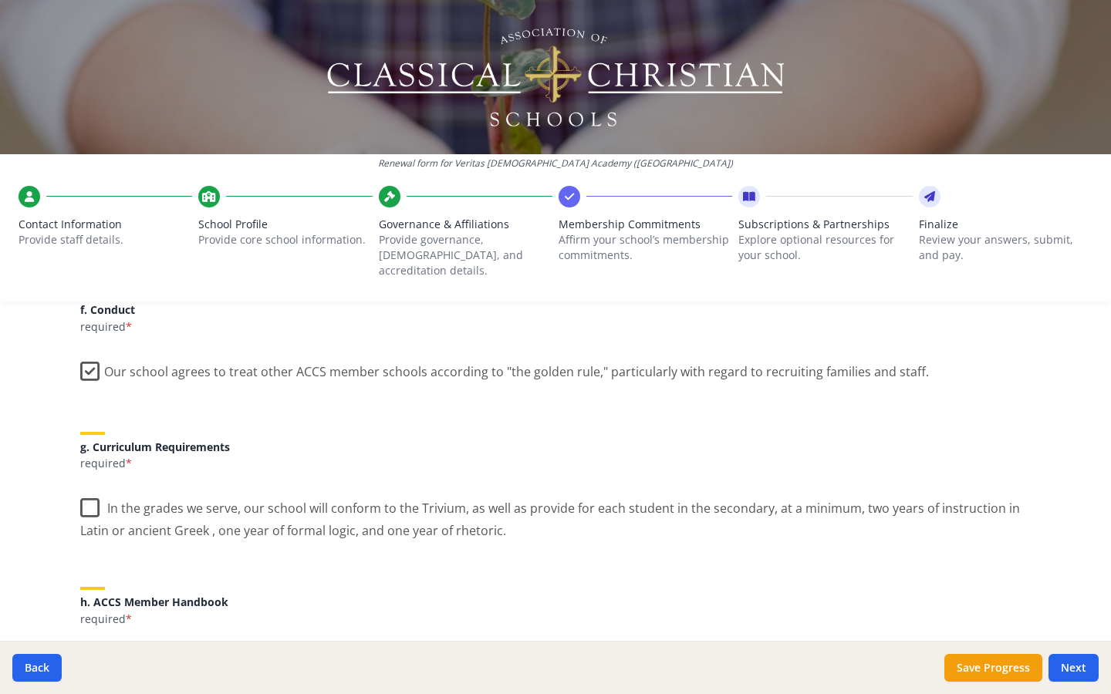
scroll to position [1052, 0]
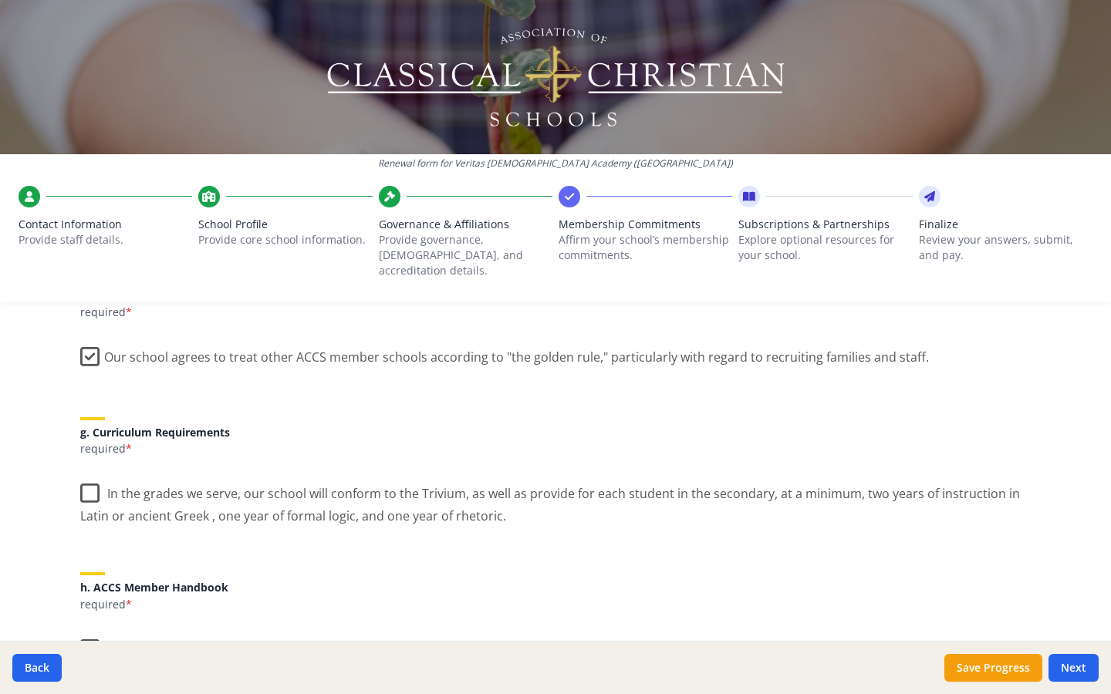
click at [87, 474] on label "In the grades we serve, our school will conform to the Trivium, as well as prov…" at bounding box center [555, 500] width 951 height 52
click at [0, 0] on input "In the grades we serve, our school will conform to the Trivium, as well as prov…" at bounding box center [0, 0] width 0 height 0
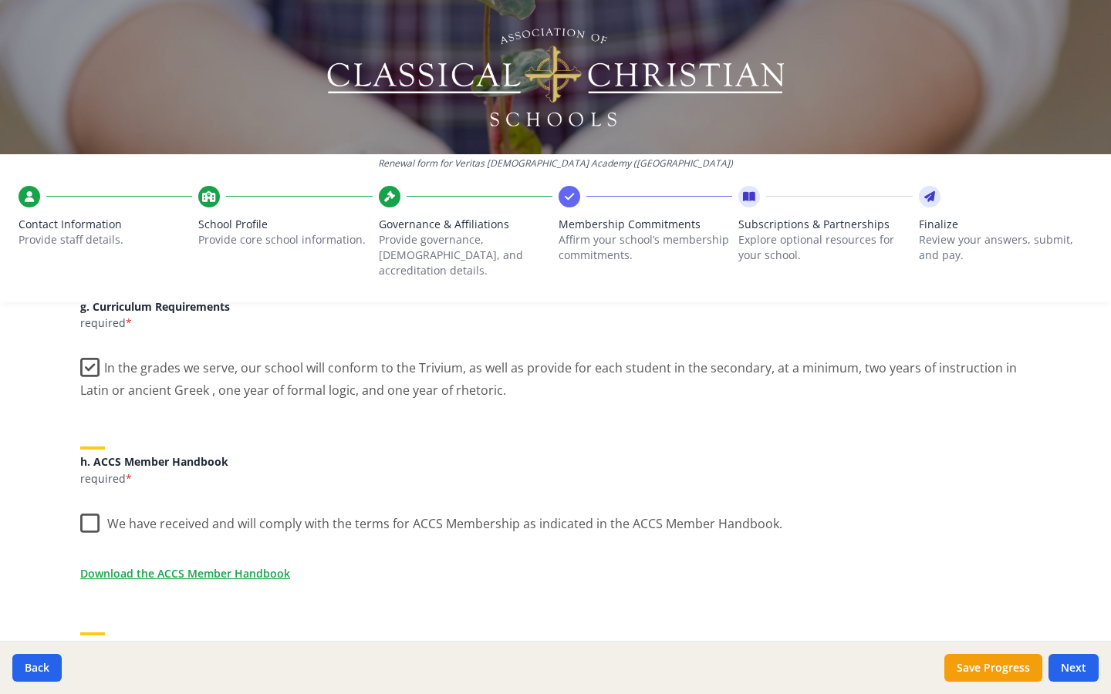
scroll to position [1184, 0]
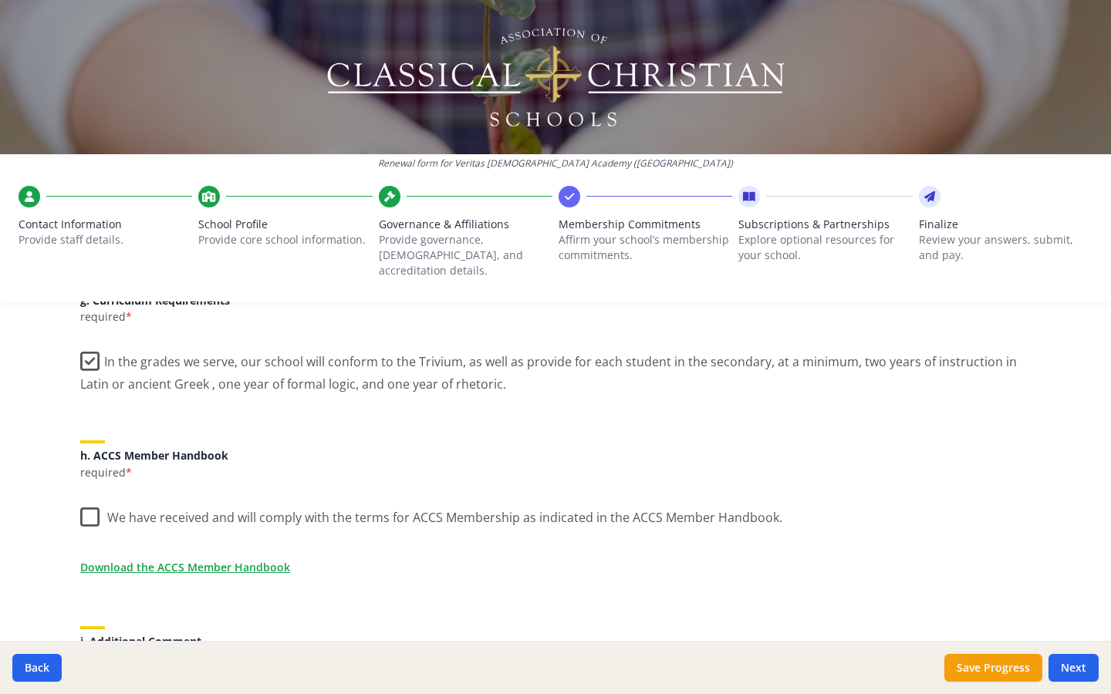
click at [89, 498] on label "We have received and will comply with the terms for ACCS Membership as indicate…" at bounding box center [431, 514] width 702 height 33
click at [0, 0] on input "We have received and will comply with the terms for ACCS Membership as indicate…" at bounding box center [0, 0] width 0 height 0
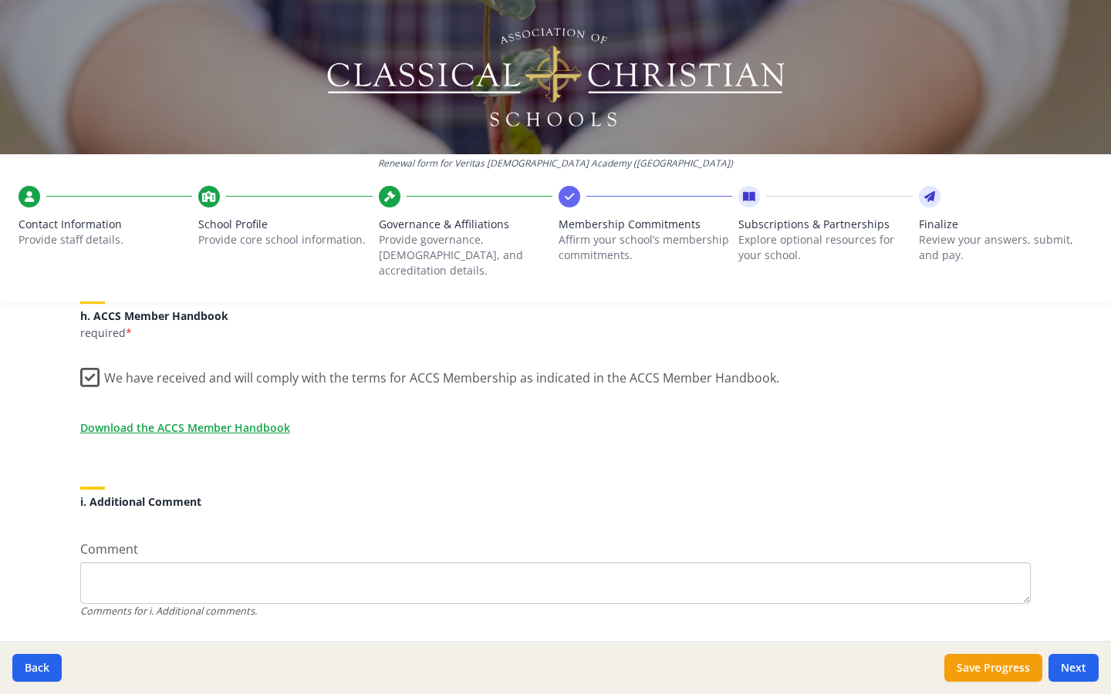
scroll to position [1334, 0]
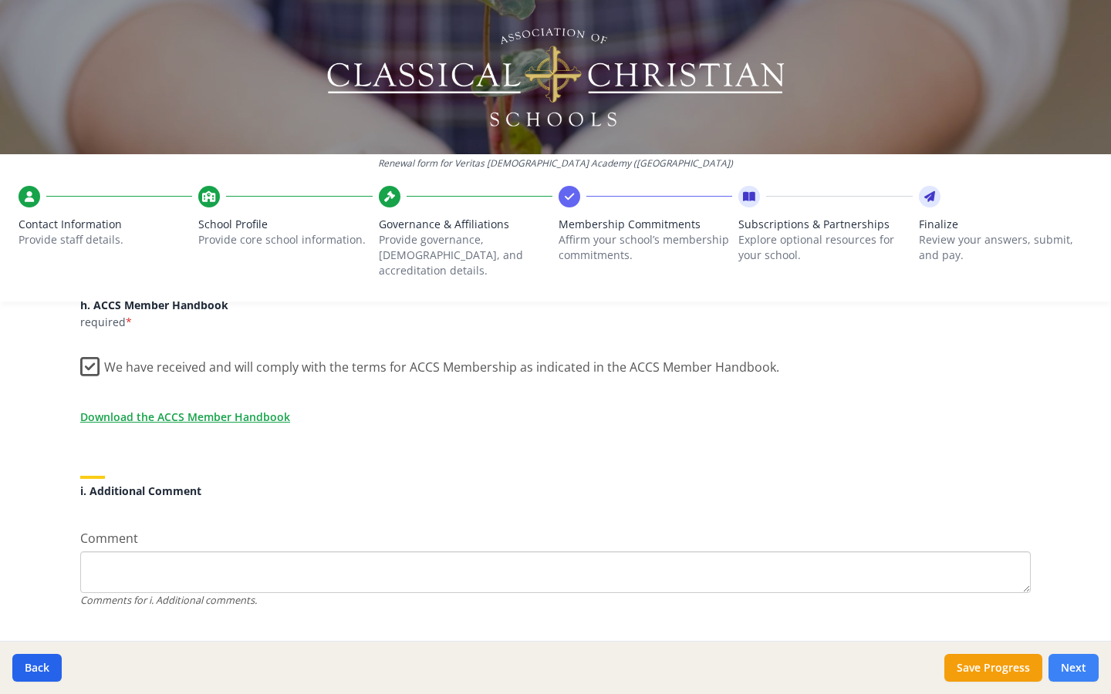
click at [1077, 539] on button "Next" at bounding box center [1074, 668] width 50 height 28
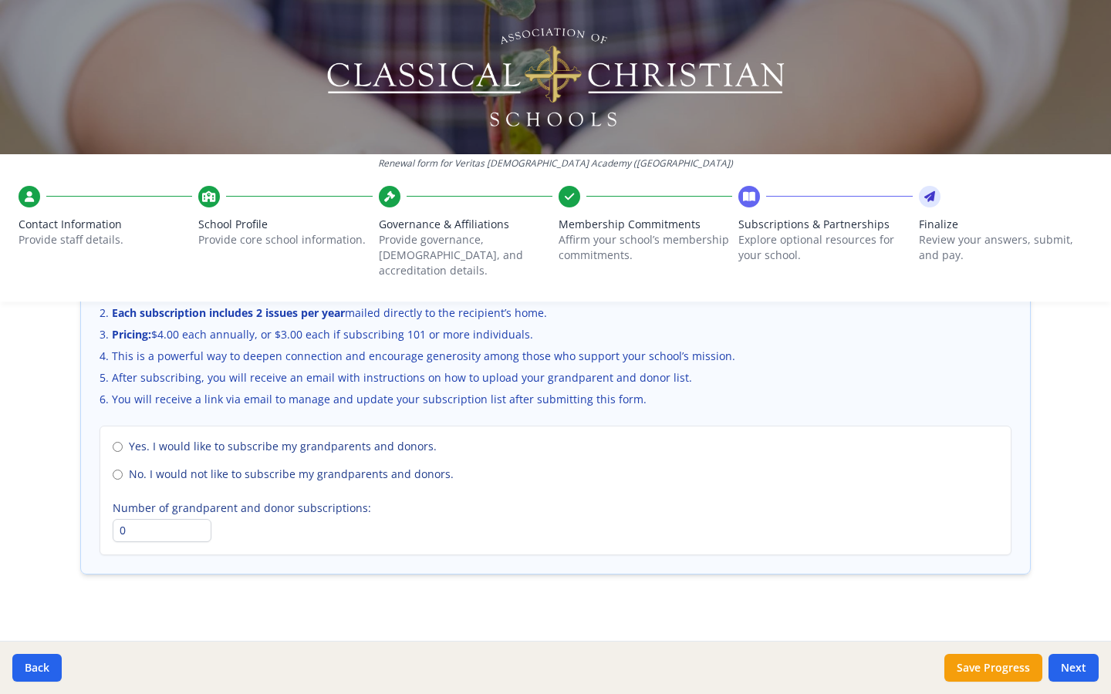
scroll to position [1067, 0]
click at [117, 471] on input "No. I would not like to subscribe my grandparents and donors." at bounding box center [118, 476] width 10 height 10
radio input "true"
click at [1075, 539] on button "Next" at bounding box center [1074, 668] width 50 height 28
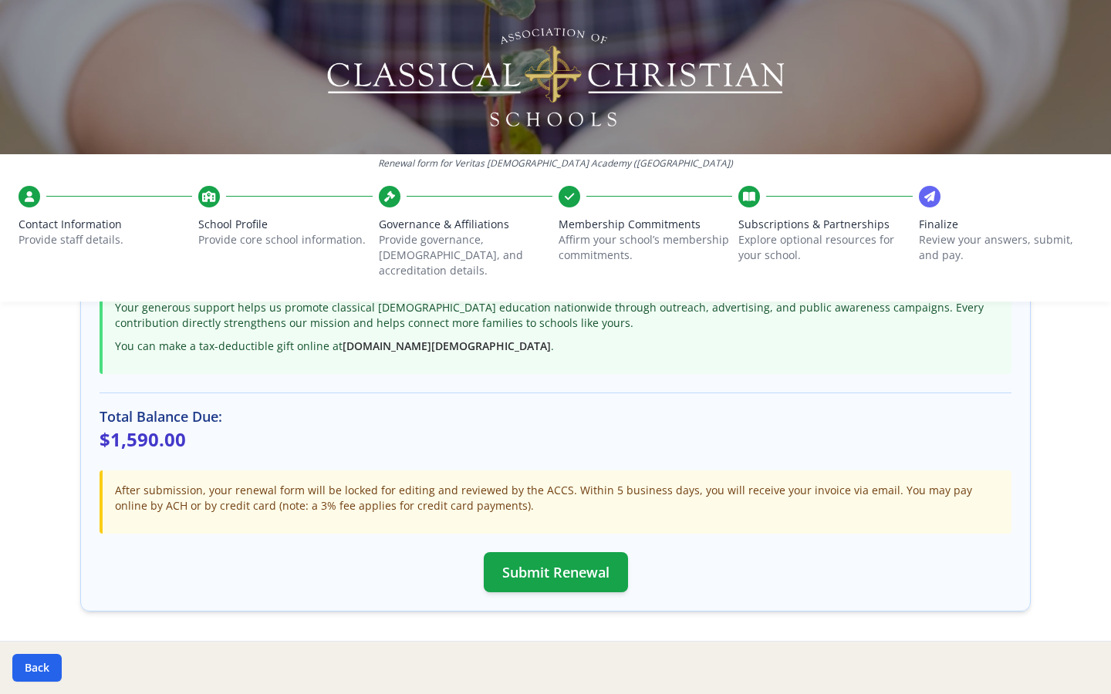
scroll to position [367, 0]
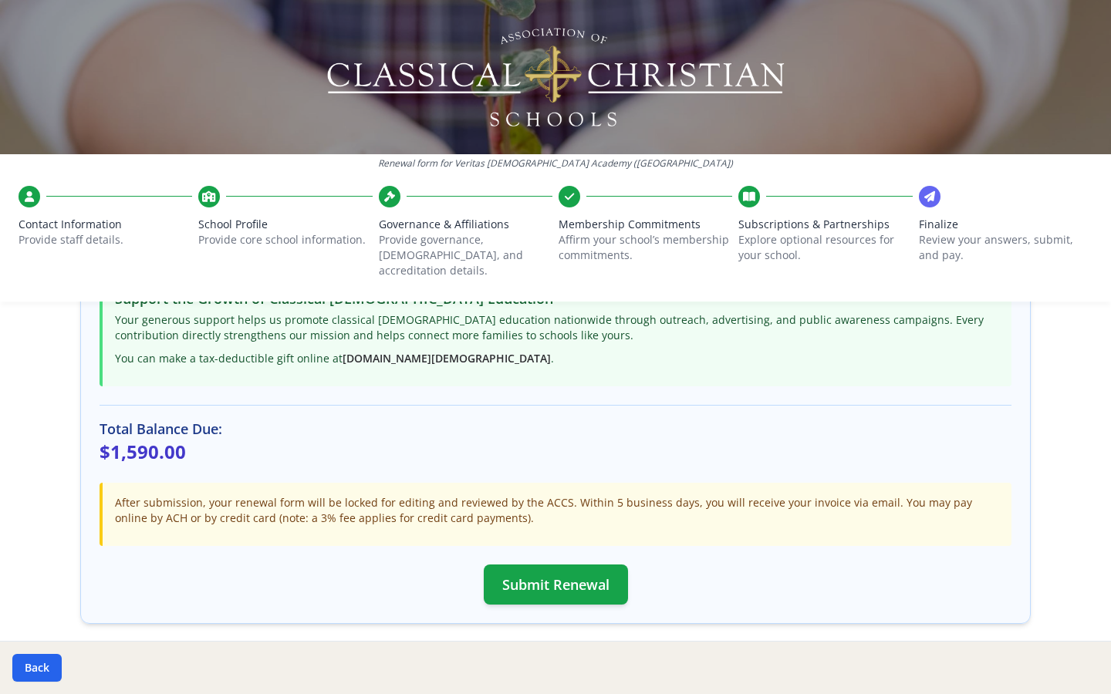
click at [9, 539] on div "Back" at bounding box center [555, 667] width 1111 height 53
click at [22, 539] on button "Back" at bounding box center [36, 668] width 49 height 28
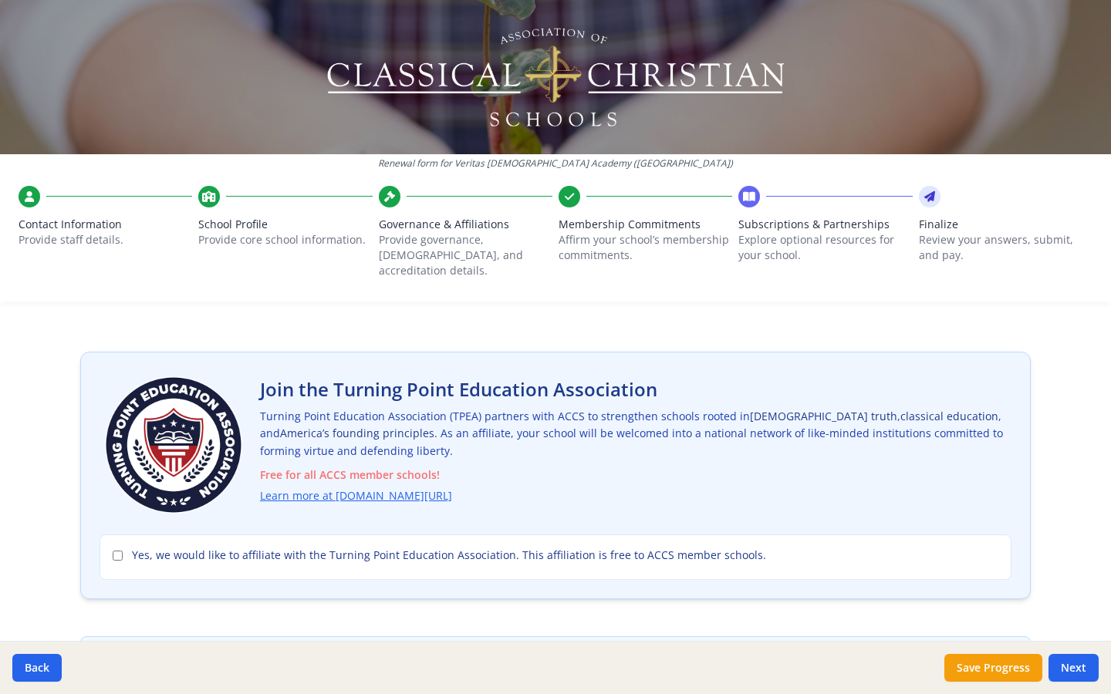
scroll to position [8, 0]
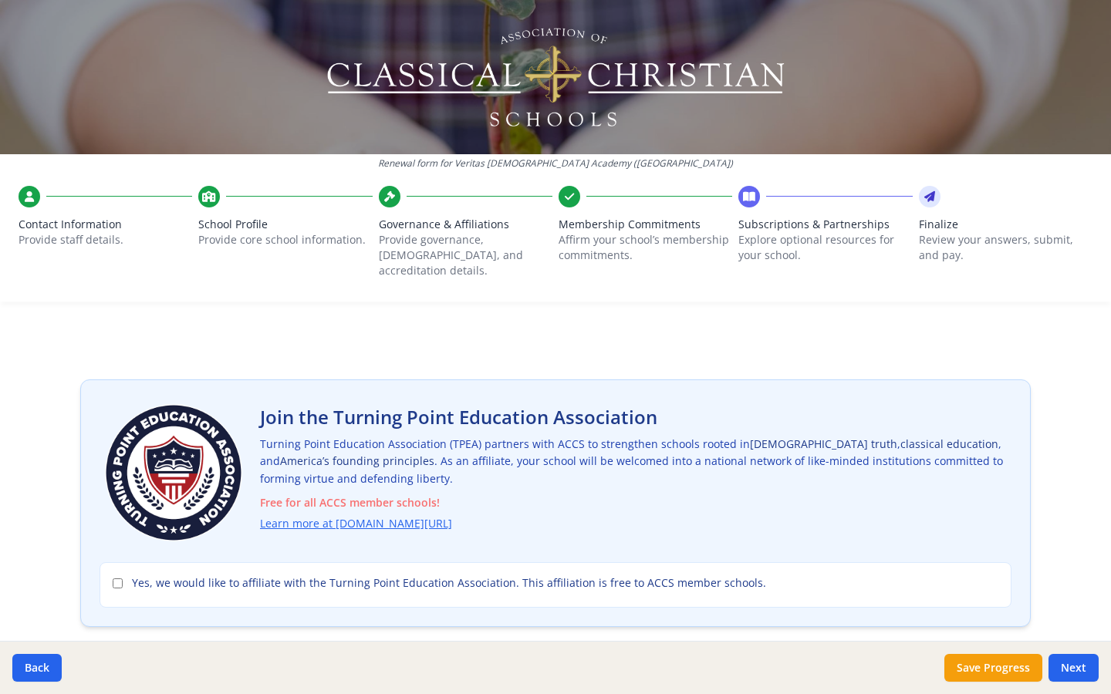
click at [119, 539] on input "Yes, we would like to affiliate with the Turning Point Education Association. T…" at bounding box center [118, 584] width 10 height 10
checkbox input "true"
click at [1079, 539] on button "Next" at bounding box center [1074, 668] width 50 height 28
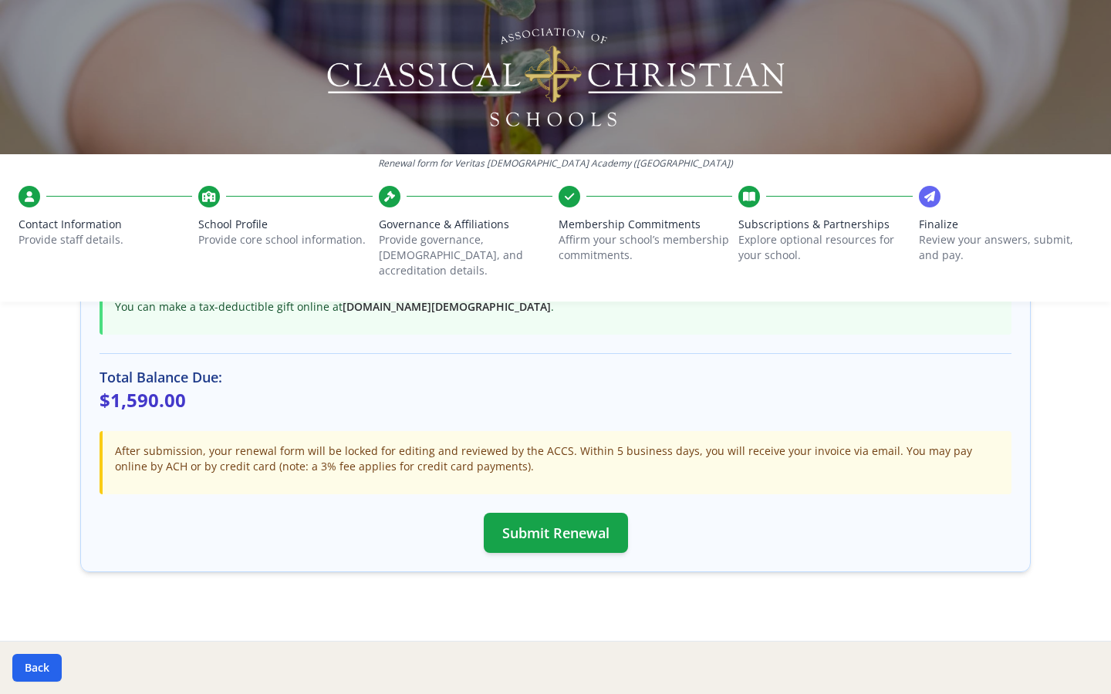
scroll to position [417, 0]
click at [599, 518] on button "Submit Renewal" at bounding box center [556, 534] width 144 height 40
